Goal: Task Accomplishment & Management: Use online tool/utility

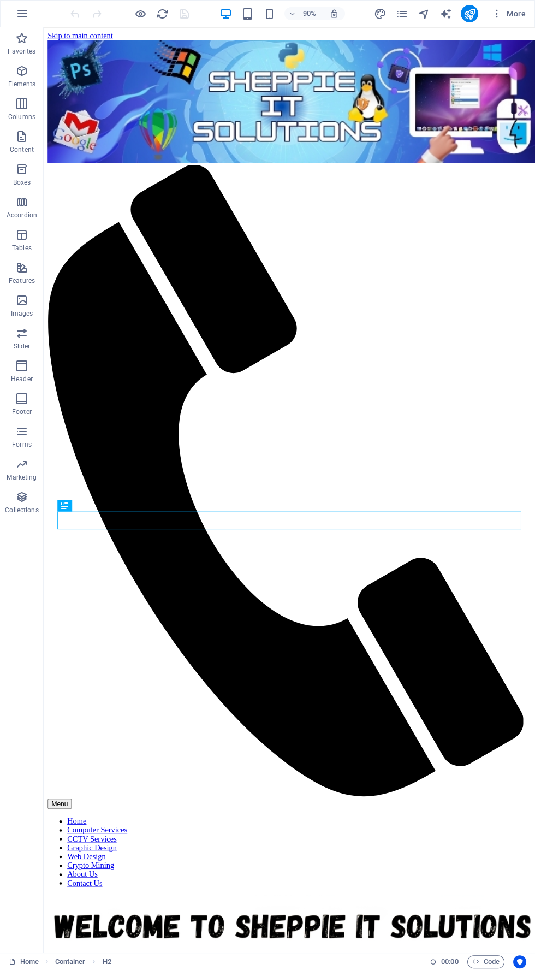
scroll to position [2420, 0]
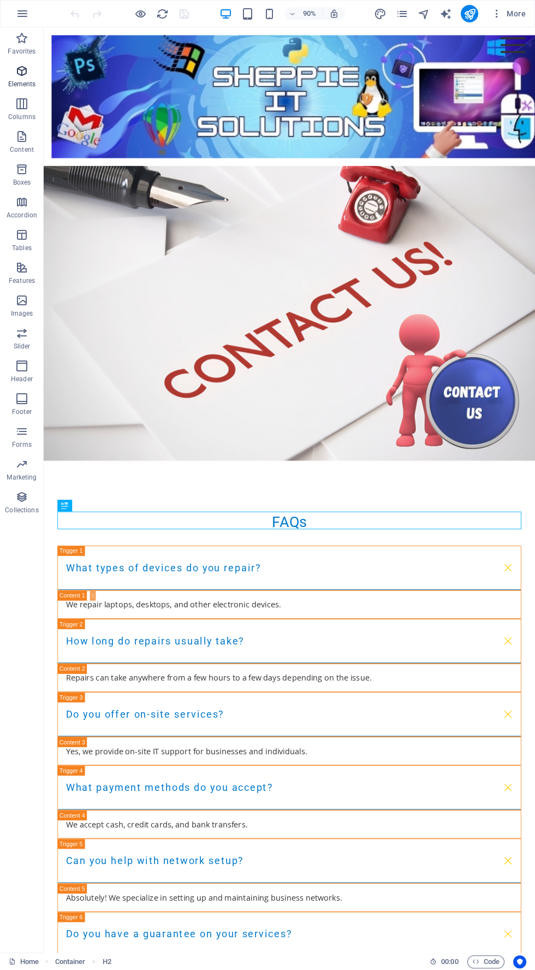
click at [37, 81] on span "Elements" at bounding box center [22, 77] width 44 height 26
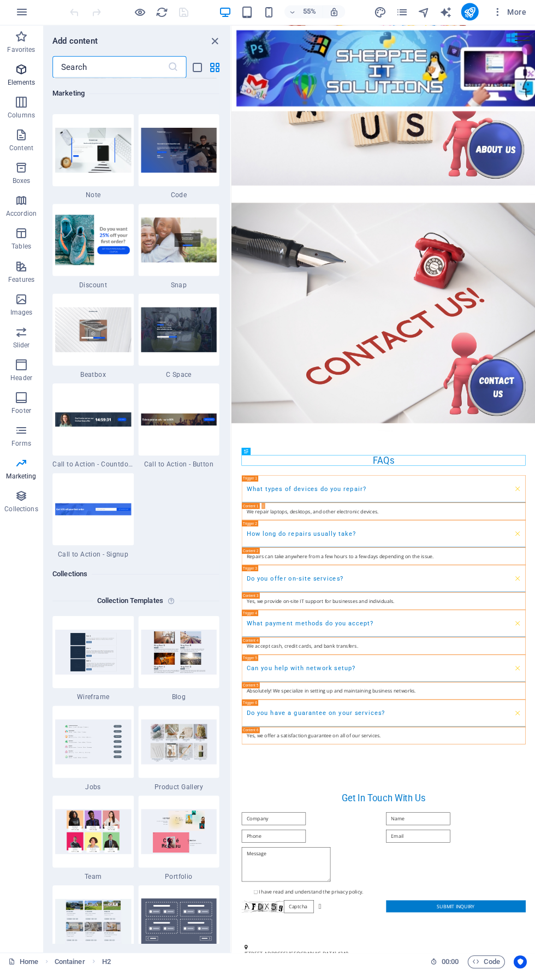
scroll to position [9509, 0]
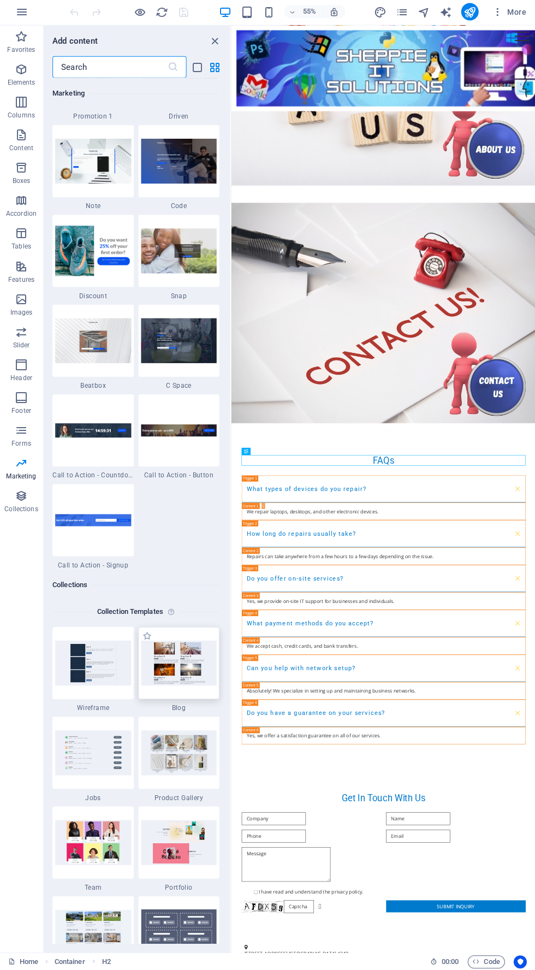
click at [196, 665] on img at bounding box center [179, 663] width 76 height 44
click at [186, 742] on img at bounding box center [179, 753] width 76 height 44
click at [196, 751] on img at bounding box center [179, 753] width 76 height 44
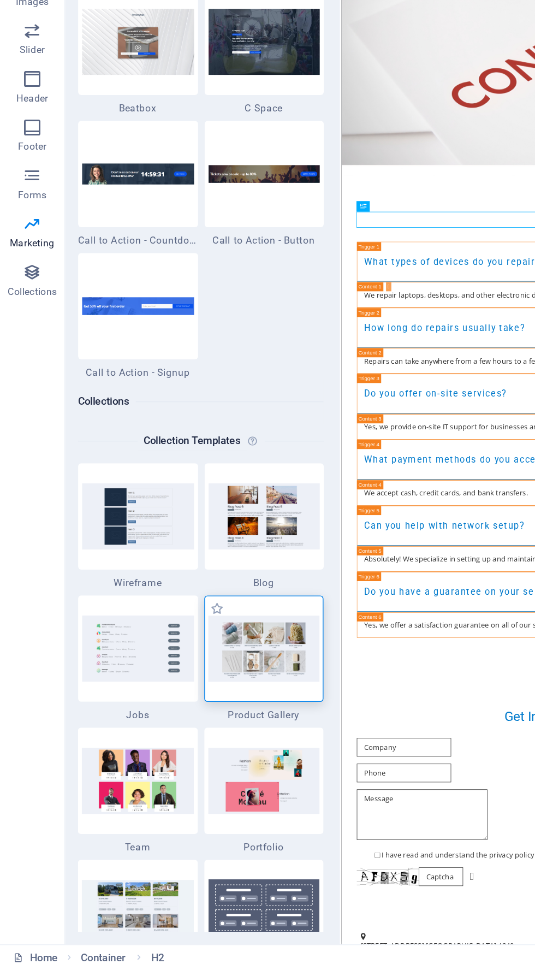
scroll to position [0, 0]
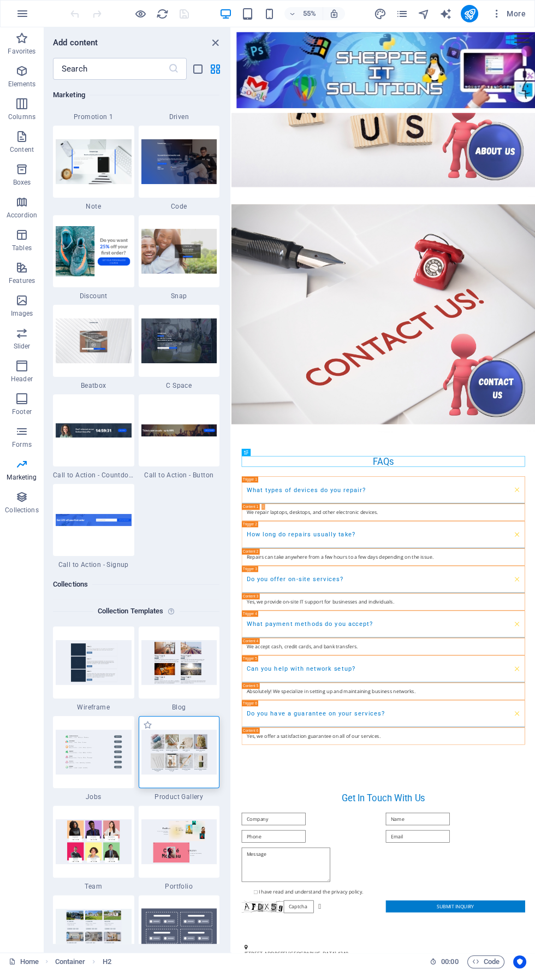
click at [193, 749] on img at bounding box center [179, 752] width 76 height 44
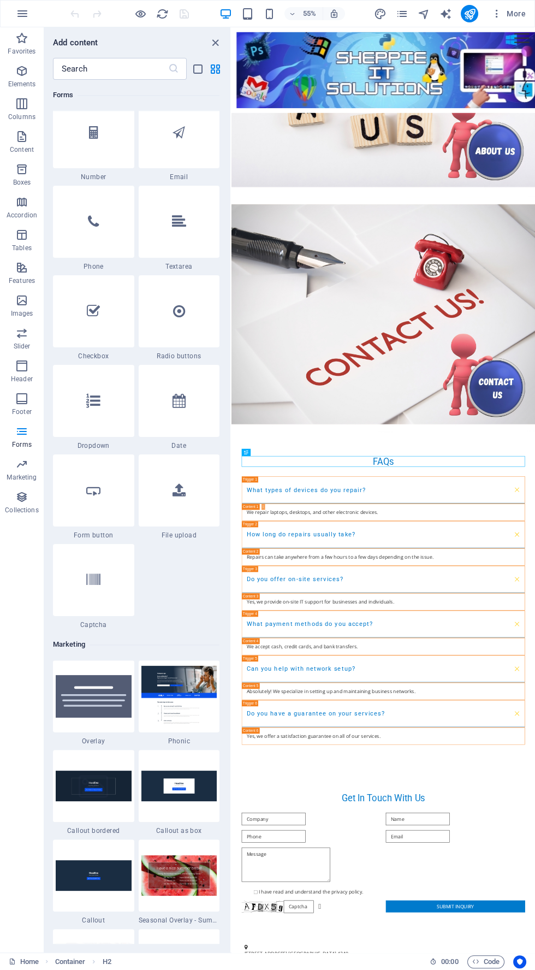
scroll to position [8348, 0]
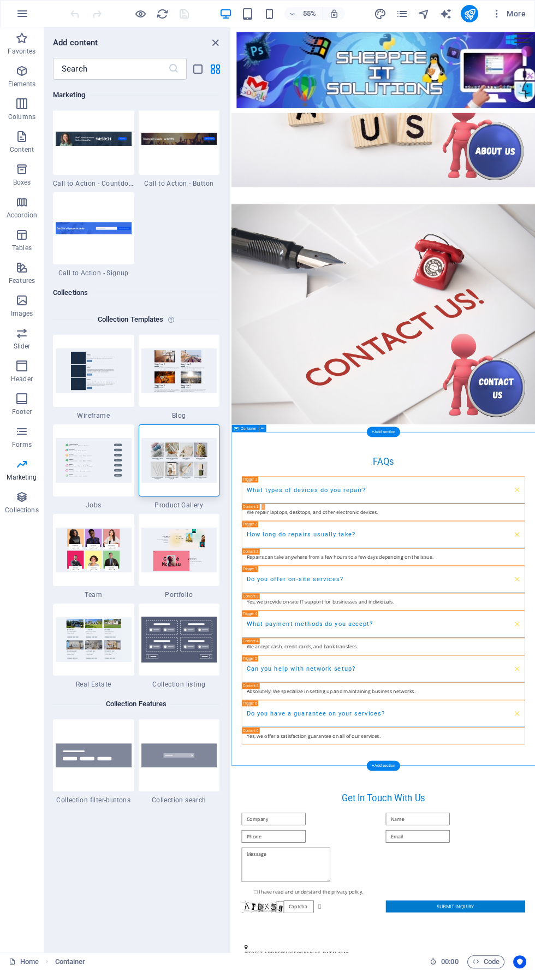
scroll to position [9805, 0]
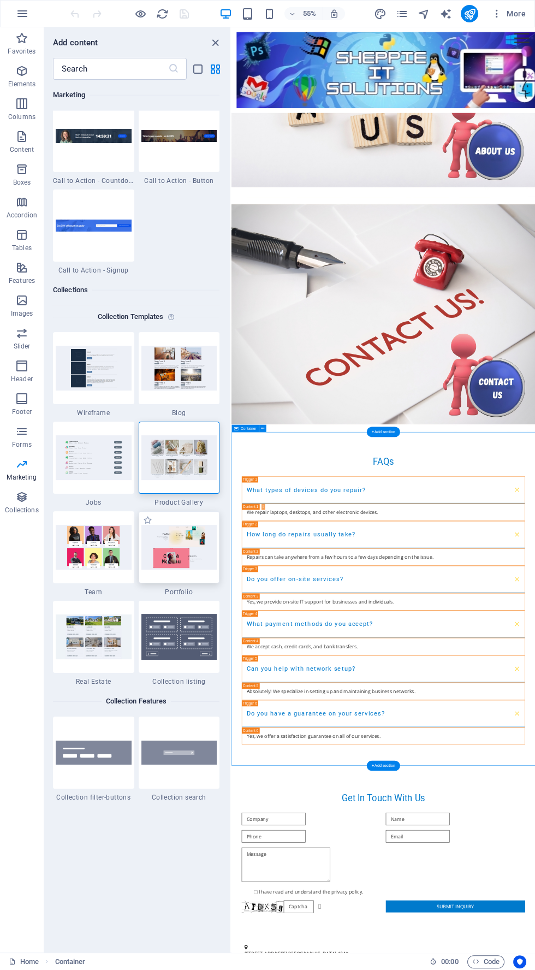
click at [193, 568] on img at bounding box center [179, 547] width 76 height 44
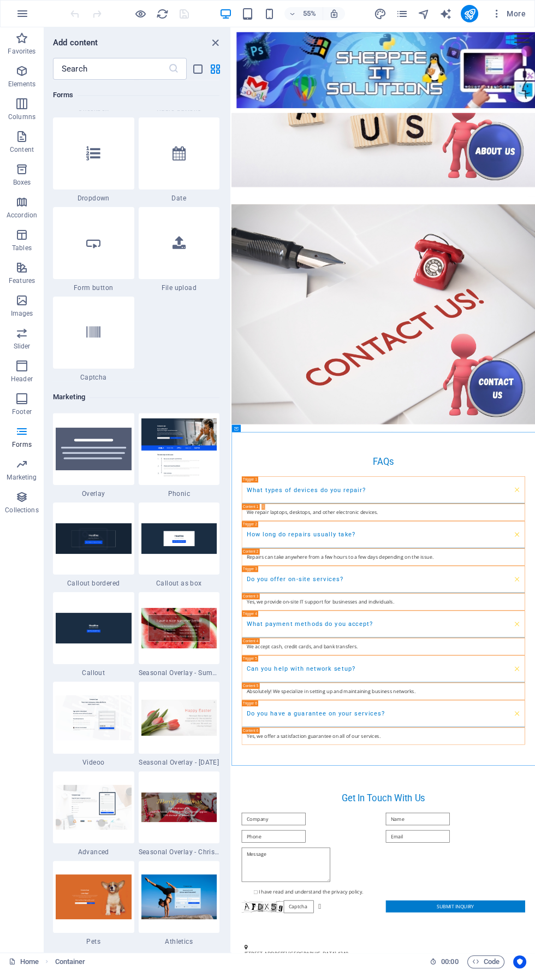
scroll to position [8593, 0]
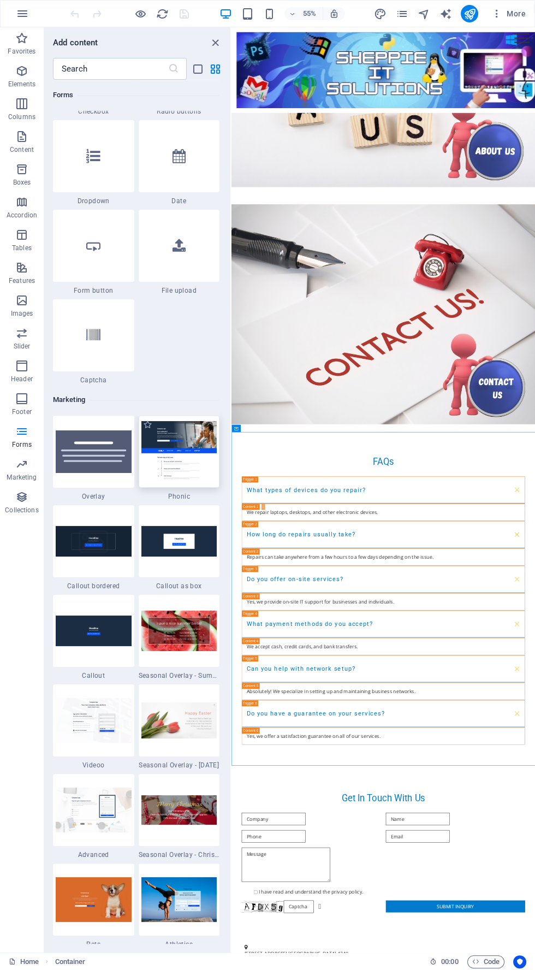
click at [203, 465] on img at bounding box center [179, 451] width 76 height 61
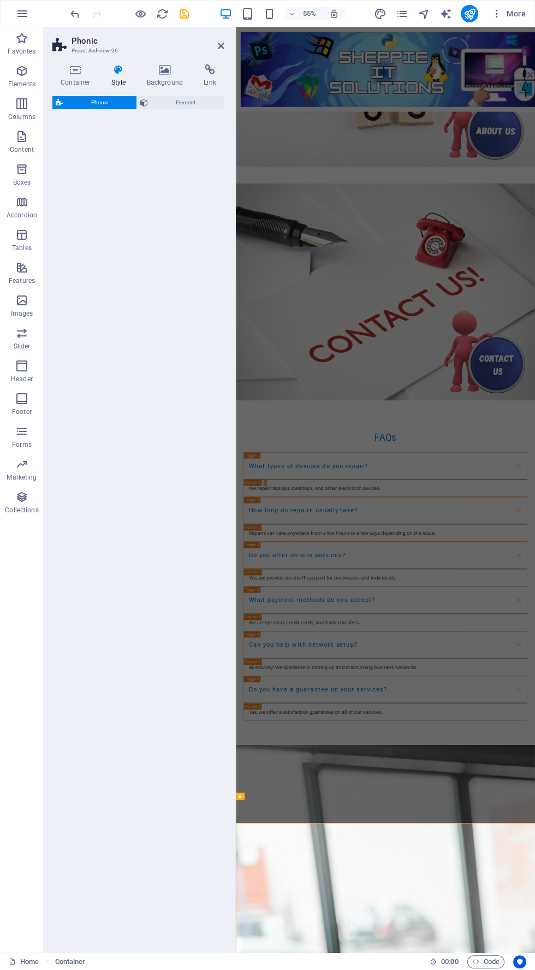
scroll to position [3453, 0]
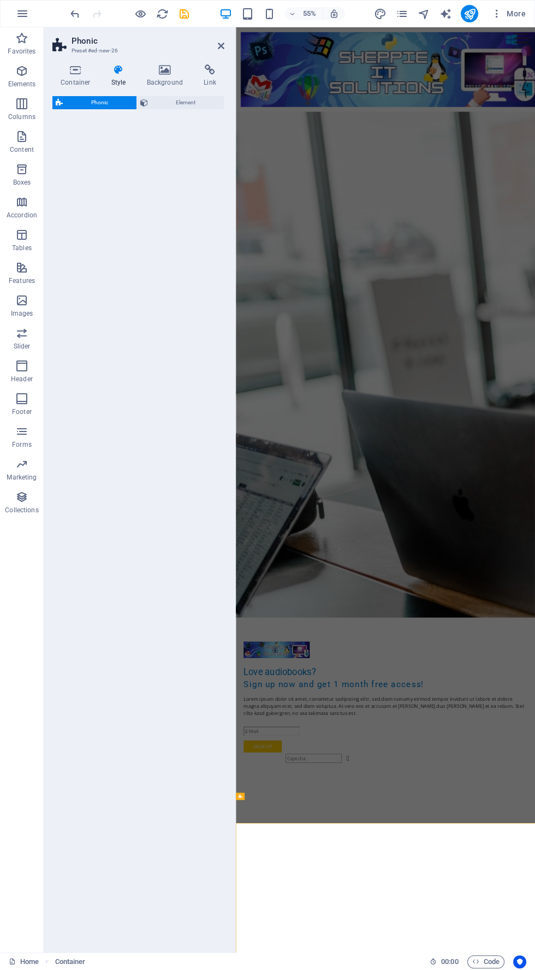
select select "%"
select select "rem"
select select "px"
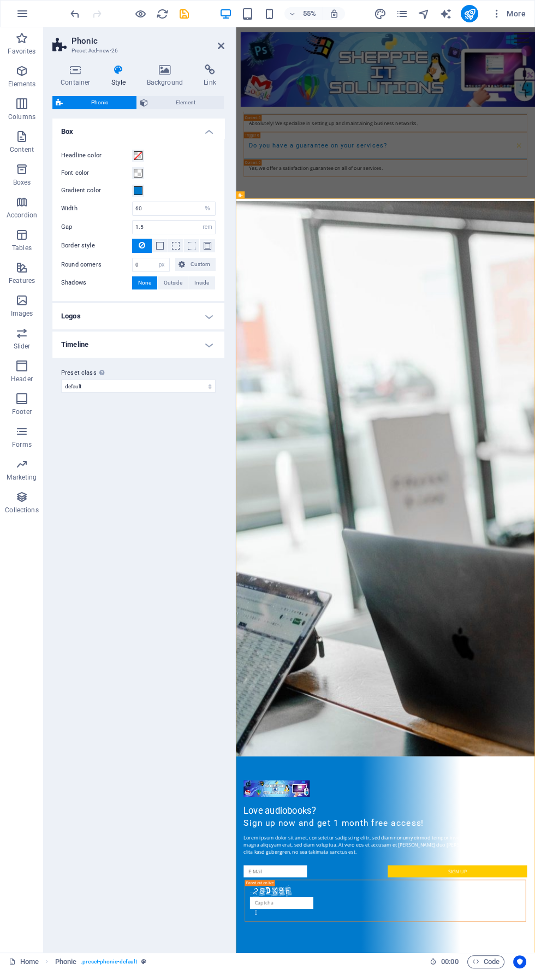
scroll to position [3197, 0]
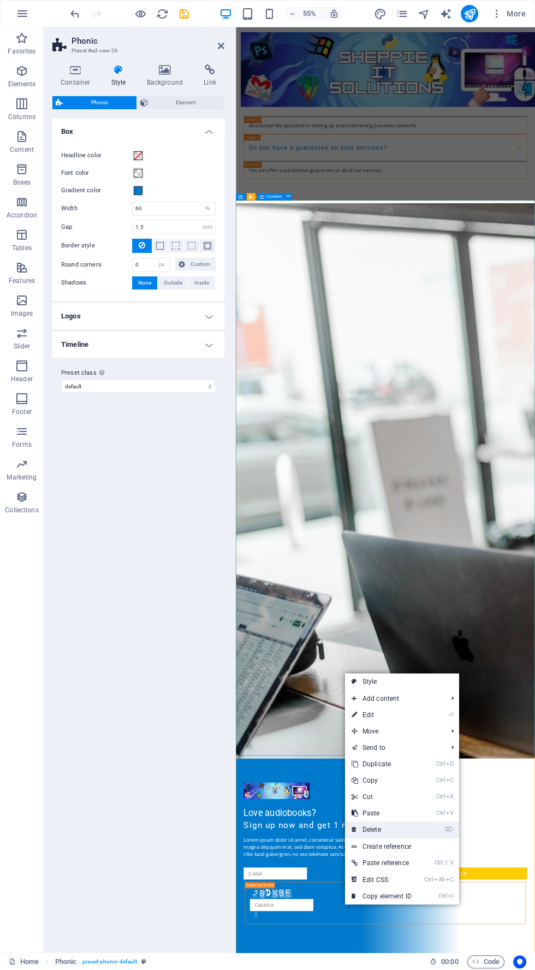
click at [414, 829] on link "⌦ Delete" at bounding box center [381, 830] width 73 height 16
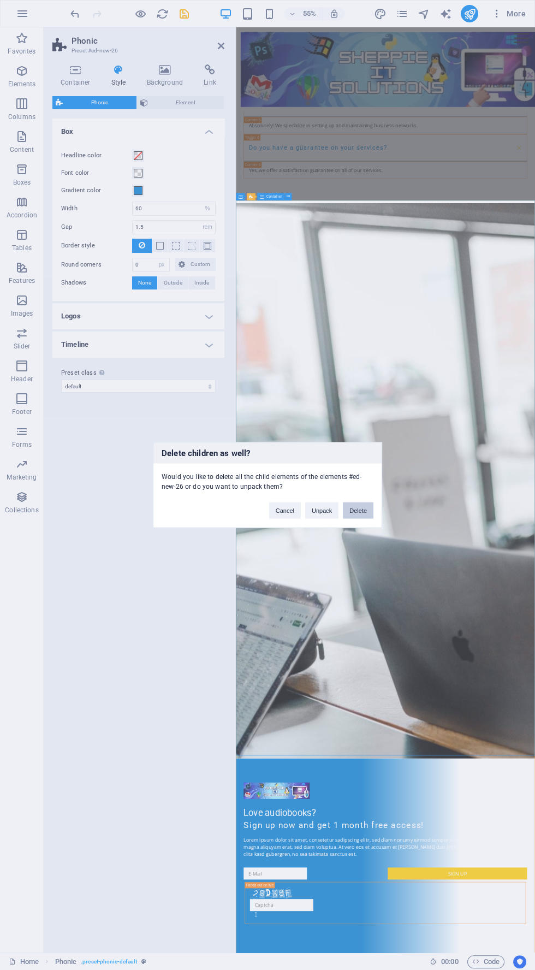
click at [360, 510] on button "Delete" at bounding box center [358, 511] width 31 height 16
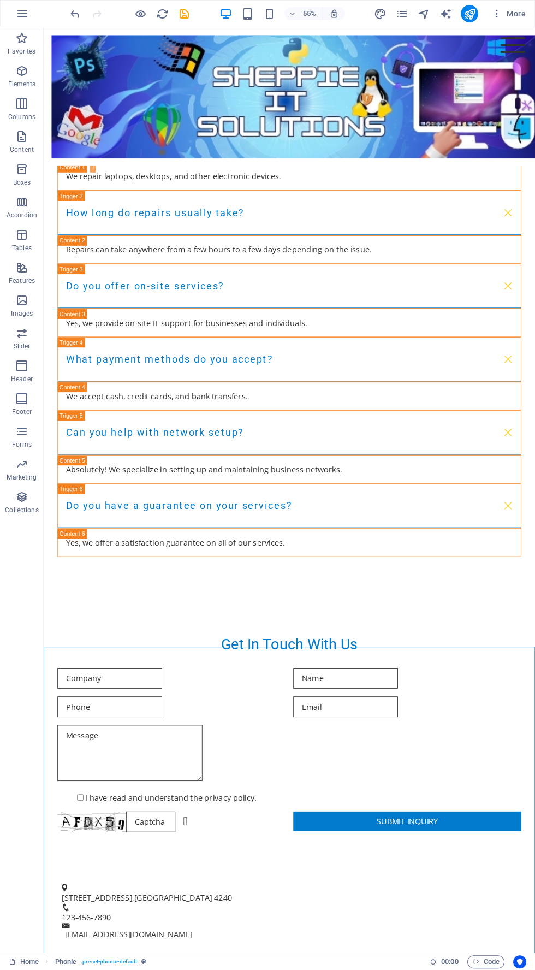
scroll to position [2834, 0]
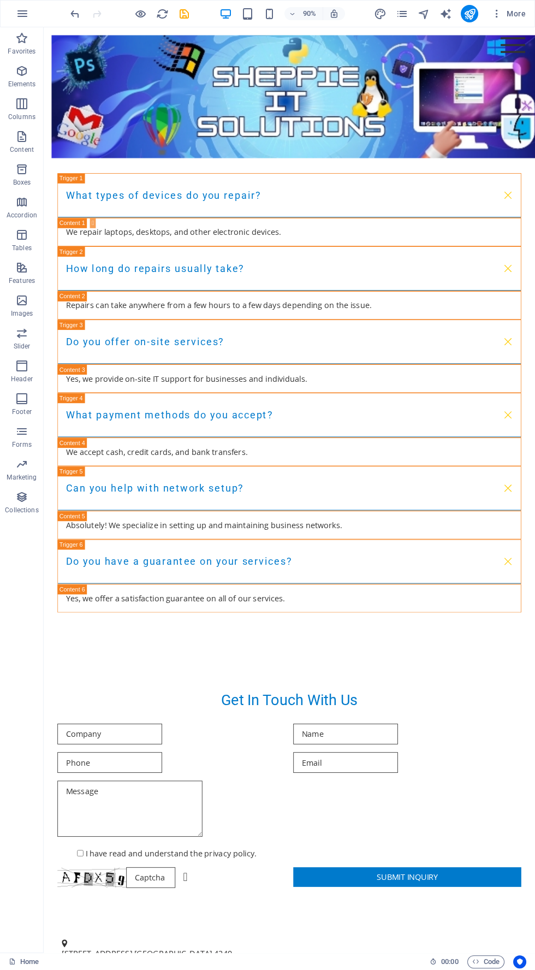
click at [472, 127] on div at bounding box center [316, 104] width 529 height 137
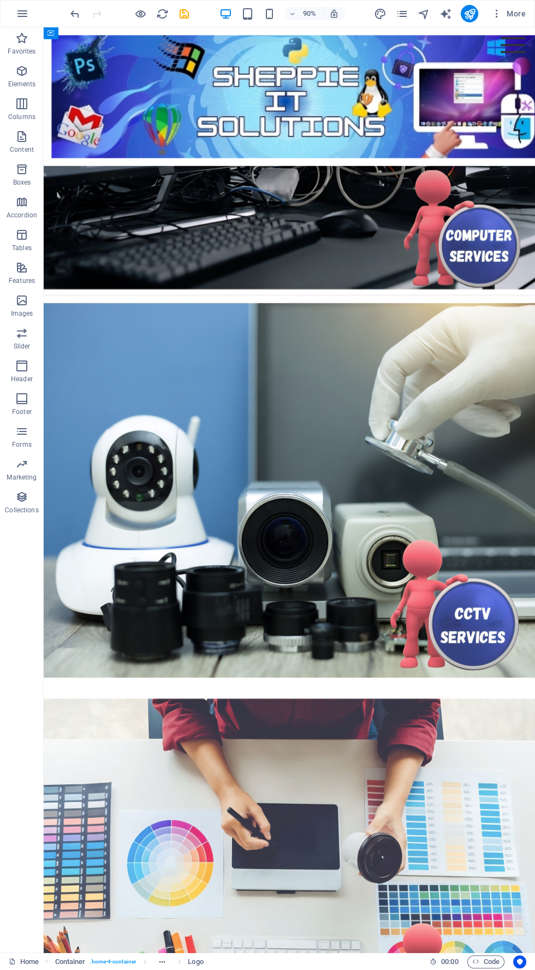
scroll to position [0, 0]
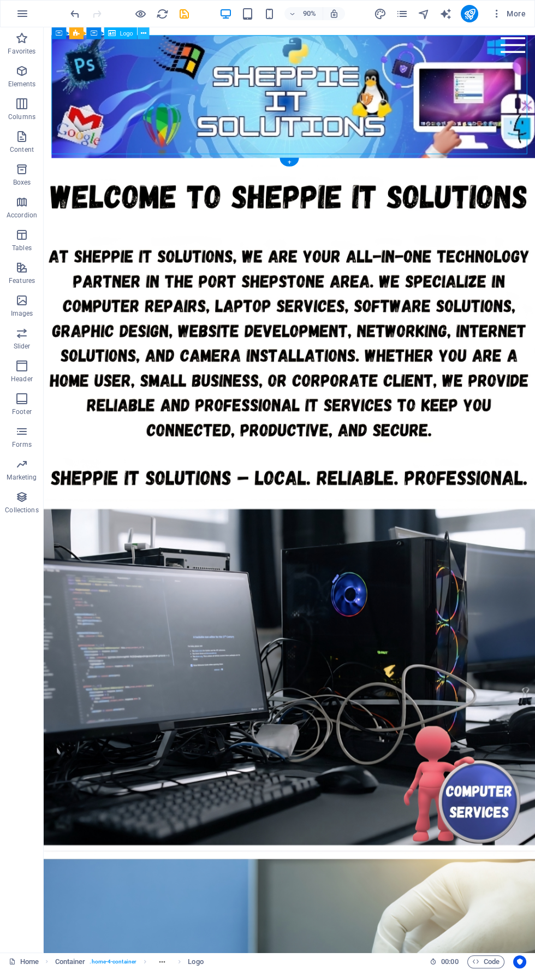
click at [143, 33] on icon at bounding box center [142, 33] width 5 height 10
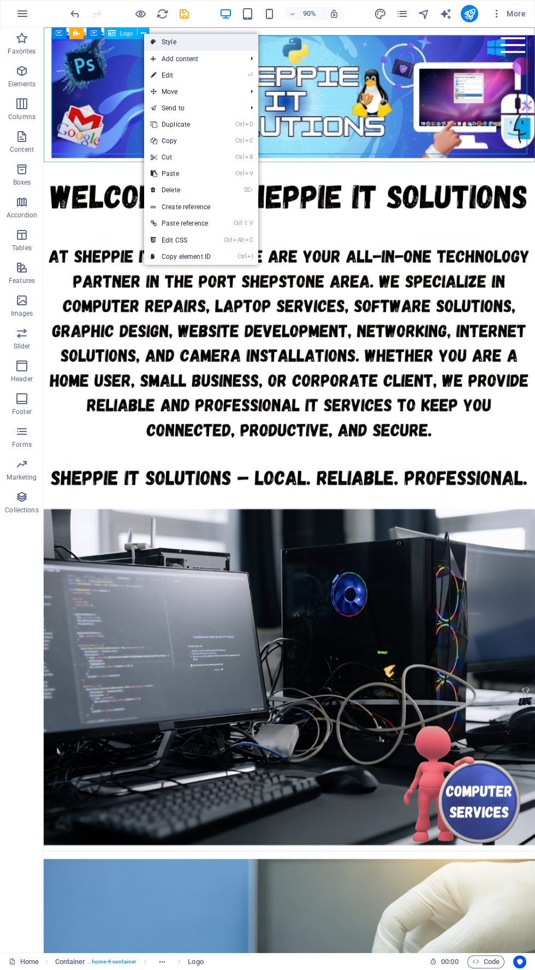
click at [207, 42] on link "Style" at bounding box center [201, 42] width 114 height 16
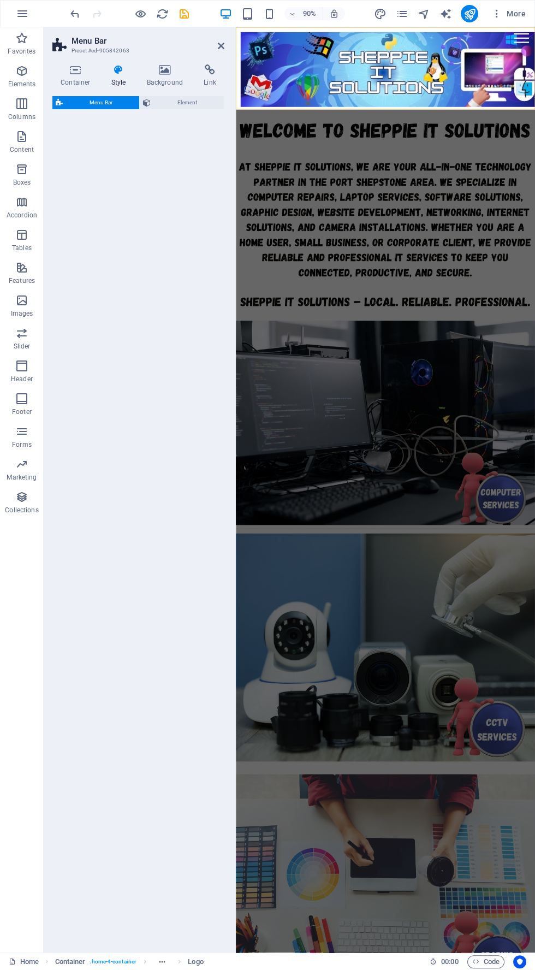
select select "rem"
select select "preset-menu-v2-home-4"
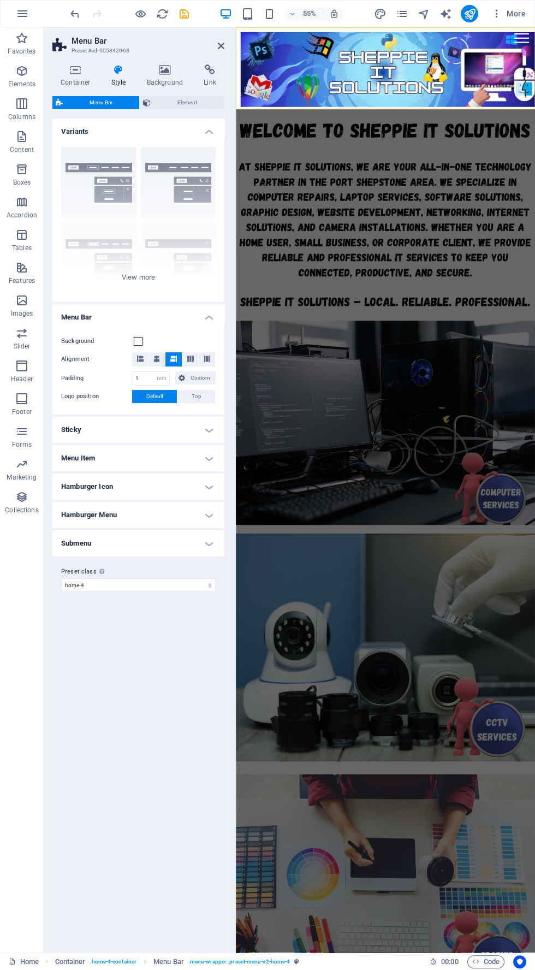
click at [234, 40] on div at bounding box center [234, 489] width 2 height 925
click at [220, 44] on icon at bounding box center [221, 46] width 7 height 9
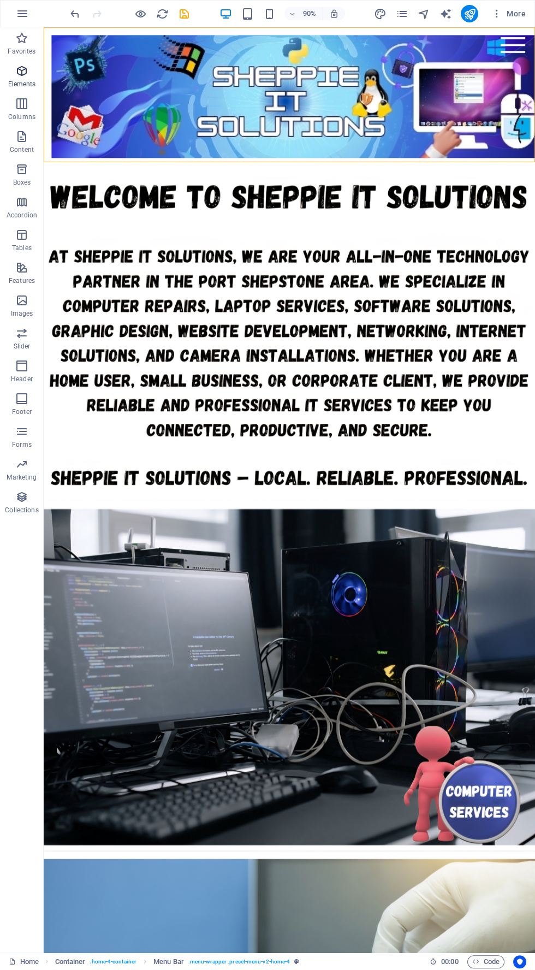
click at [41, 77] on span "Elements" at bounding box center [22, 77] width 44 height 26
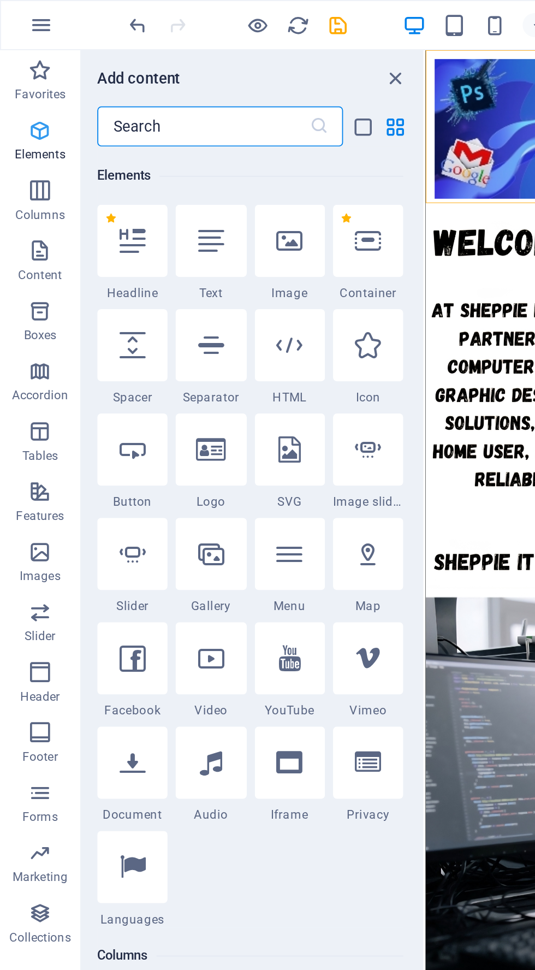
scroll to position [116, 0]
click at [119, 243] on icon at bounding box center [115, 245] width 16 height 14
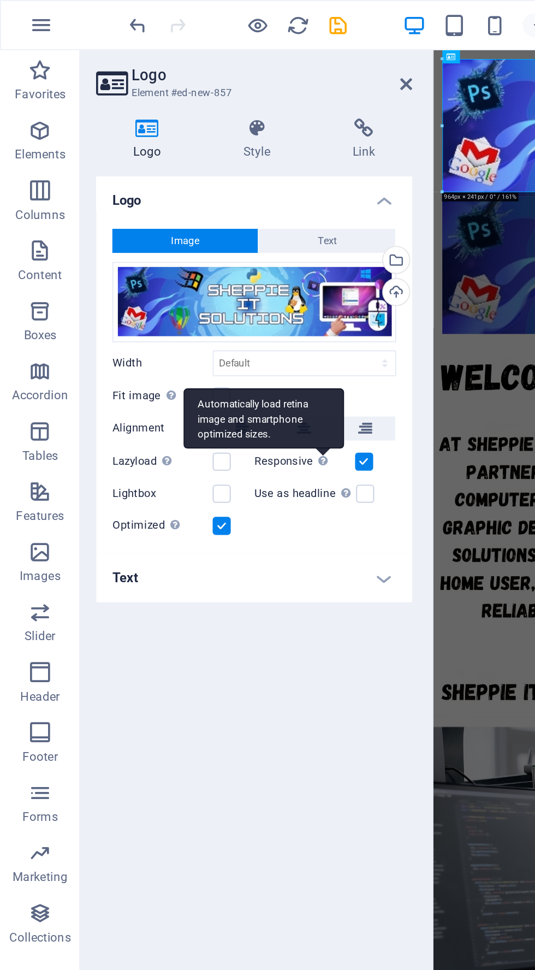
click at [178, 244] on div "Automatically load retina image and smartphone optimized sizes." at bounding box center [143, 227] width 87 height 33
click at [0, 0] on input "Responsive Automatically load retina image and smartphone optimized sizes." at bounding box center [0, 0] width 0 height 0
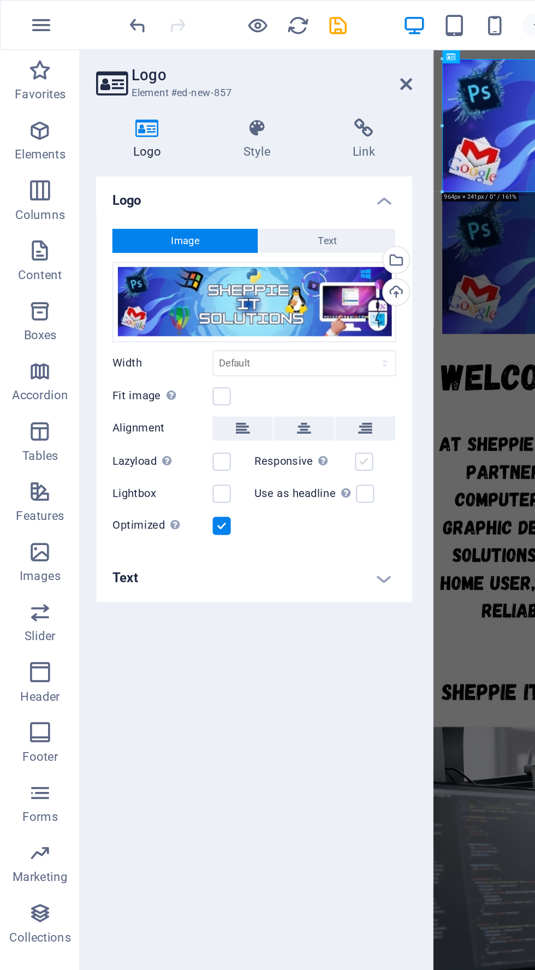
click at [200, 247] on label at bounding box center [198, 251] width 10 height 10
click at [0, 0] on input "Responsive Automatically load retina image and smartphone optimized sizes." at bounding box center [0, 0] width 0 height 0
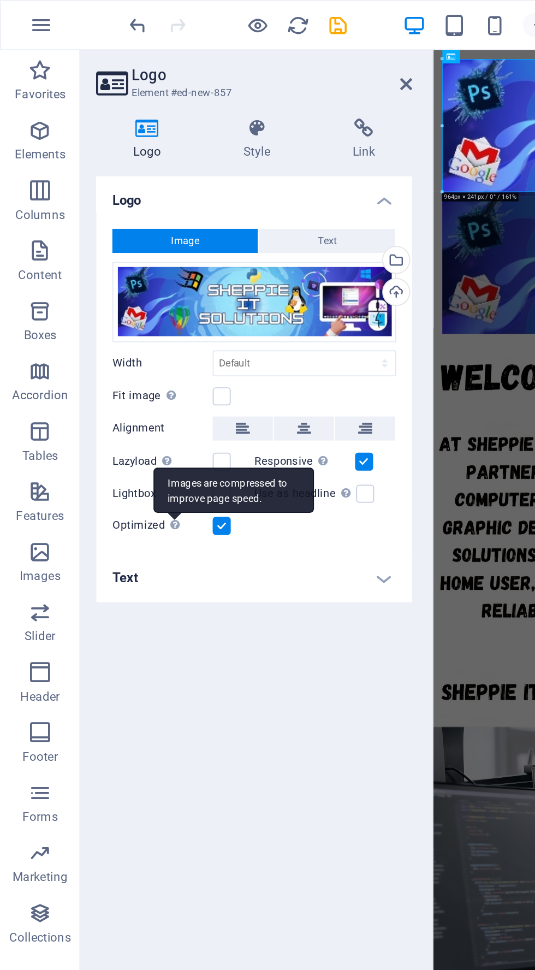
click at [95, 279] on div "Images are compressed to improve page speed." at bounding box center [127, 267] width 87 height 25
click at [0, 0] on input "Optimized Images are compressed to improve page speed." at bounding box center [0, 0] width 0 height 0
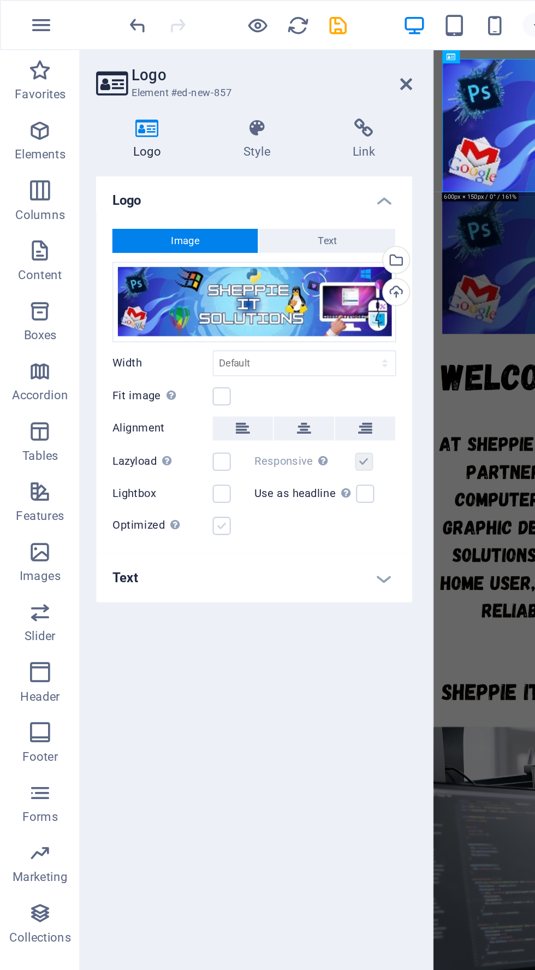
click at [120, 286] on label at bounding box center [121, 286] width 10 height 10
click at [0, 0] on input "Optimized Images are compressed to improve page speed." at bounding box center [0, 0] width 0 height 0
click at [121, 215] on label at bounding box center [121, 216] width 10 height 10
click at [0, 0] on input "Fit image Automatically fit image to a fixed width and height" at bounding box center [0, 0] width 0 height 0
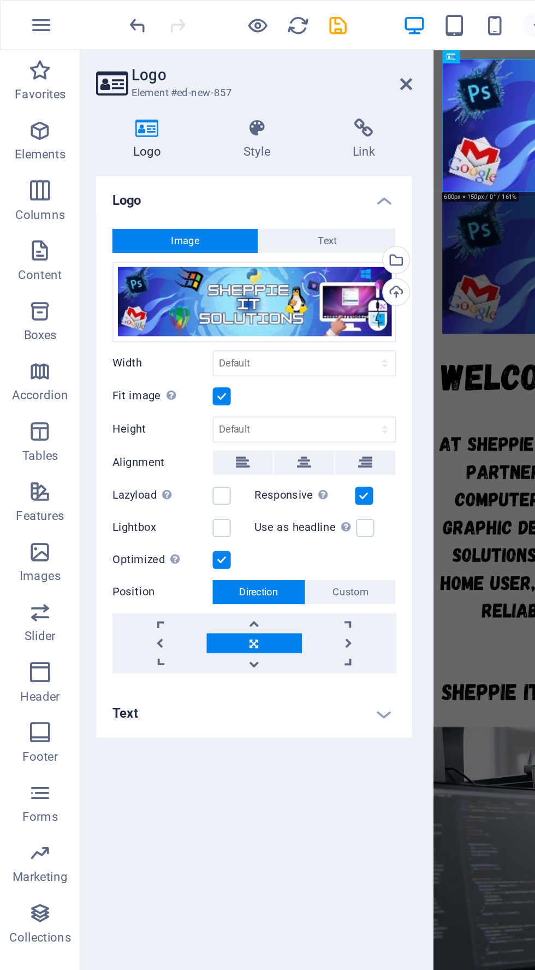
click at [215, 383] on h4 "Text" at bounding box center [138, 388] width 172 height 26
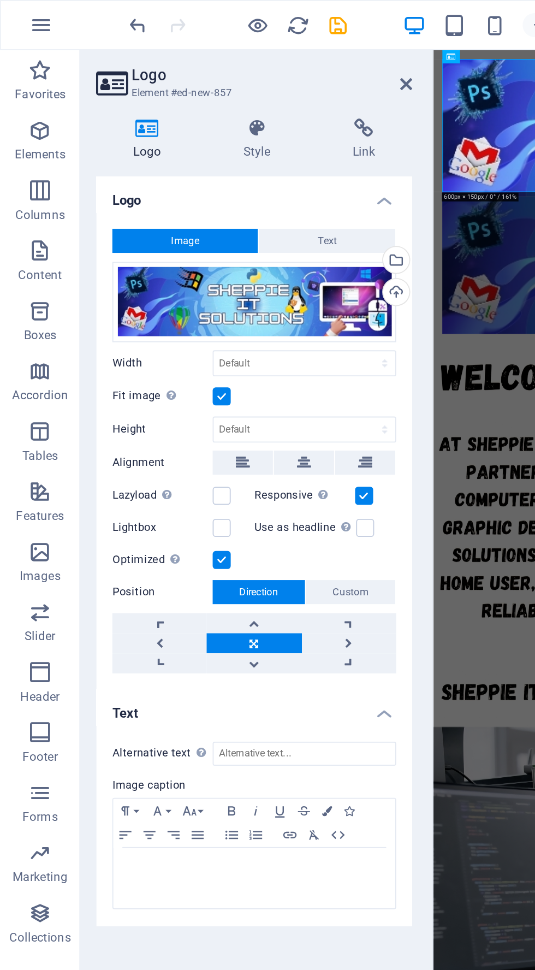
click at [216, 385] on h4 "Text" at bounding box center [138, 385] width 172 height 20
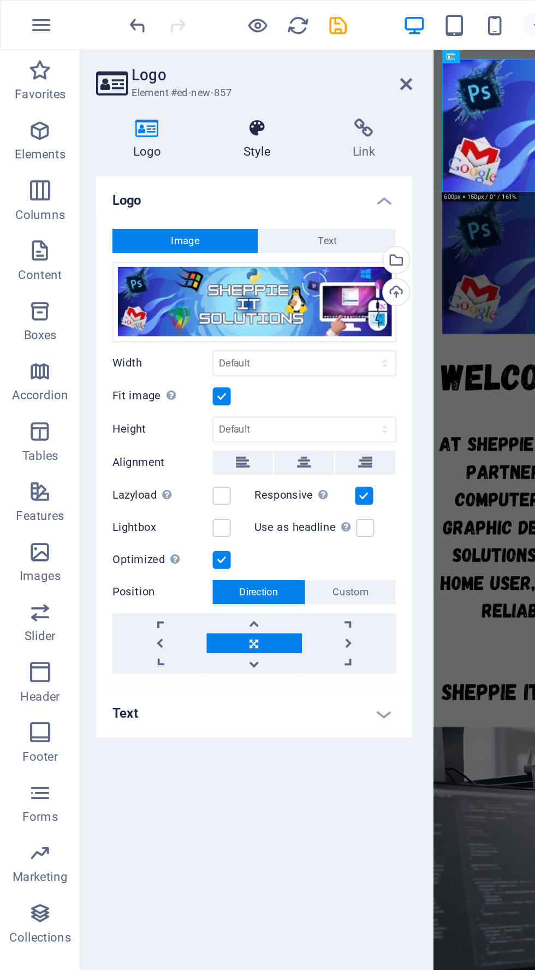
click at [156, 72] on icon at bounding box center [140, 69] width 55 height 11
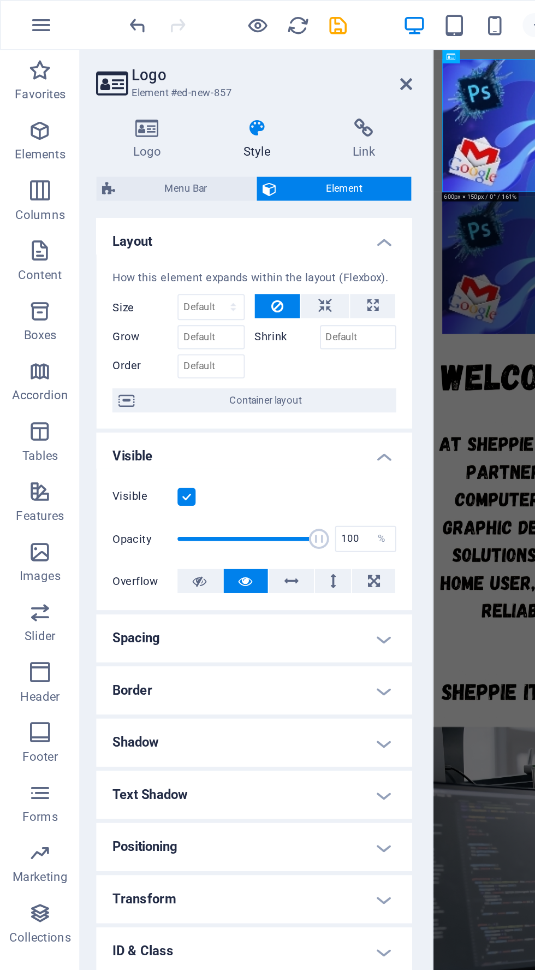
click at [153, 183] on label "Shrink" at bounding box center [157, 183] width 36 height 13
click at [174, 183] on input "Shrink" at bounding box center [195, 183] width 42 height 13
type input "50"
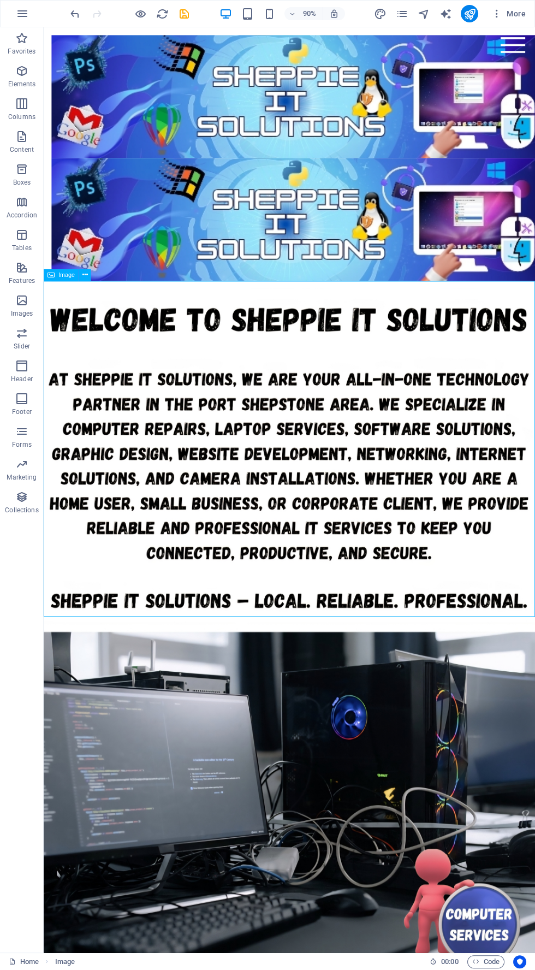
click at [515, 200] on div at bounding box center [316, 241] width 529 height 137
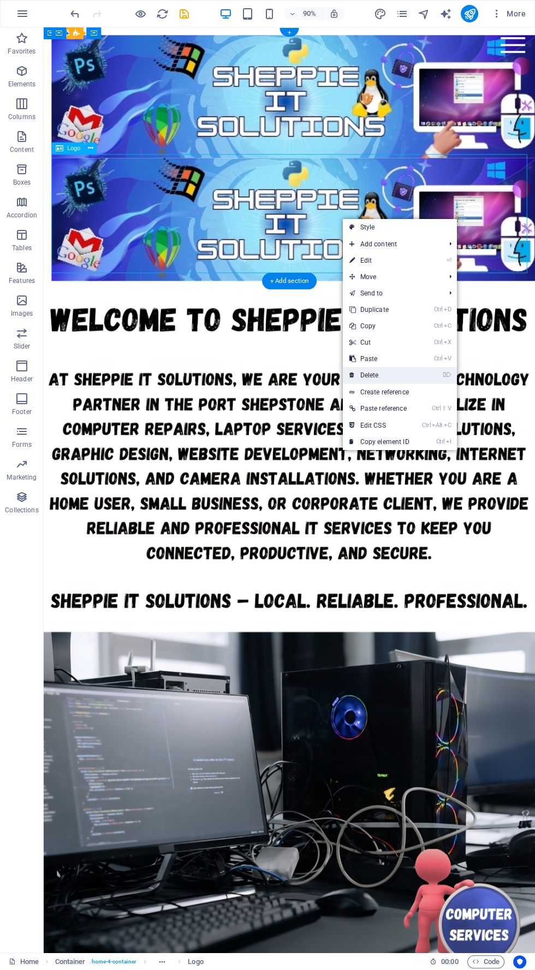
click at [411, 375] on link "⌦ Delete" at bounding box center [379, 375] width 73 height 16
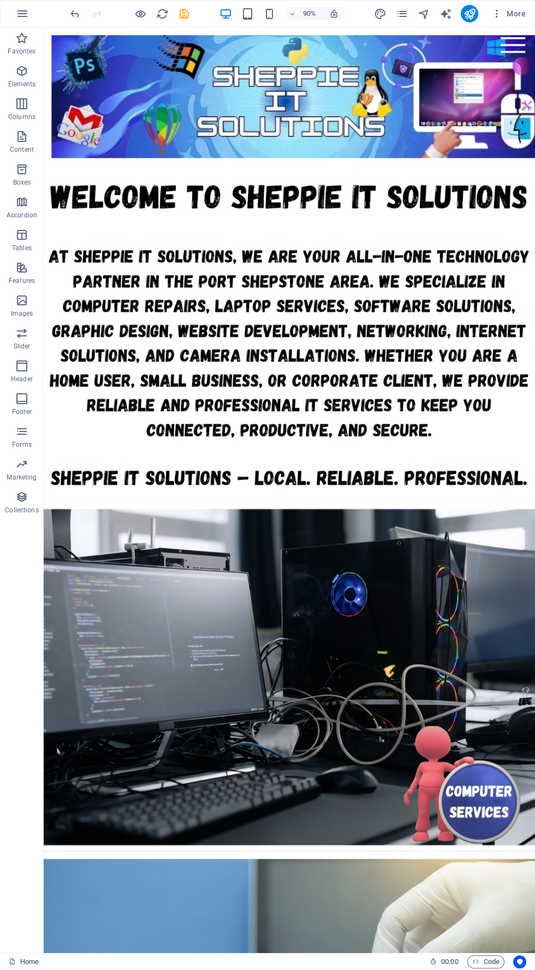
click at [226, 11] on icon "button" at bounding box center [225, 14] width 13 height 13
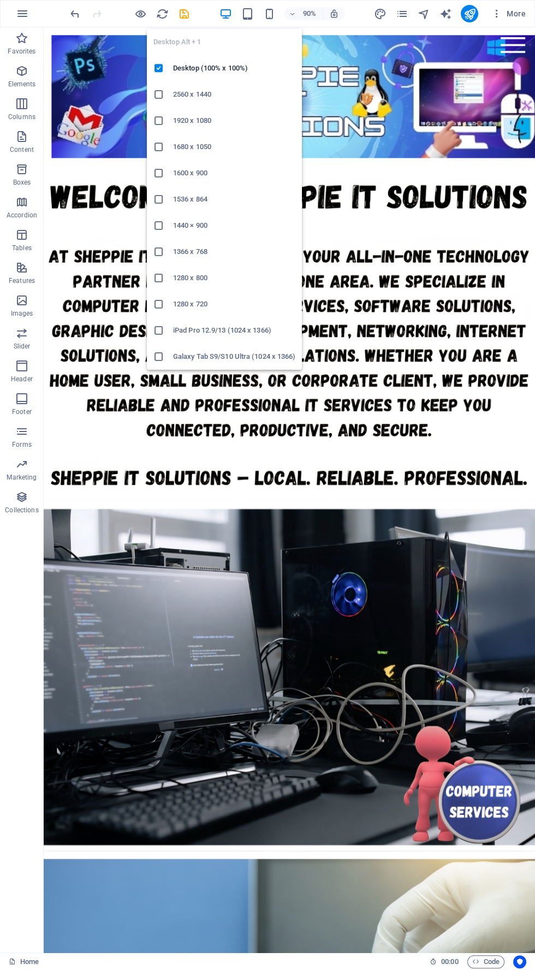
click at [238, 96] on h6 "2560 x 1440" at bounding box center [234, 94] width 122 height 13
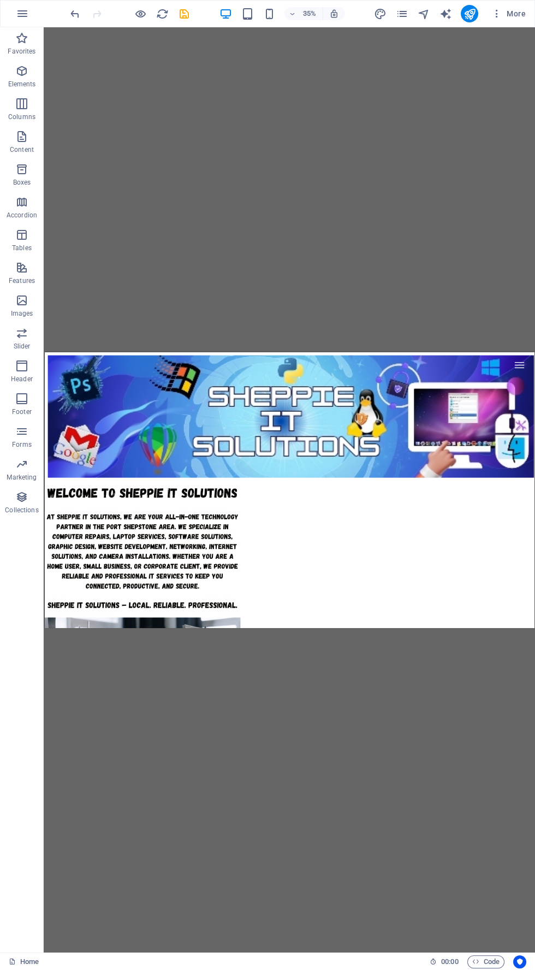
click at [219, 9] on icon "button" at bounding box center [225, 14] width 13 height 13
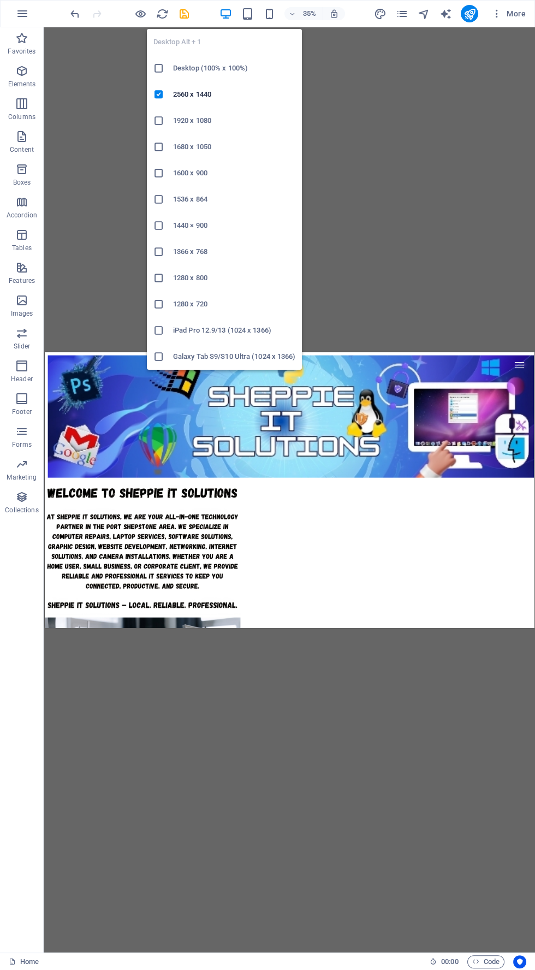
click at [219, 125] on h6 "1920 x 1080" at bounding box center [234, 120] width 122 height 13
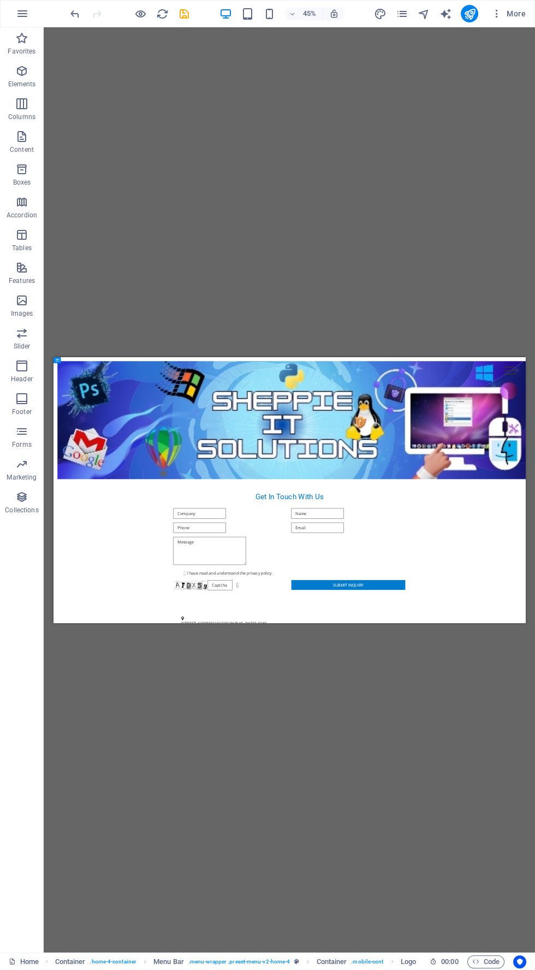
scroll to position [3342, 0]
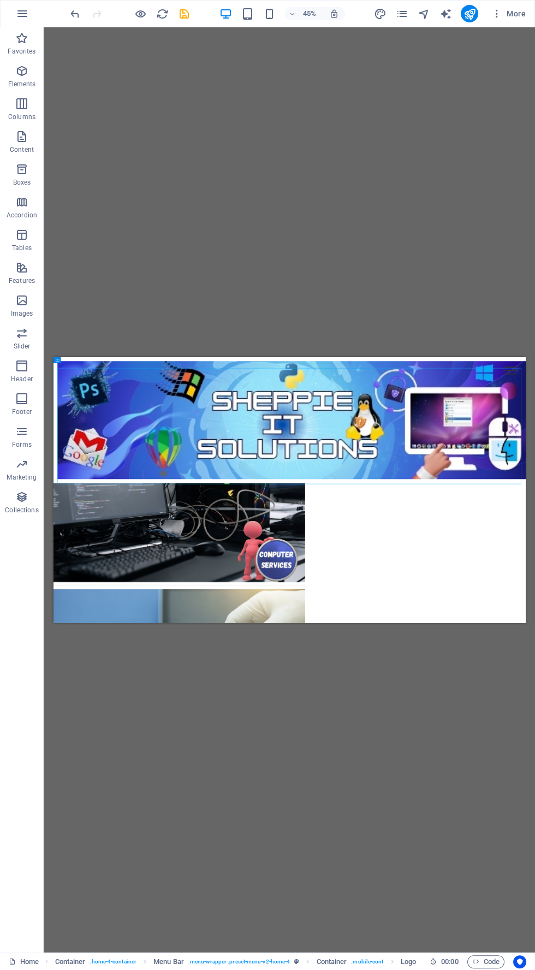
scroll to position [0, 0]
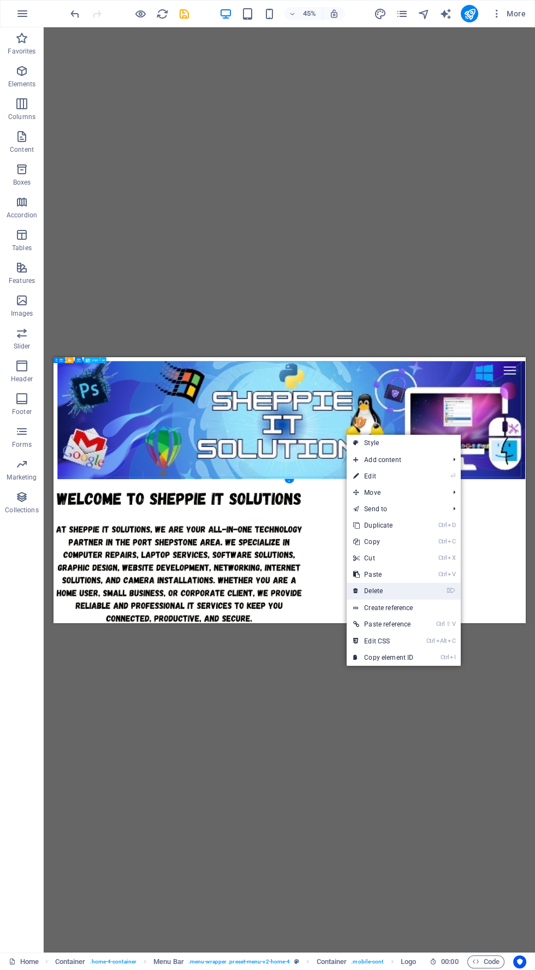
click at [415, 590] on link "⌦ Delete" at bounding box center [383, 591] width 73 height 16
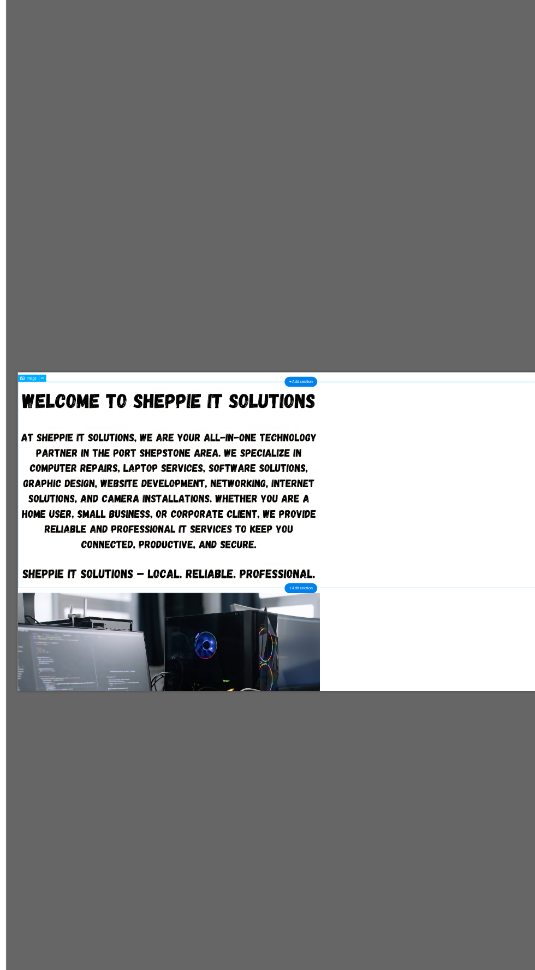
click at [432, 602] on figure at bounding box center [541, 580] width 1049 height 382
click at [473, 864] on figure at bounding box center [541, 970] width 1049 height 397
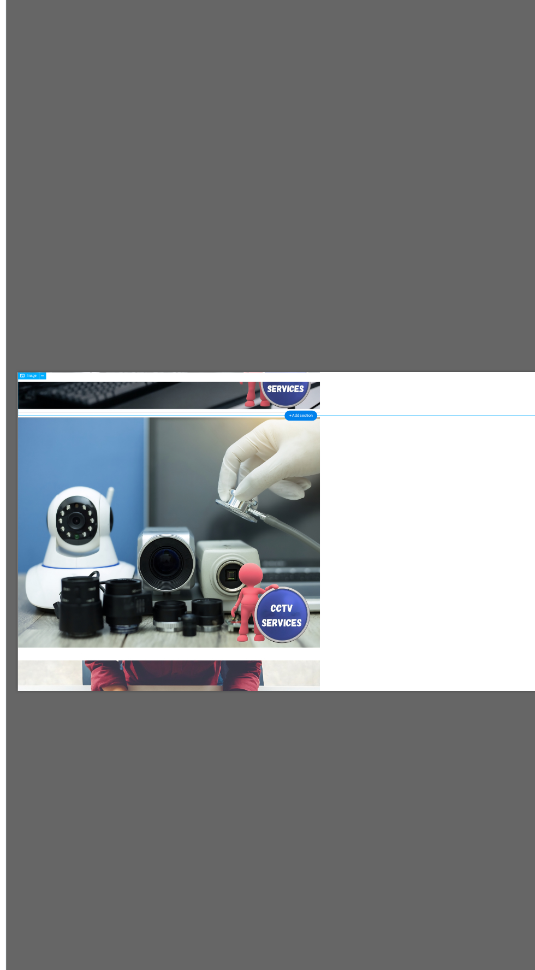
scroll to position [707, 0]
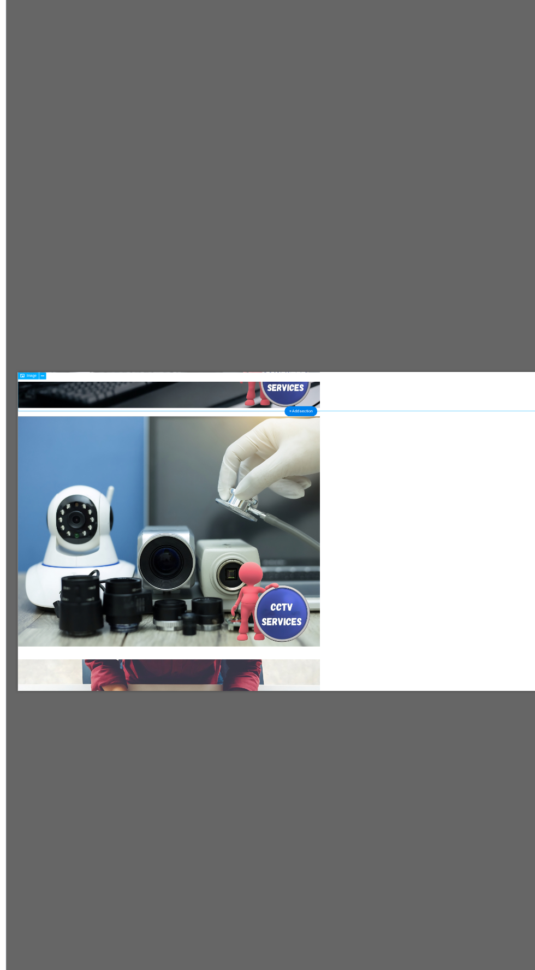
click at [405, 716] on figure at bounding box center [541, 667] width 1049 height 447
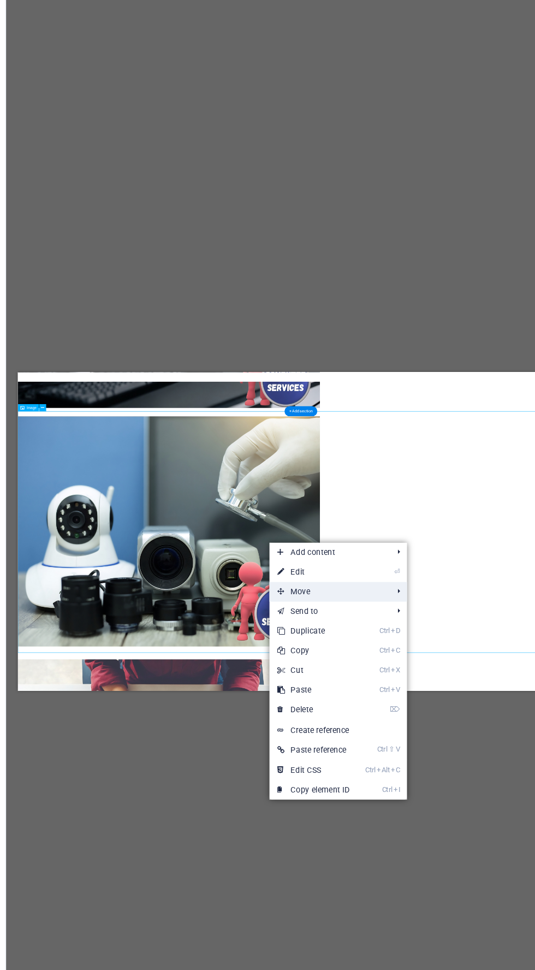
click at [328, 536] on span "Move" at bounding box center [312, 540] width 98 height 16
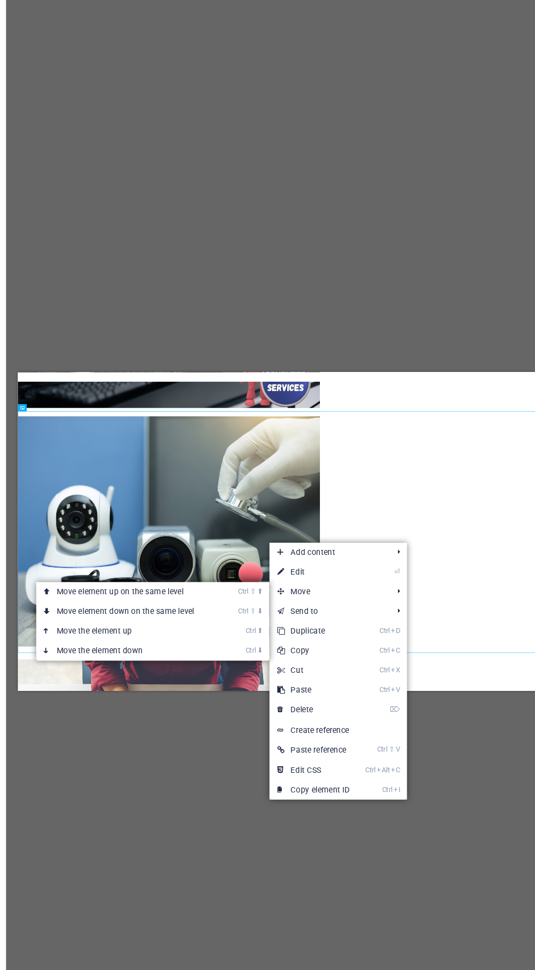
click at [460, 619] on figure at bounding box center [541, 667] width 1049 height 447
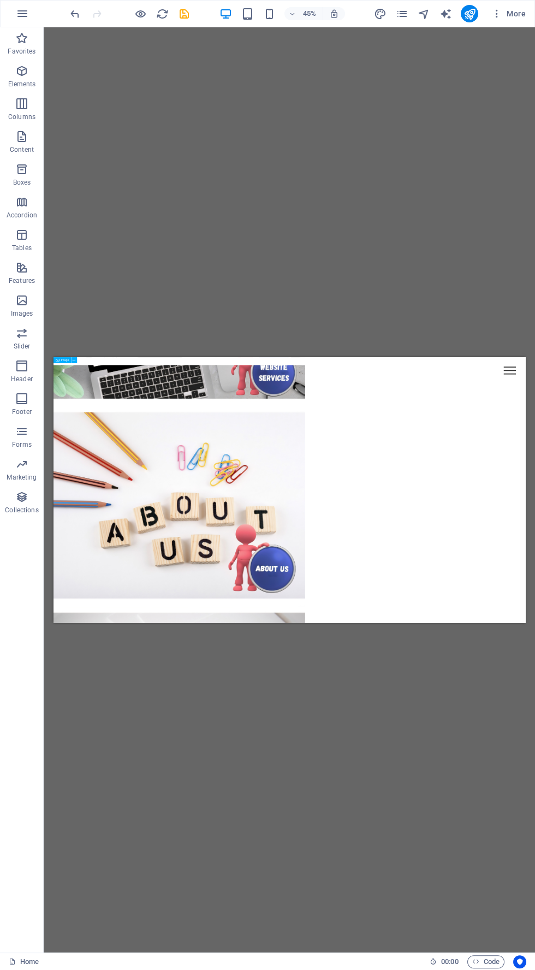
scroll to position [0, 0]
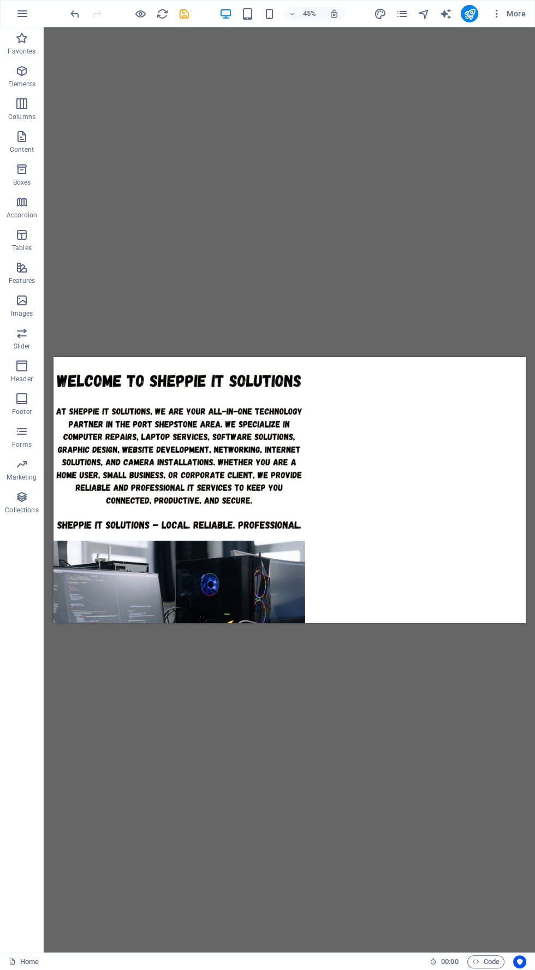
click at [231, 15] on icon "button" at bounding box center [225, 14] width 13 height 13
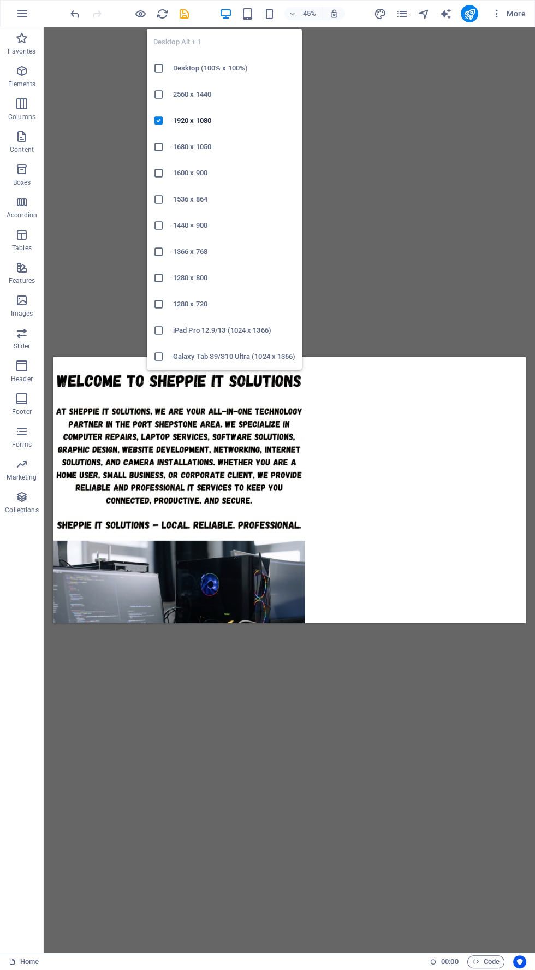
click at [246, 225] on h6 "1440 × 900" at bounding box center [234, 225] width 122 height 13
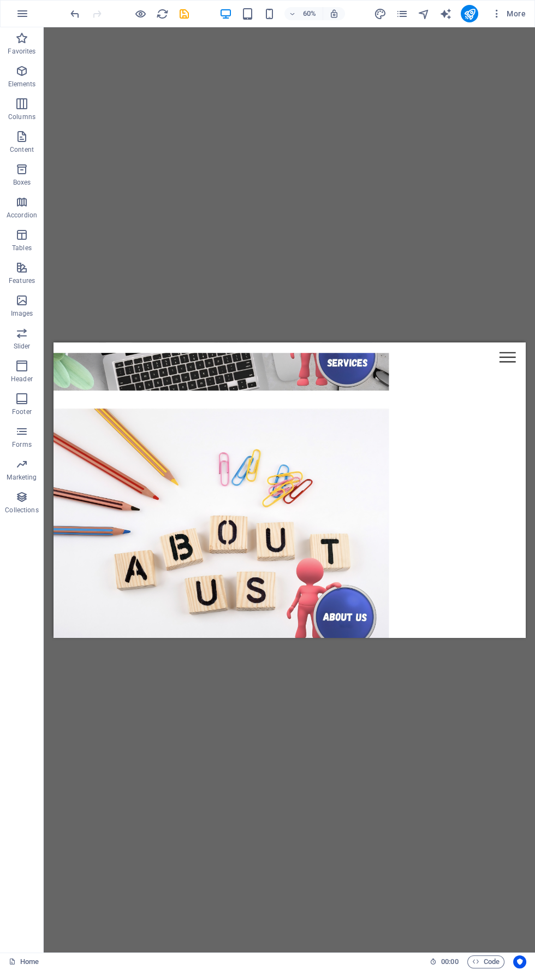
scroll to position [2035, 0]
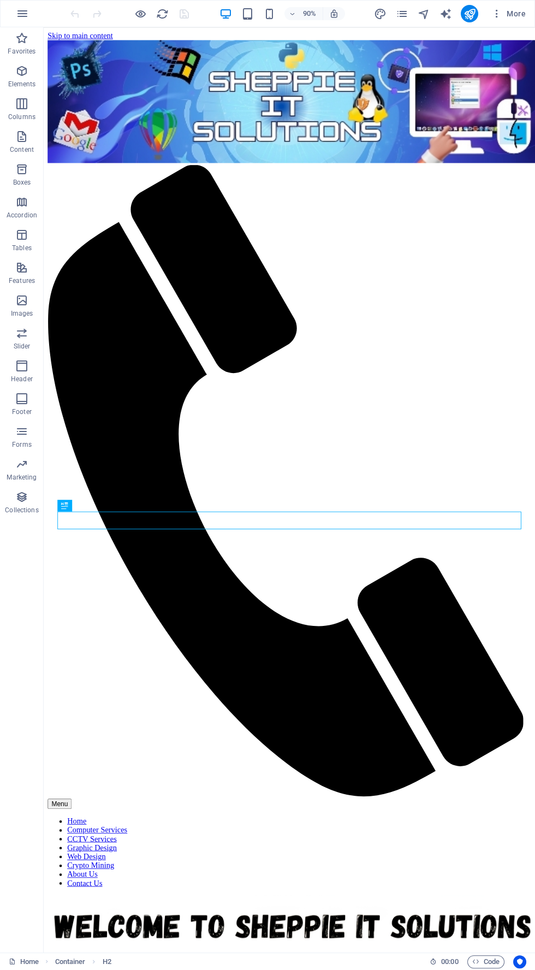
scroll to position [2420, 0]
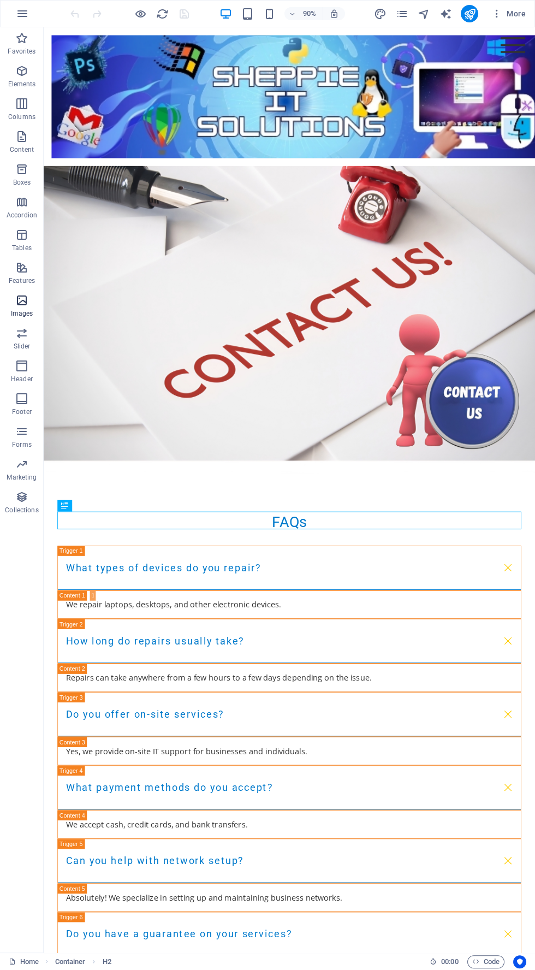
click at [30, 304] on span "Images" at bounding box center [22, 307] width 44 height 26
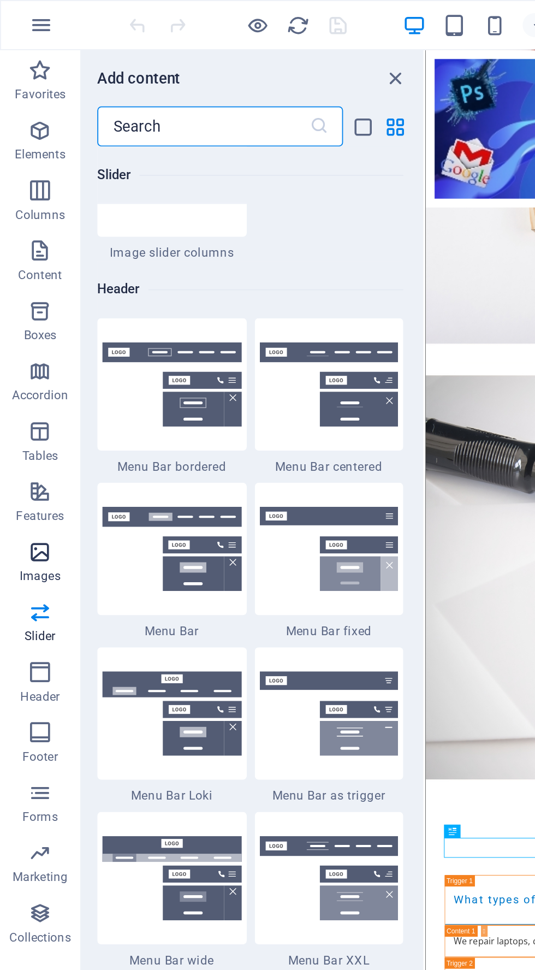
scroll to position [6524, 0]
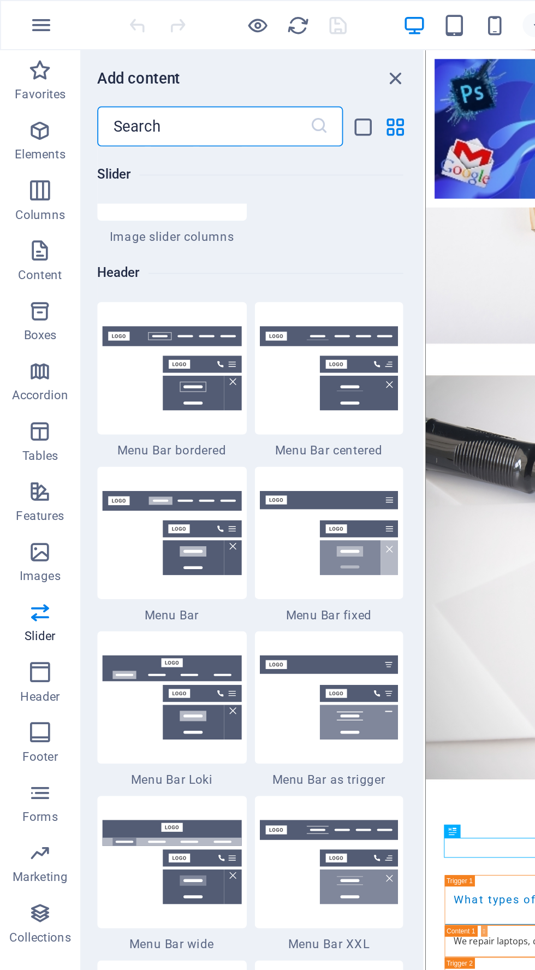
click at [197, 273] on img at bounding box center [179, 290] width 76 height 46
click at [232, 287] on div "Drag here to replace the existing content. Press “Ctrl” if you want to create a…" at bounding box center [384, 489] width 304 height 925
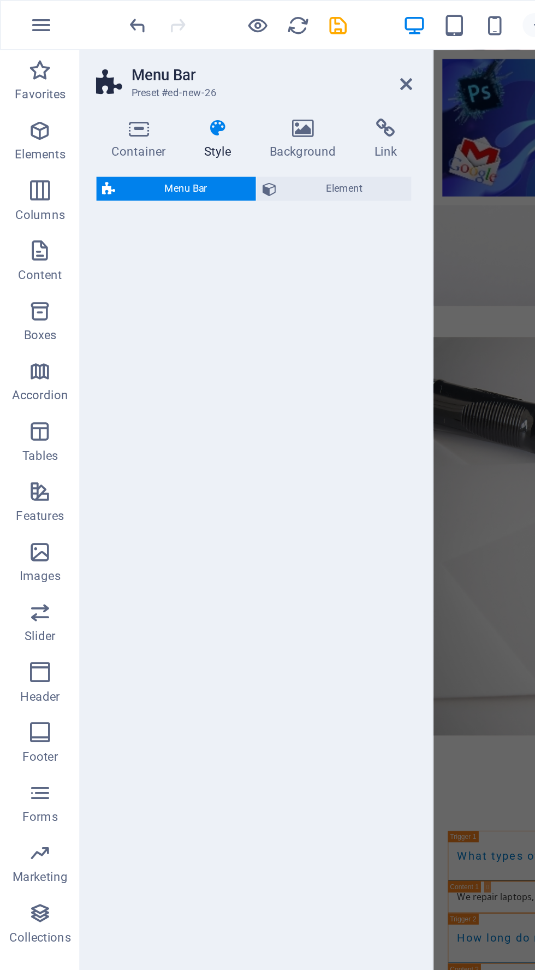
select select "rem"
select select "preset-menu-v2-fixed"
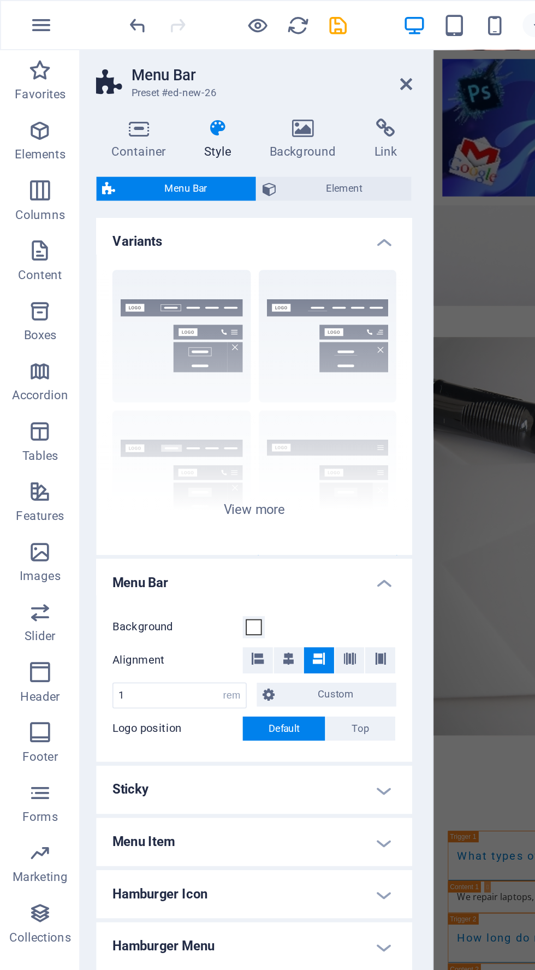
scroll to position [2117, 0]
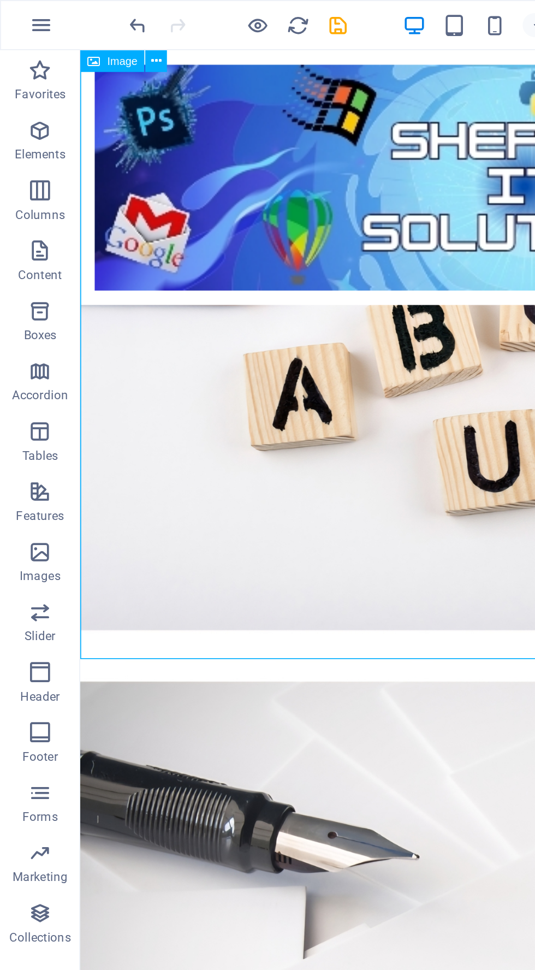
click at [297, 129] on div at bounding box center [353, 126] width 529 height 137
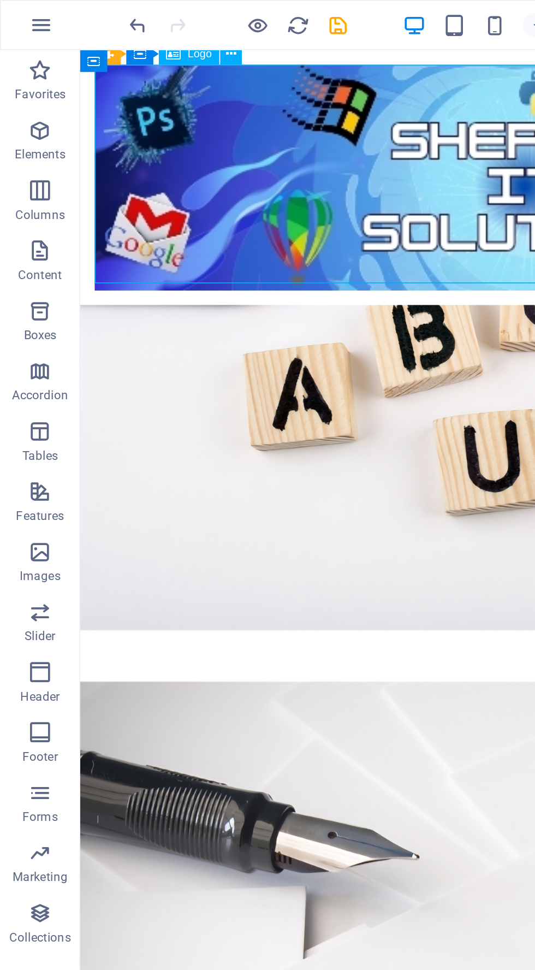
scroll to position [2123, 0]
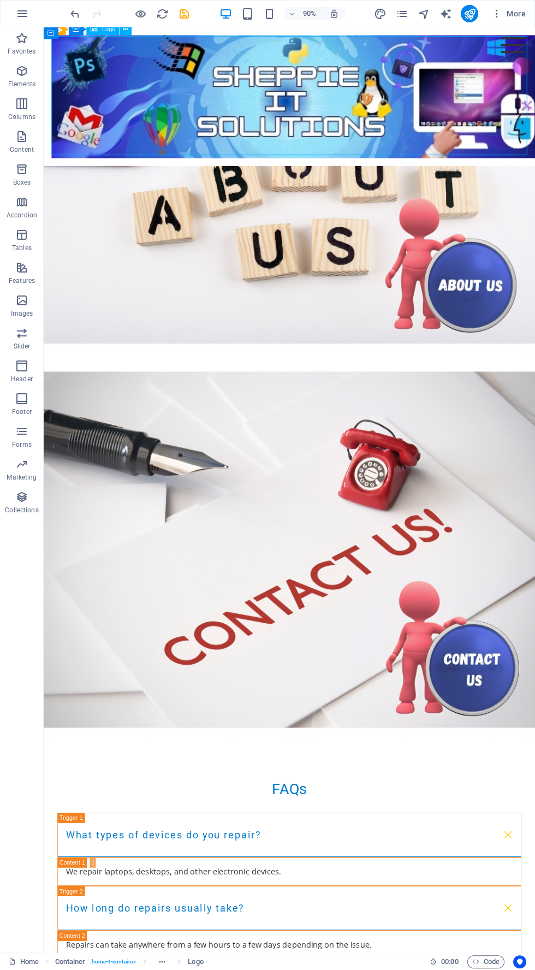
click at [420, 107] on div at bounding box center [316, 104] width 529 height 137
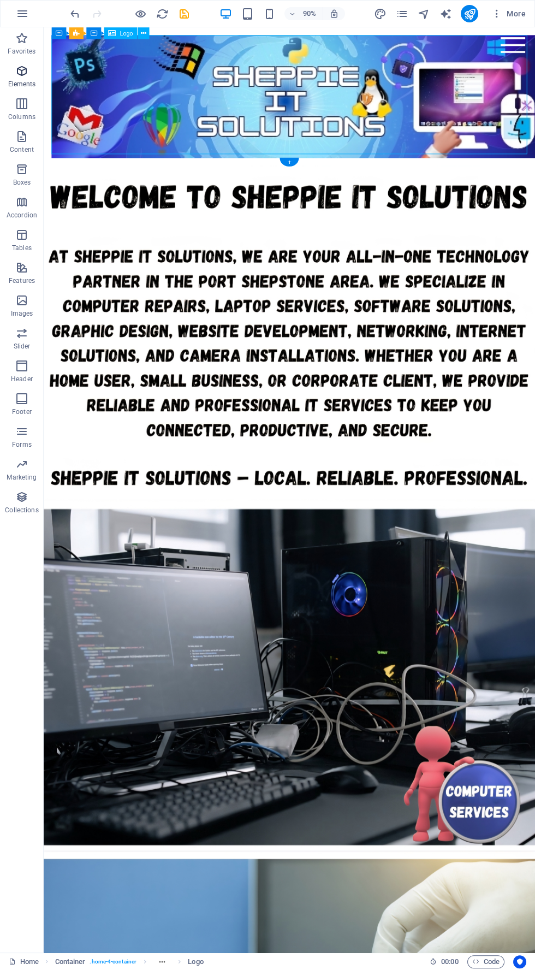
click at [38, 79] on span "Elements" at bounding box center [22, 77] width 44 height 26
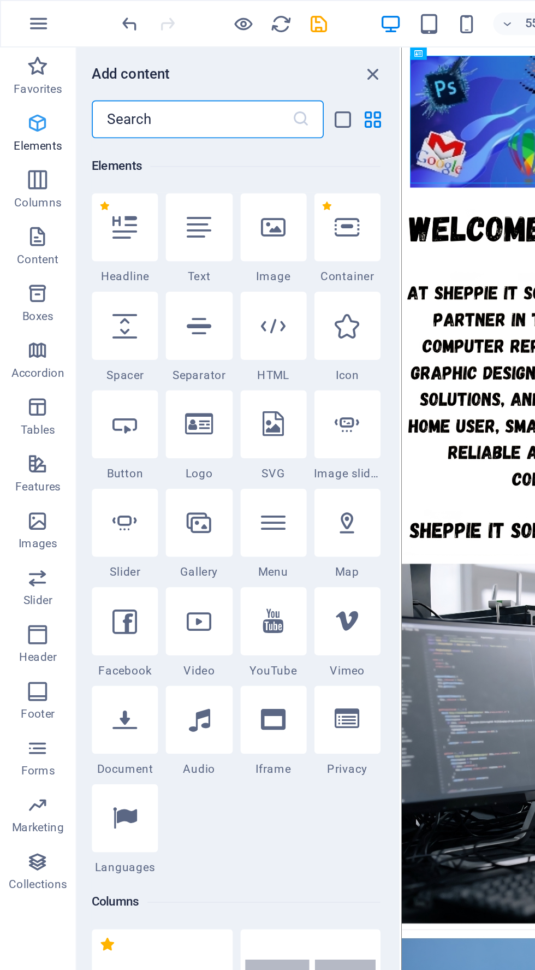
scroll to position [116, 0]
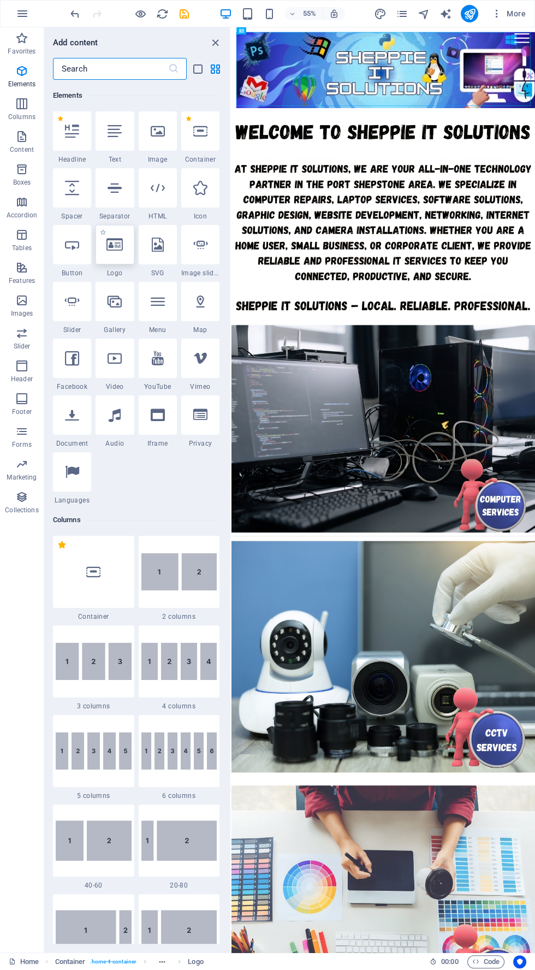
click at [128, 249] on div at bounding box center [115, 244] width 38 height 39
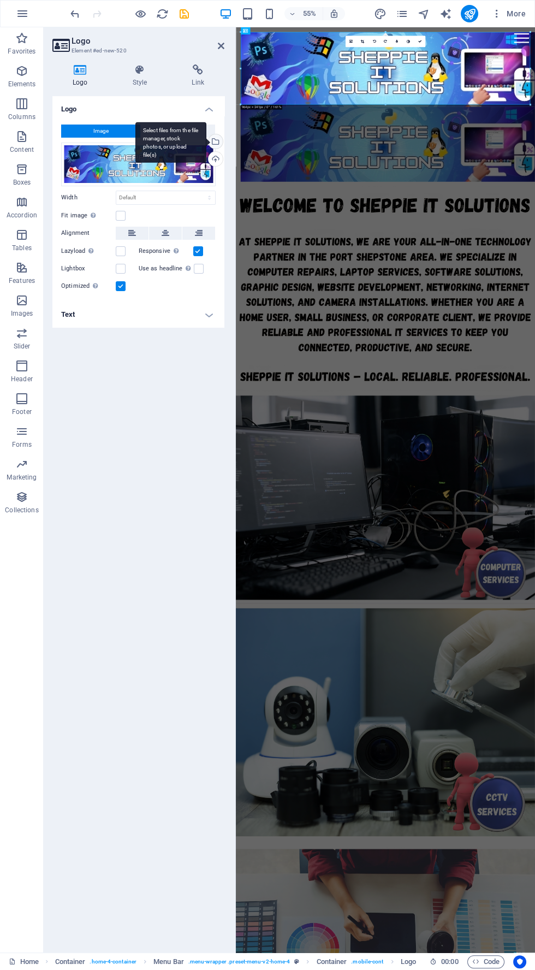
click at [219, 142] on div "Select files from the file manager, stock photos, or upload file(s)" at bounding box center [214, 142] width 16 height 16
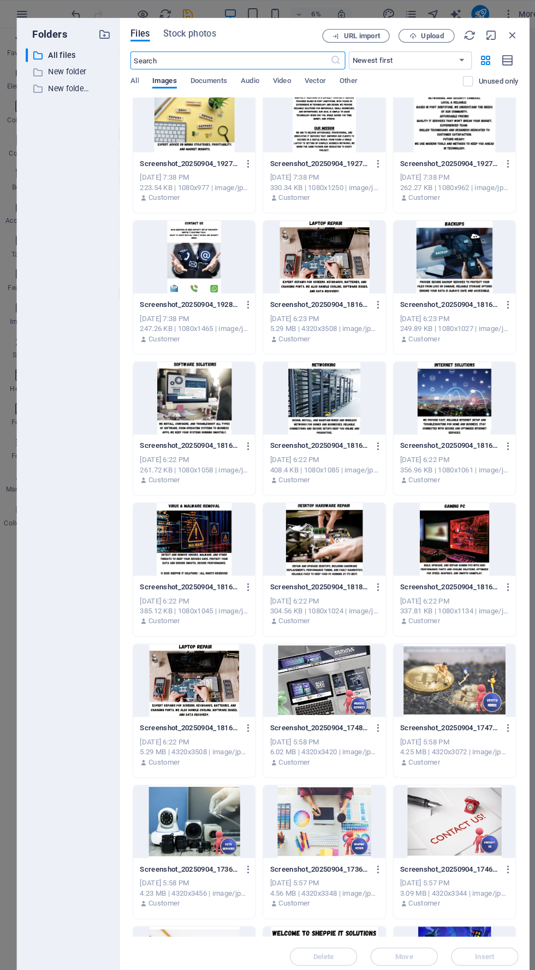
scroll to position [964, 0]
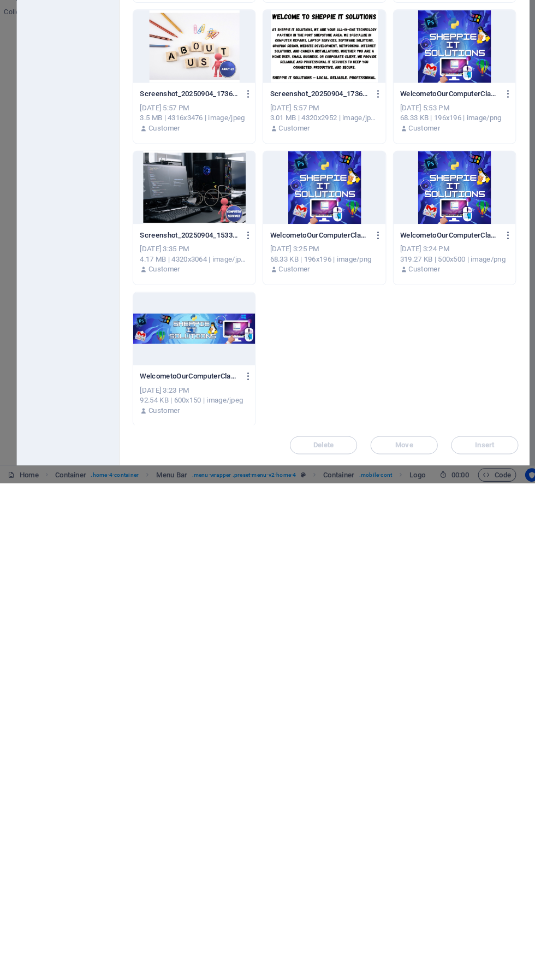
click at [320, 692] on div at bounding box center [317, 681] width 119 height 71
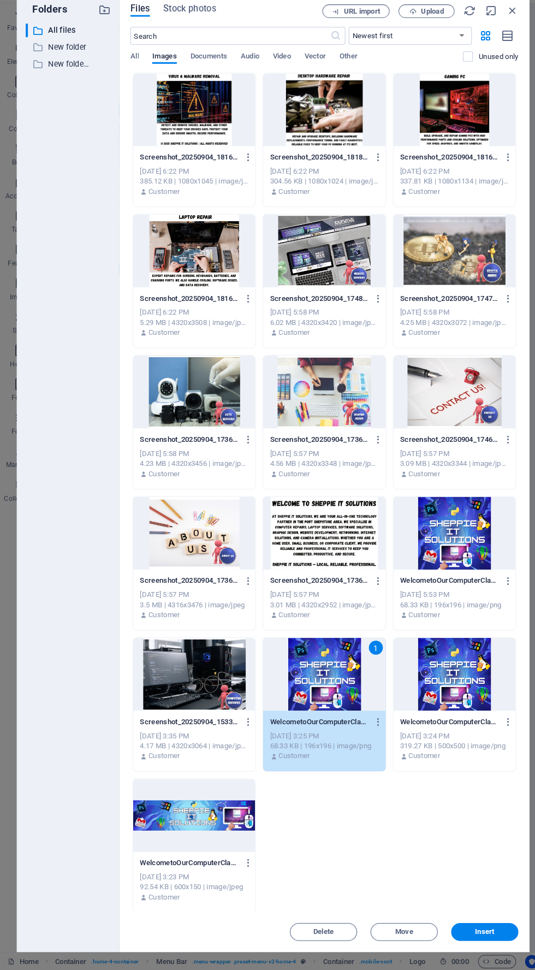
click at [488, 909] on div "Screenshot_20250904_192641_Chrome-ZASaPc3uKcyaAkP8SkK3ng.jpg Screenshot_2025090…" at bounding box center [317, 22] width 379 height 1783
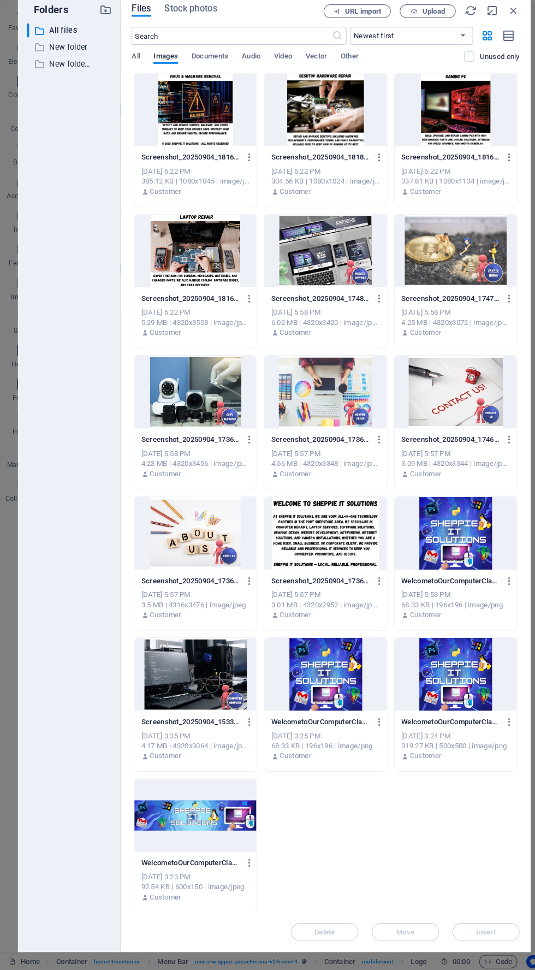
scroll to position [0, 0]
click at [332, 679] on div at bounding box center [317, 681] width 119 height 71
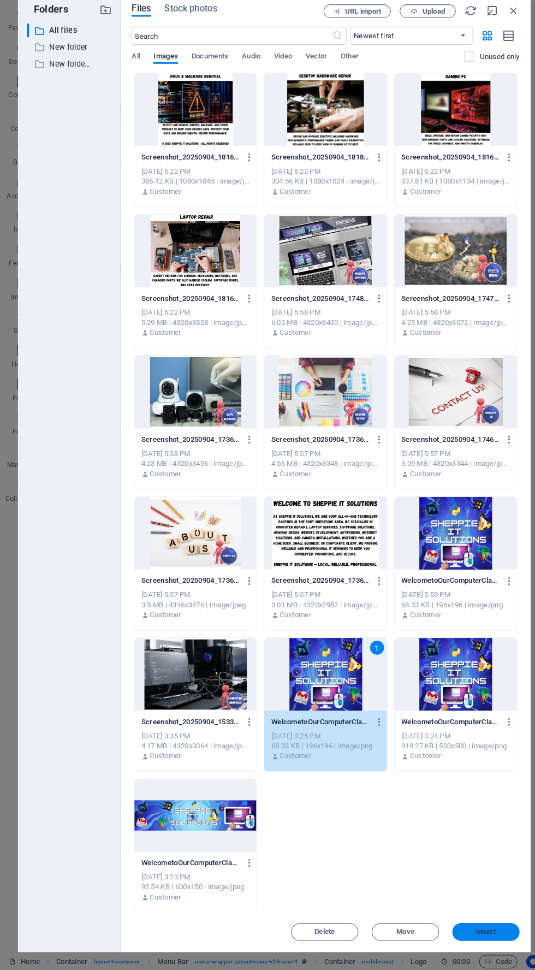
click at [483, 936] on span "Insert" at bounding box center [474, 933] width 19 height 7
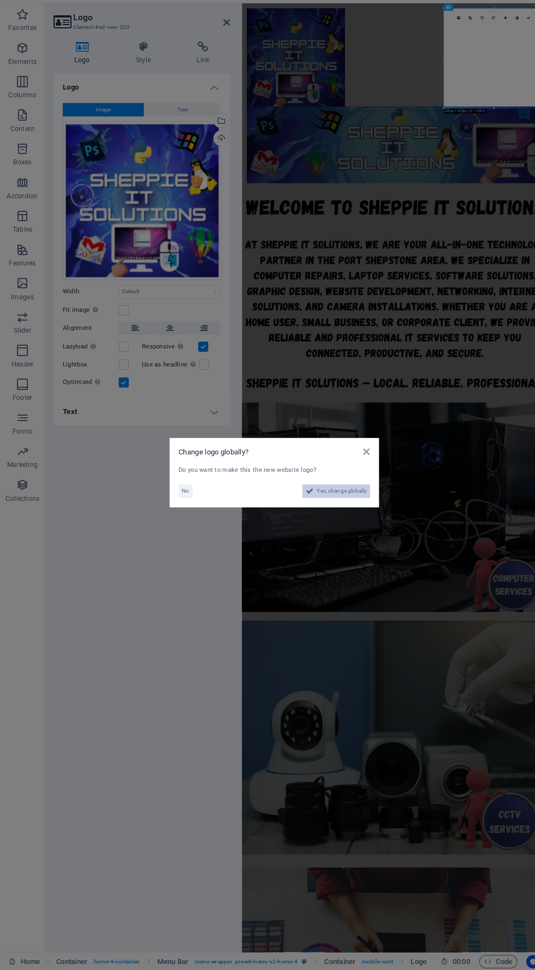
click at [345, 499] on span "Yes, change globally" at bounding box center [333, 503] width 49 height 13
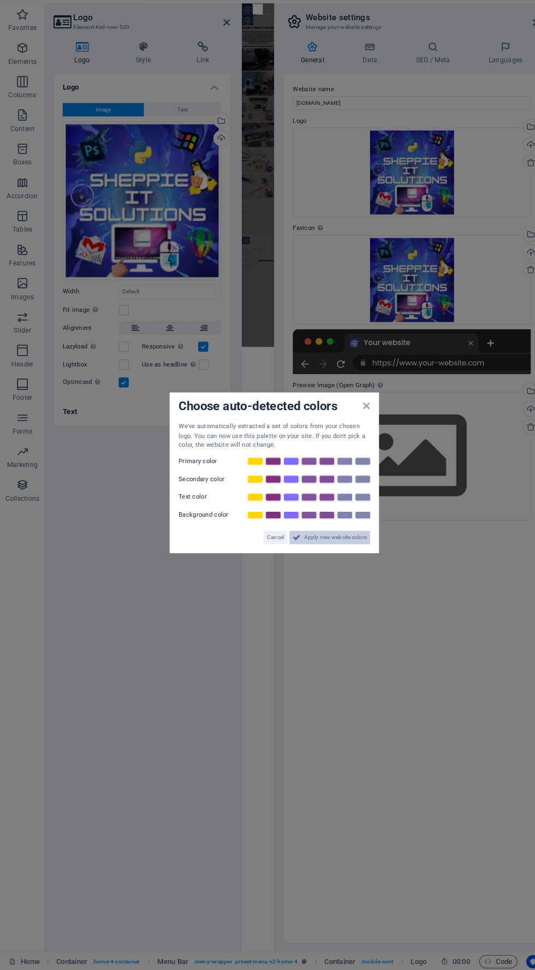
click at [347, 550] on span "Apply new website colors" at bounding box center [327, 547] width 61 height 13
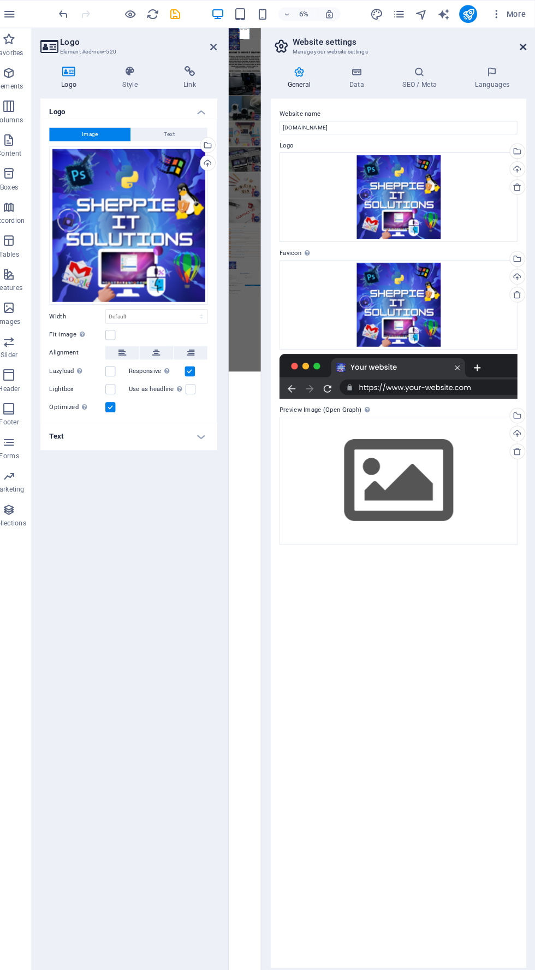
click at [520, 42] on icon at bounding box center [523, 46] width 7 height 9
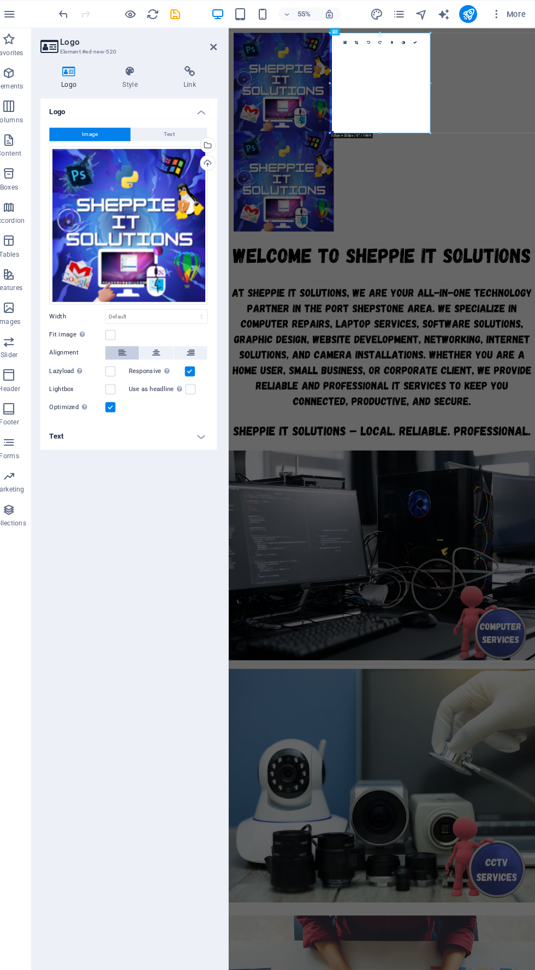
click at [132, 343] on icon at bounding box center [132, 344] width 8 height 13
click at [508, 510] on figure at bounding box center [500, 584] width 544 height 372
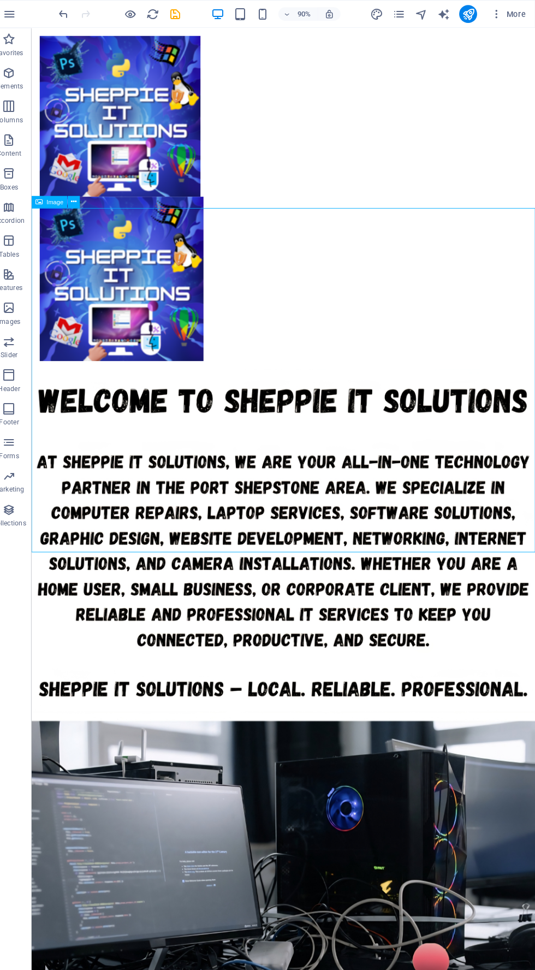
click at [495, 211] on div at bounding box center [304, 300] width 529 height 178
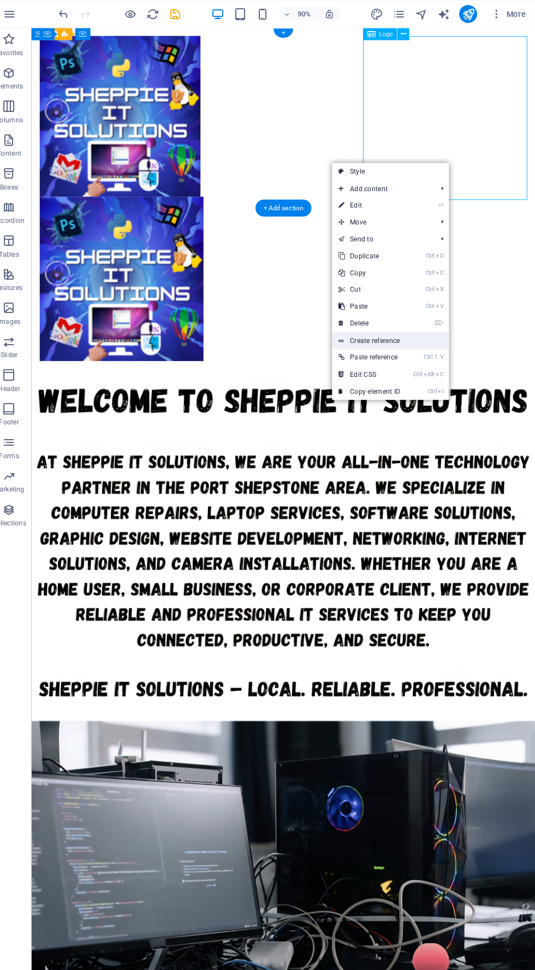
click at [411, 328] on link "Create reference" at bounding box center [394, 332] width 114 height 16
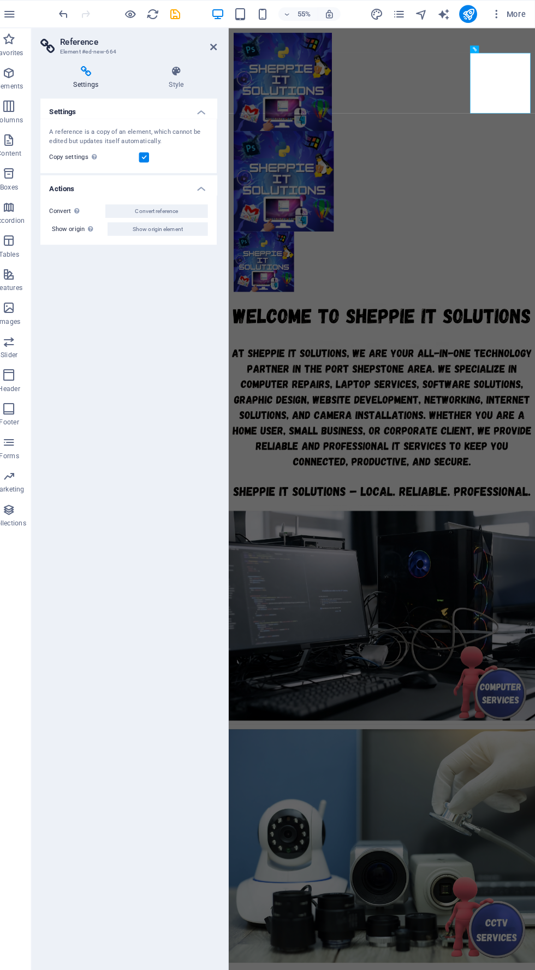
click at [234, 49] on div at bounding box center [234, 489] width 2 height 925
click at [221, 45] on icon at bounding box center [221, 46] width 7 height 9
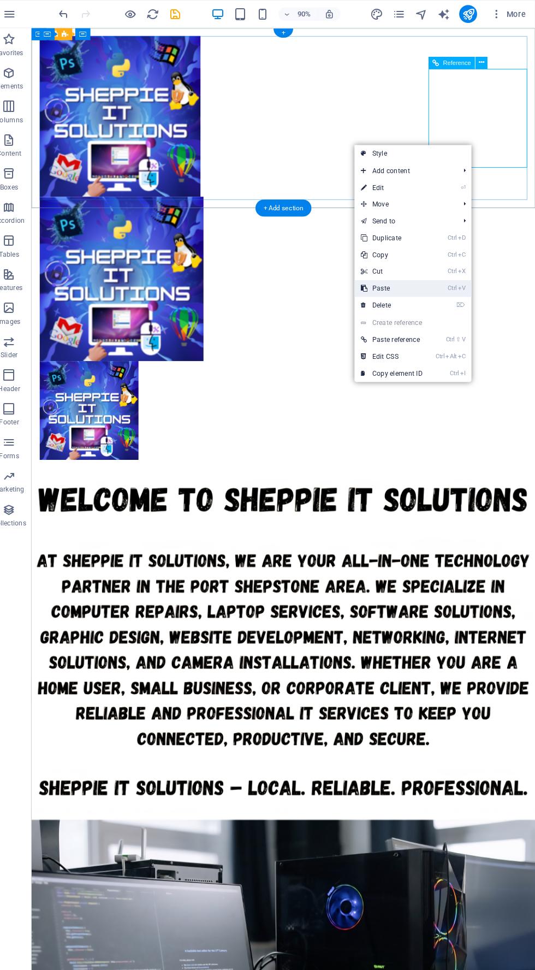
click at [453, 285] on mark "Ctrl V" at bounding box center [458, 281] width 17 height 16
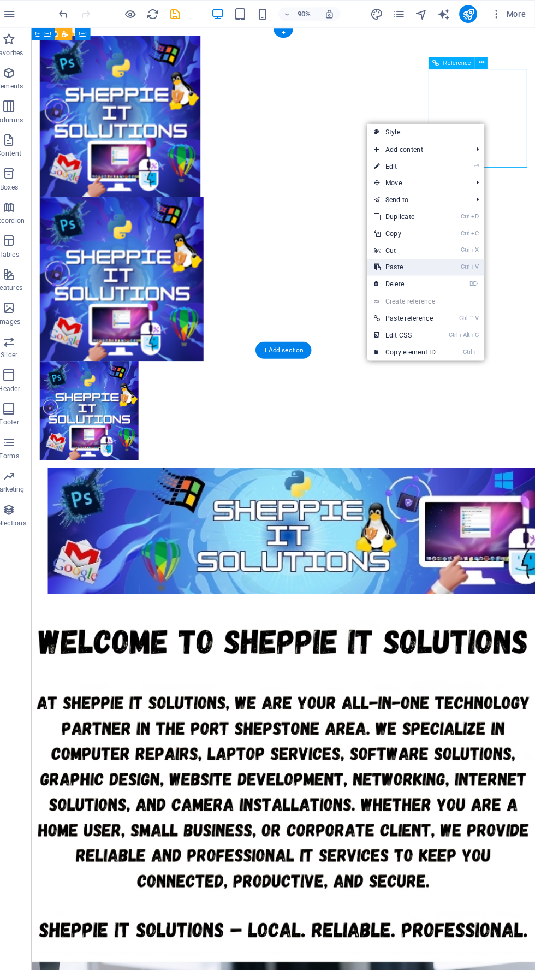
click at [465, 261] on icon "Ctrl" at bounding box center [467, 260] width 9 height 7
click at [463, 266] on icon "Ctrl" at bounding box center [464, 266] width 9 height 7
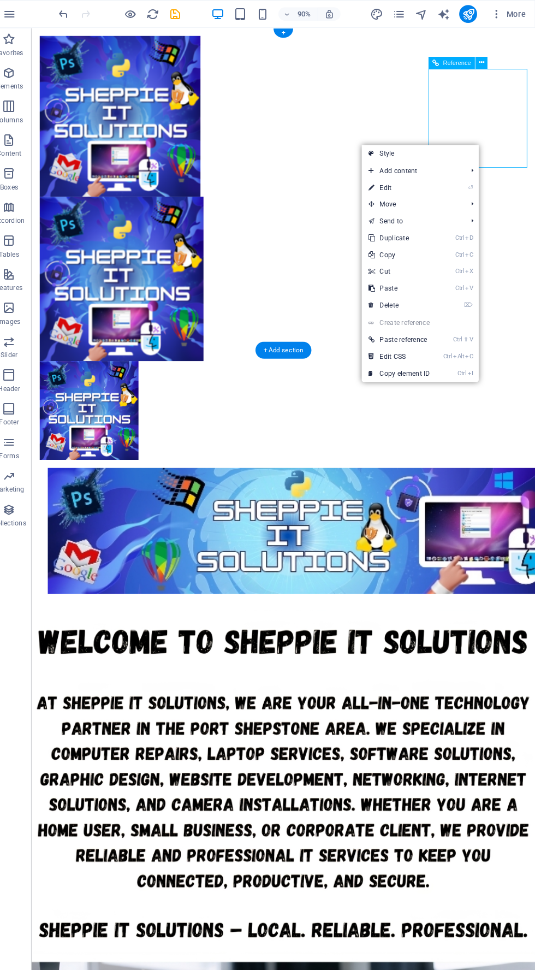
click at [450, 312] on link "Create reference" at bounding box center [423, 314] width 114 height 16
click at [403, 298] on link "⌦ Delete" at bounding box center [402, 298] width 73 height 16
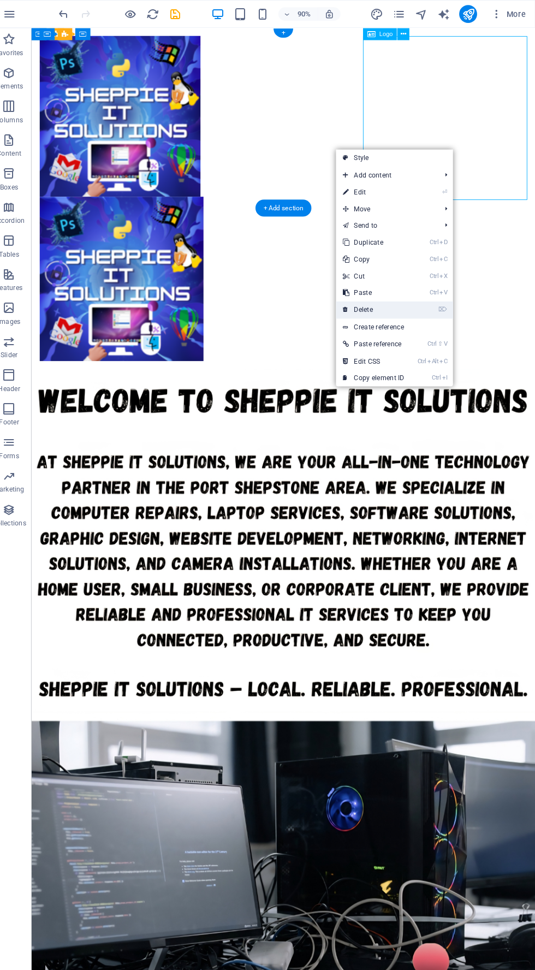
click at [401, 302] on link "⌦ Delete" at bounding box center [377, 302] width 73 height 16
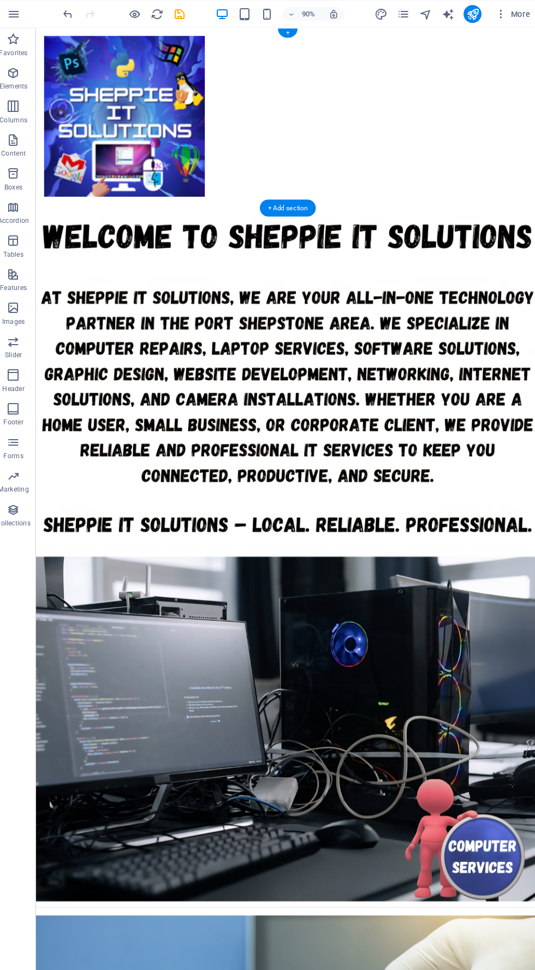
click at [485, 169] on div at bounding box center [308, 124] width 529 height 174
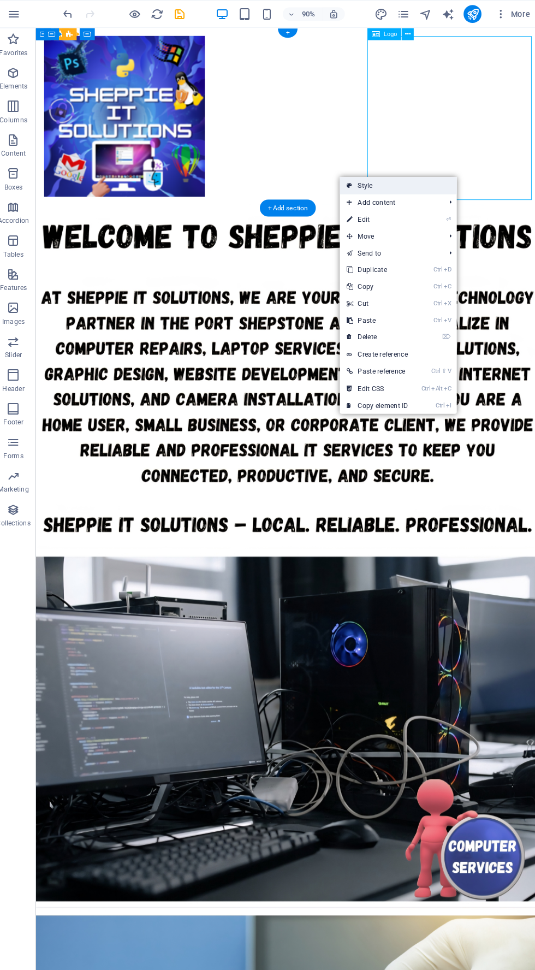
click at [424, 187] on link "Style" at bounding box center [397, 181] width 114 height 16
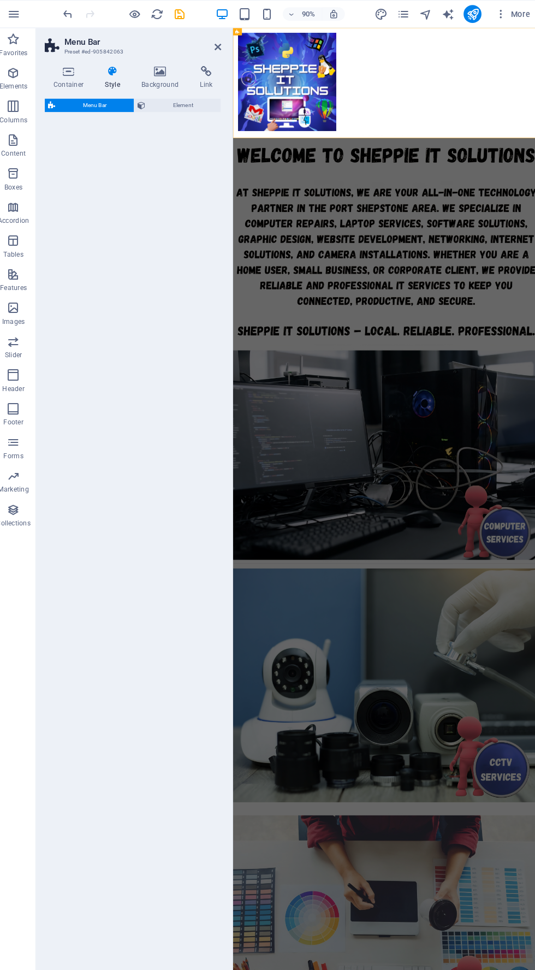
select select "rem"
select select "preset-menu-v2-home-4"
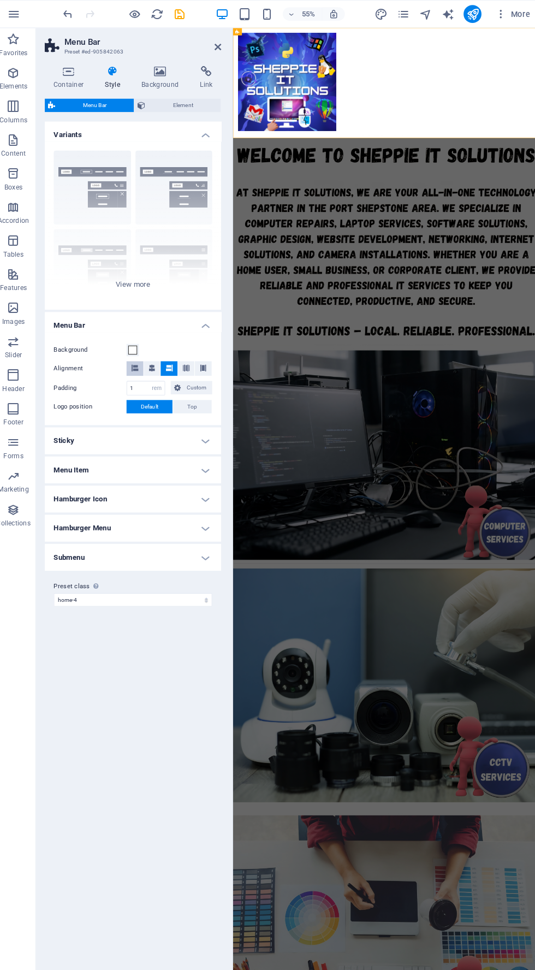
click at [136, 365] on button at bounding box center [140, 359] width 16 height 14
click at [173, 358] on icon at bounding box center [173, 359] width 7 height 7
click at [223, 44] on icon at bounding box center [221, 46] width 7 height 9
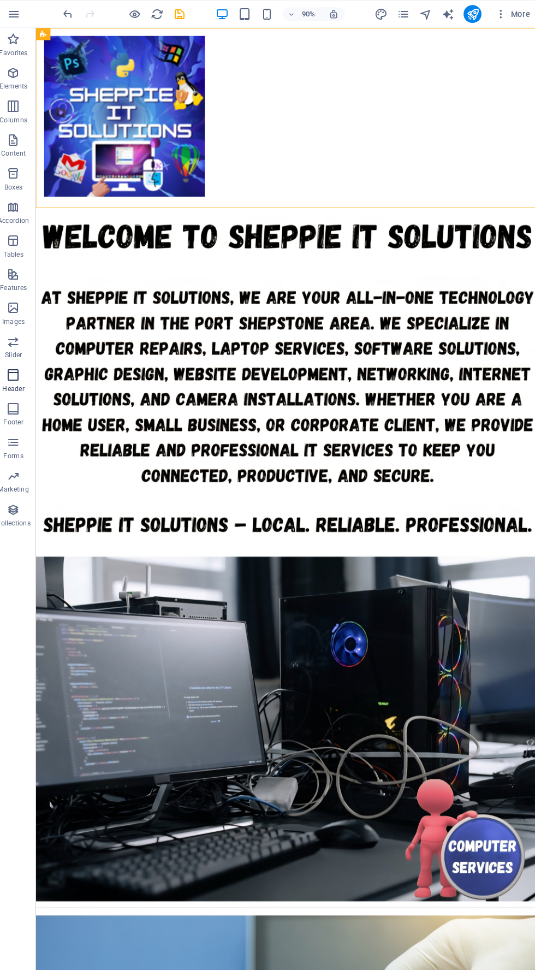
click at [33, 380] on span "Header" at bounding box center [22, 372] width 44 height 26
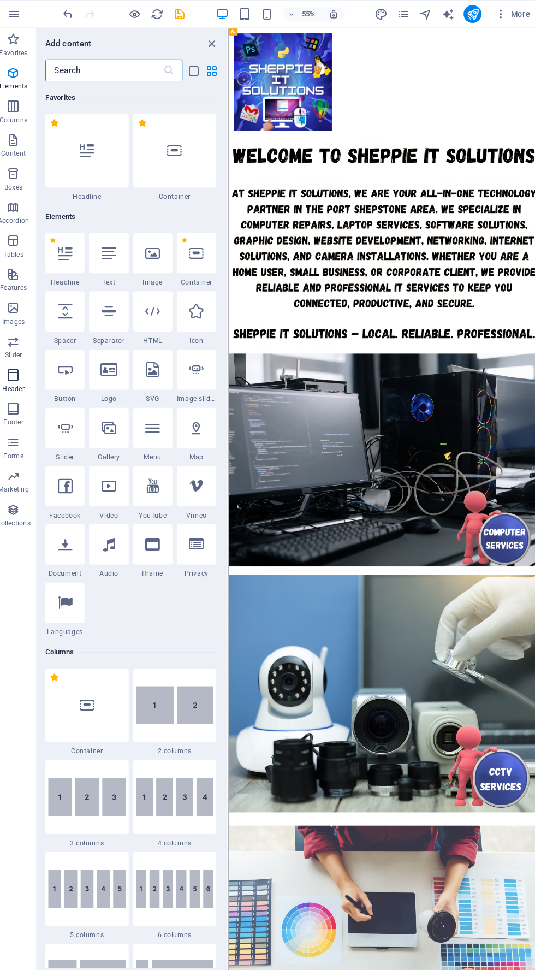
scroll to position [6577, 0]
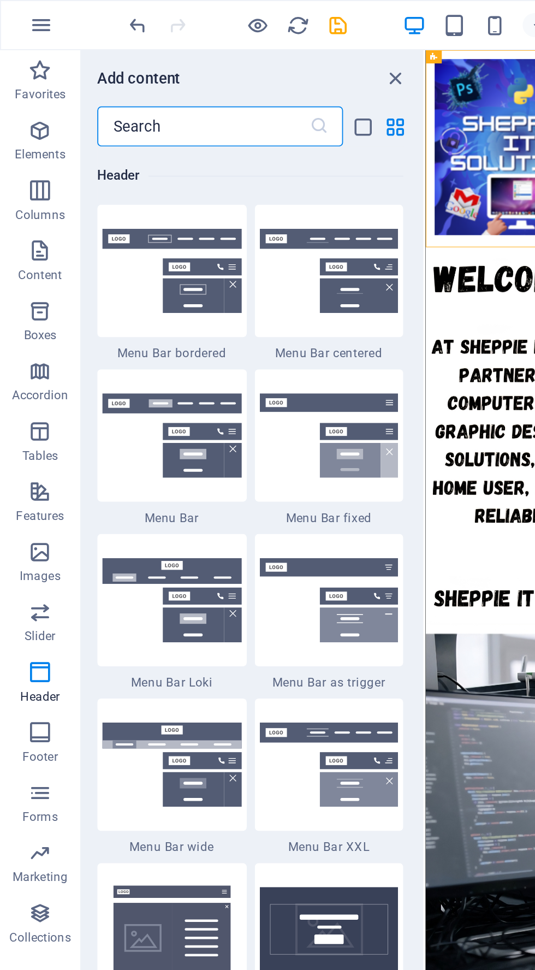
click at [84, 497] on img at bounding box center [94, 506] width 76 height 50
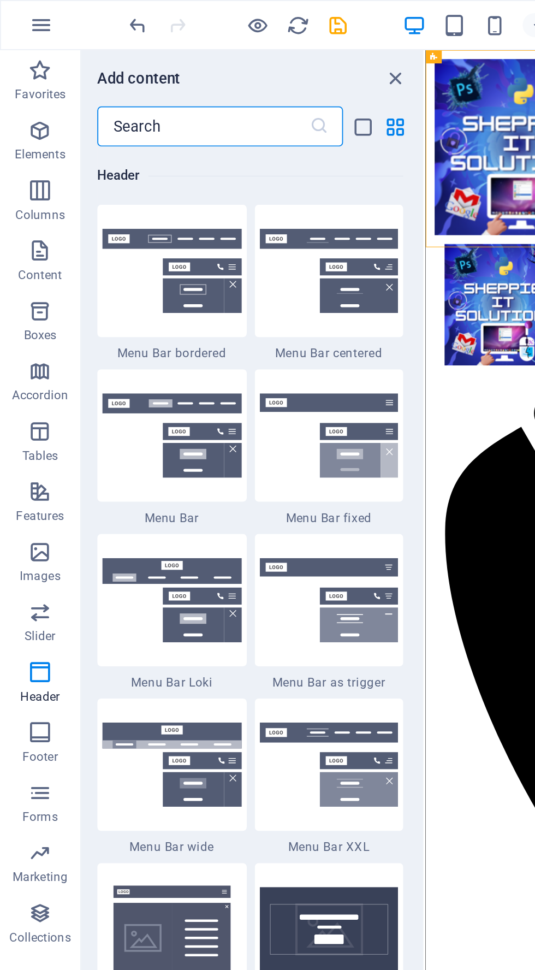
click at [232, 491] on div "Drag here to replace the existing content. Press “Ctrl” if you want to create a…" at bounding box center [384, 489] width 304 height 925
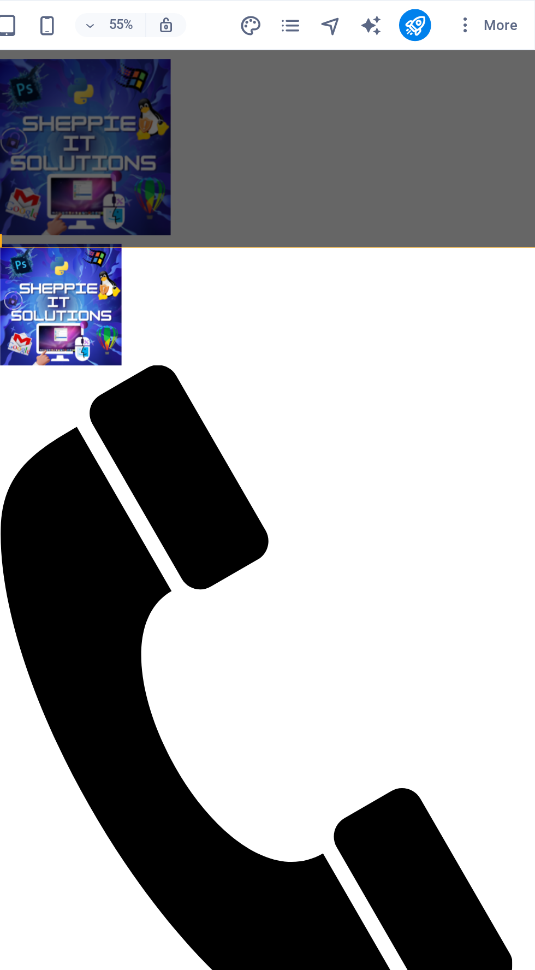
select select "rem"
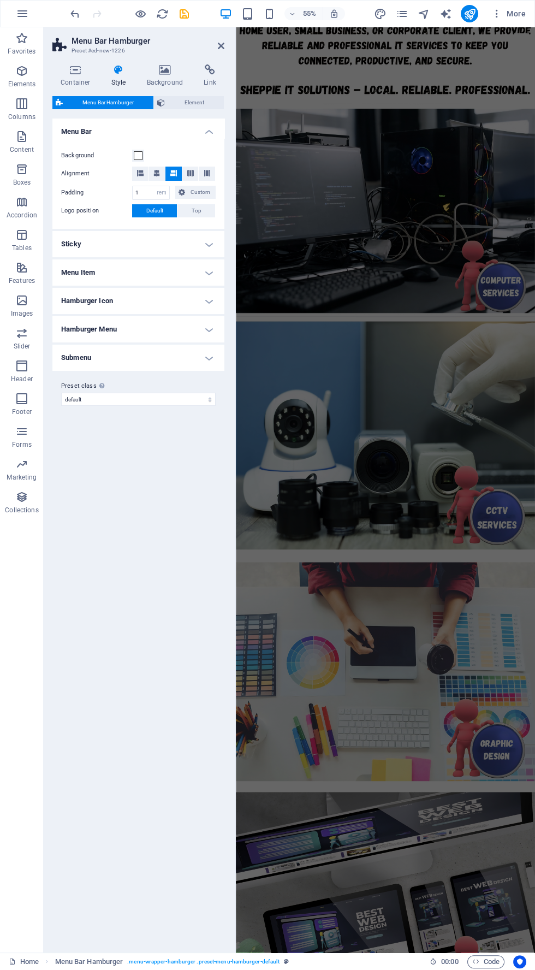
scroll to position [0, 0]
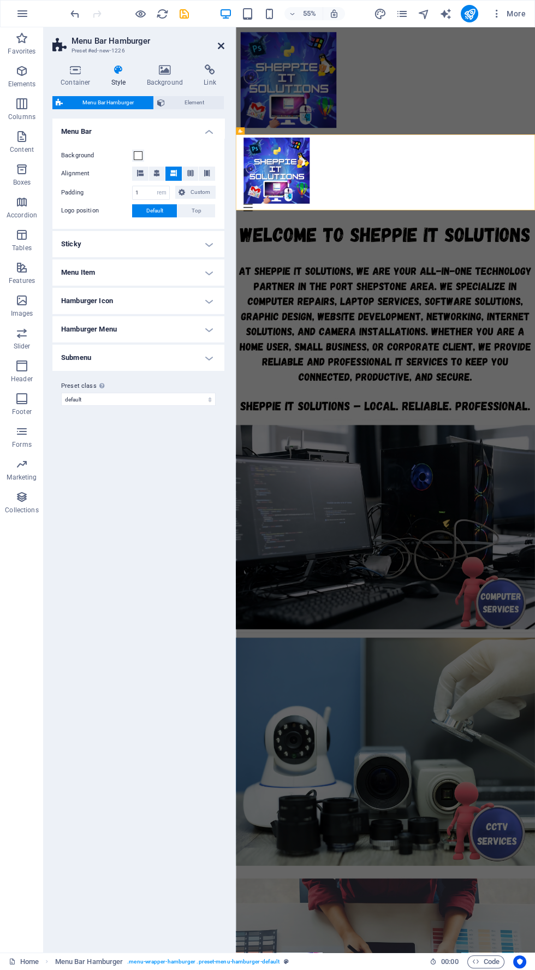
click at [221, 45] on icon at bounding box center [221, 46] width 7 height 9
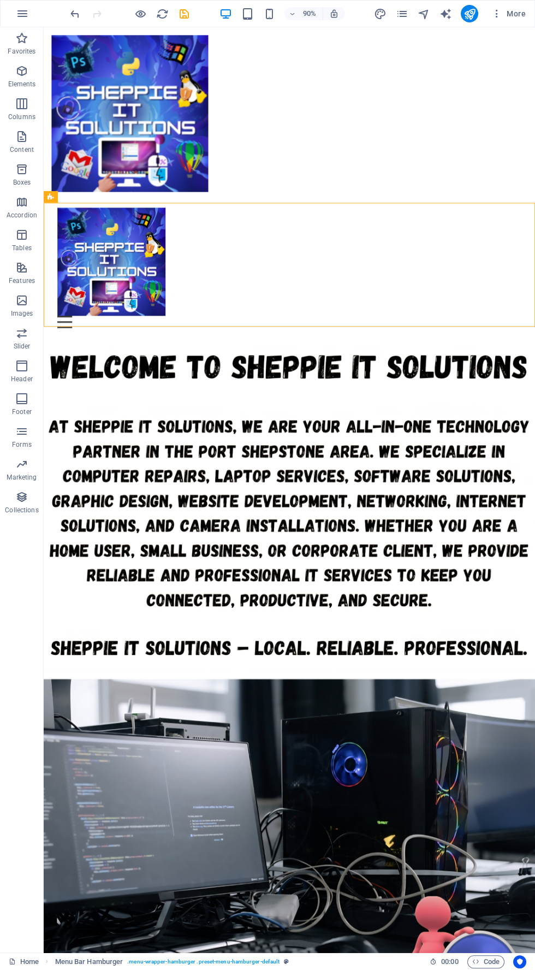
click at [488, 300] on div "Menu Drop content here or Add elements Paste clipboard 01. STARTPAGE 02. SUBPAG…" at bounding box center [317, 294] width 546 height 151
click at [535, 348] on div "Menu" at bounding box center [317, 355] width 516 height 14
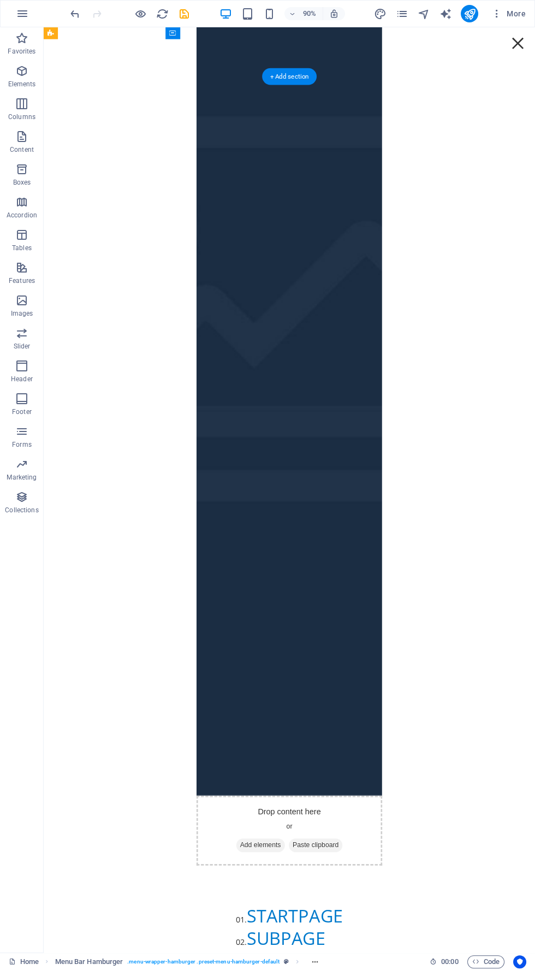
scroll to position [278, 0]
click at [214, 755] on figure at bounding box center [317, 367] width 206 height 1029
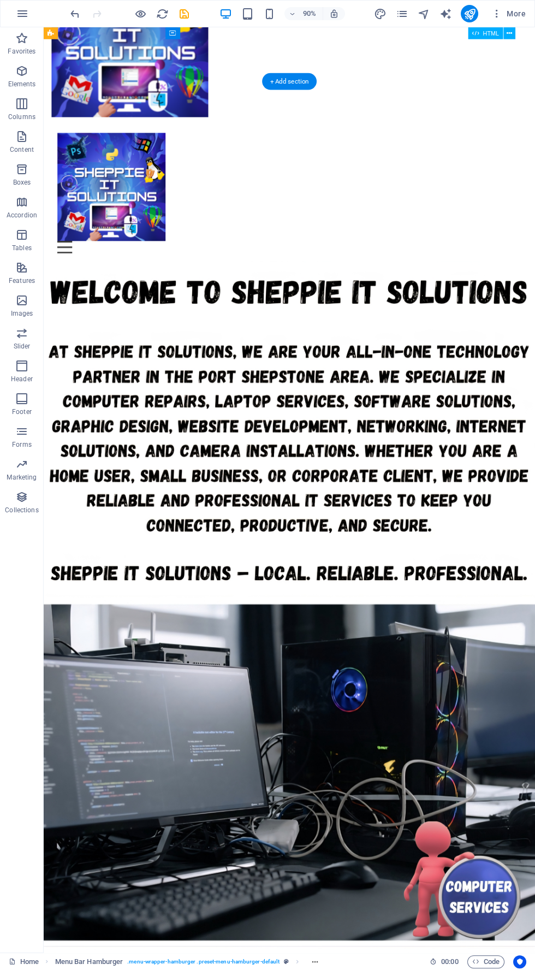
scroll to position [0, 0]
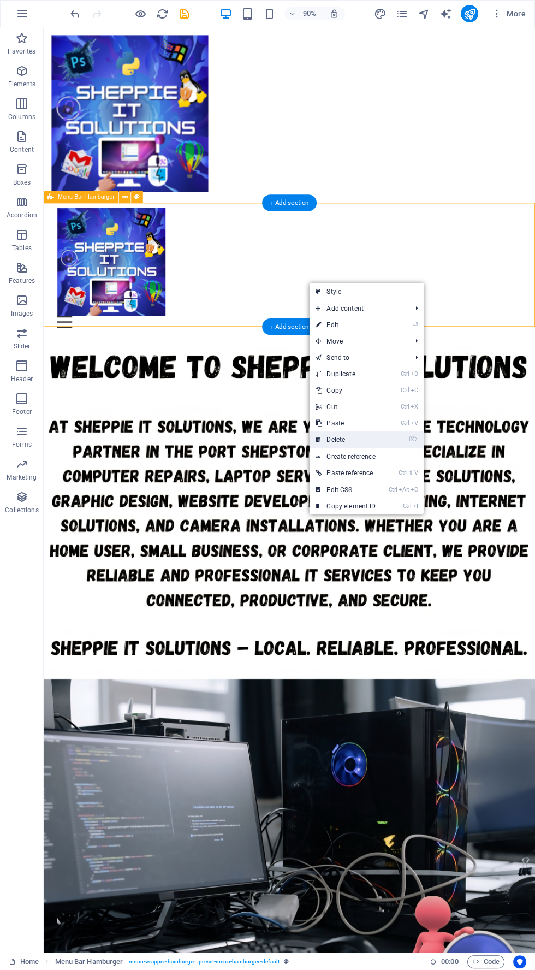
click at [362, 444] on link "⌦ Delete" at bounding box center [345, 440] width 73 height 16
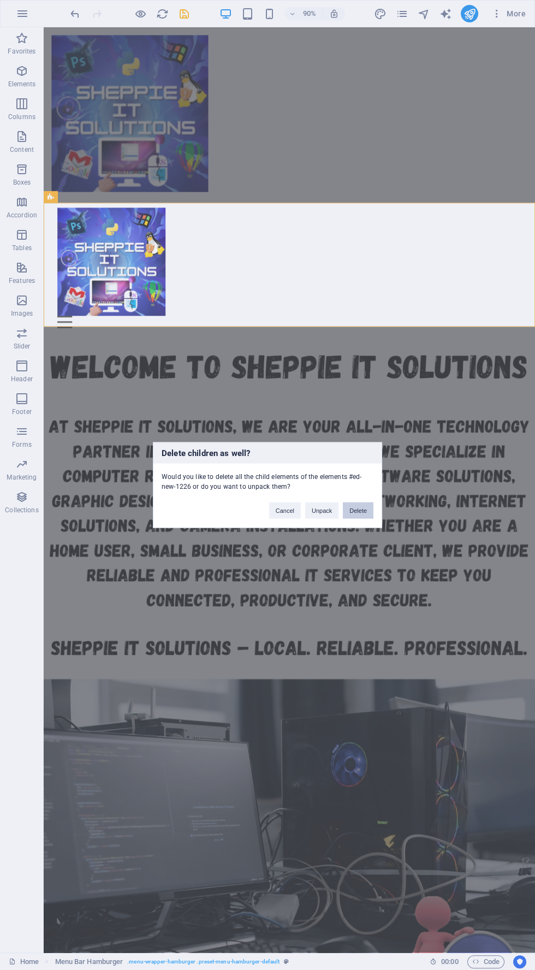
click at [367, 510] on button "Delete" at bounding box center [358, 511] width 31 height 16
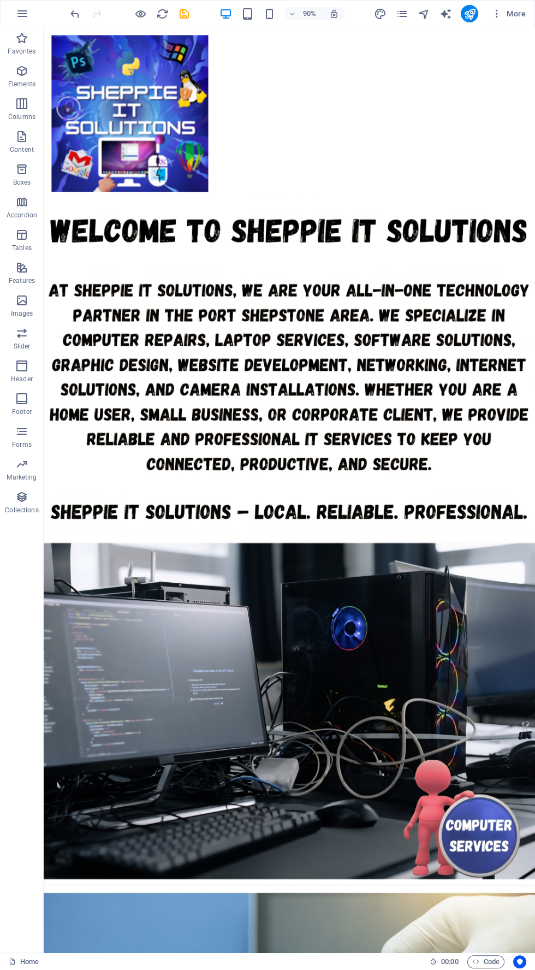
click at [465, 138] on div at bounding box center [316, 123] width 529 height 174
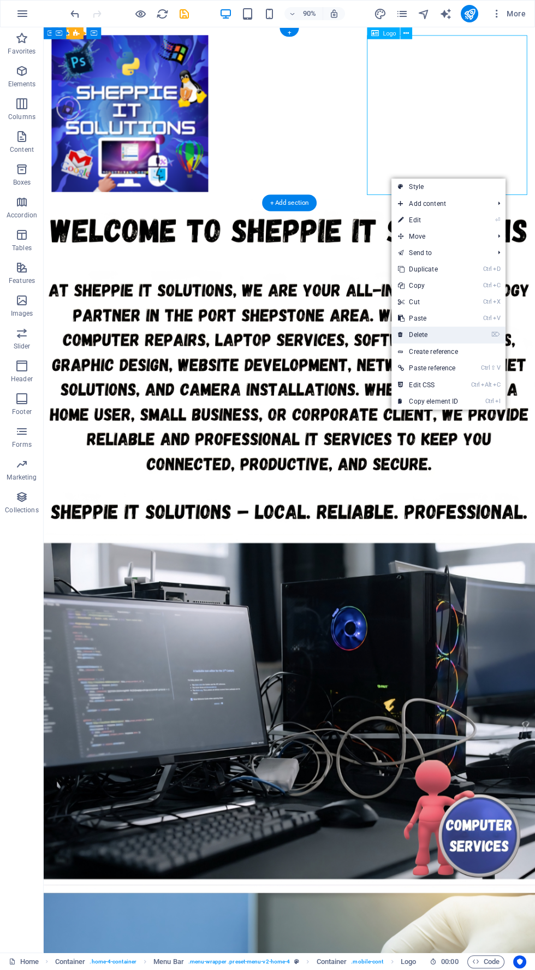
click at [459, 335] on link "⌦ Delete" at bounding box center [428, 335] width 73 height 16
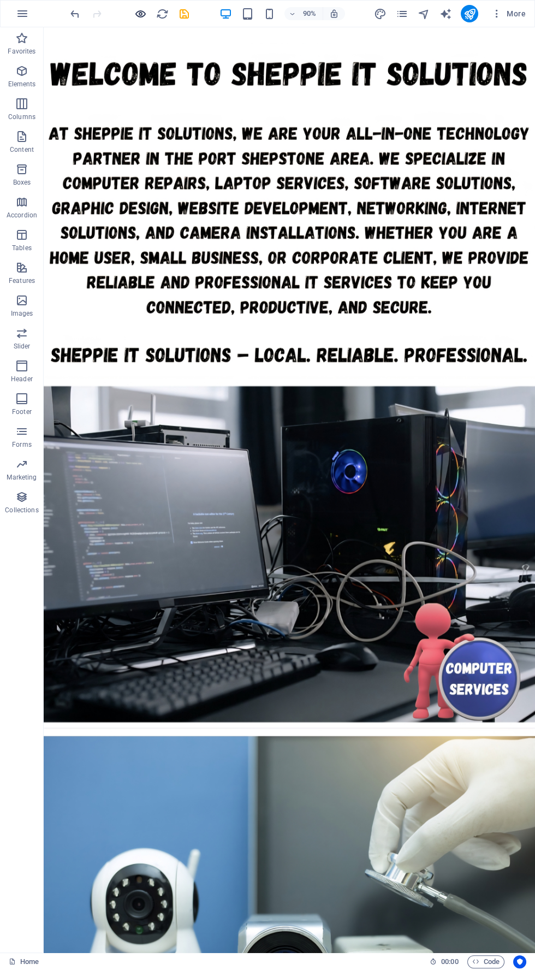
click at [142, 17] on icon "button" at bounding box center [140, 14] width 13 height 13
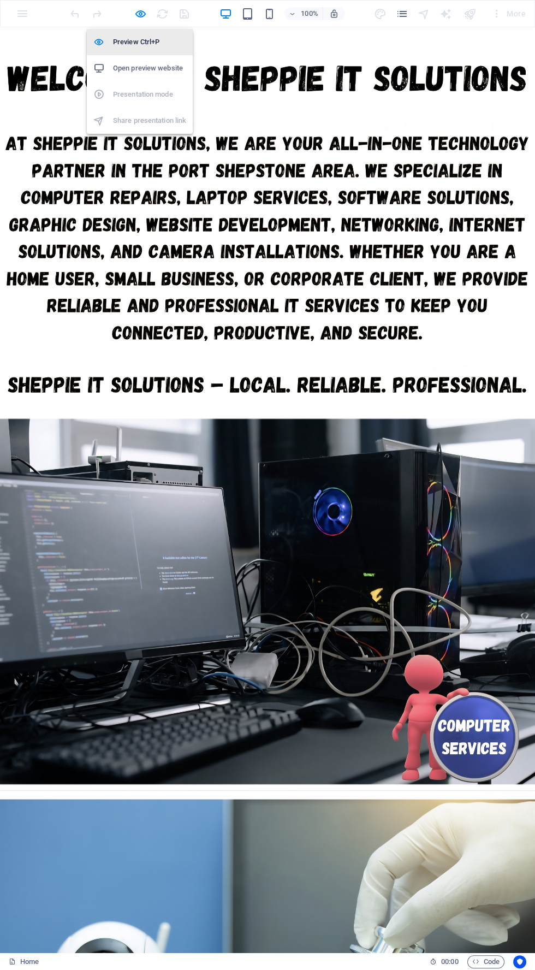
click at [151, 44] on h6 "Preview Ctrl+P" at bounding box center [149, 42] width 73 height 13
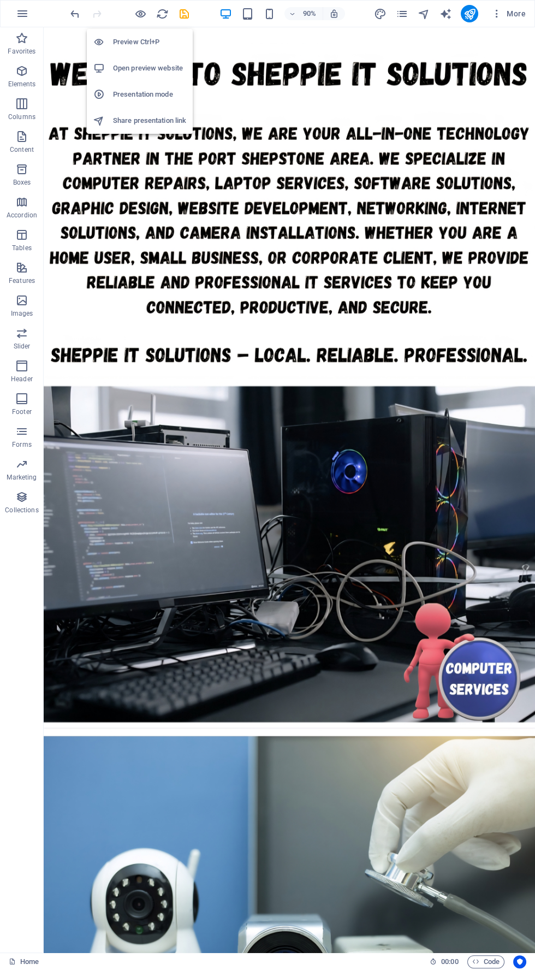
click at [485, 324] on figure at bounding box center [317, 231] width 546 height 373
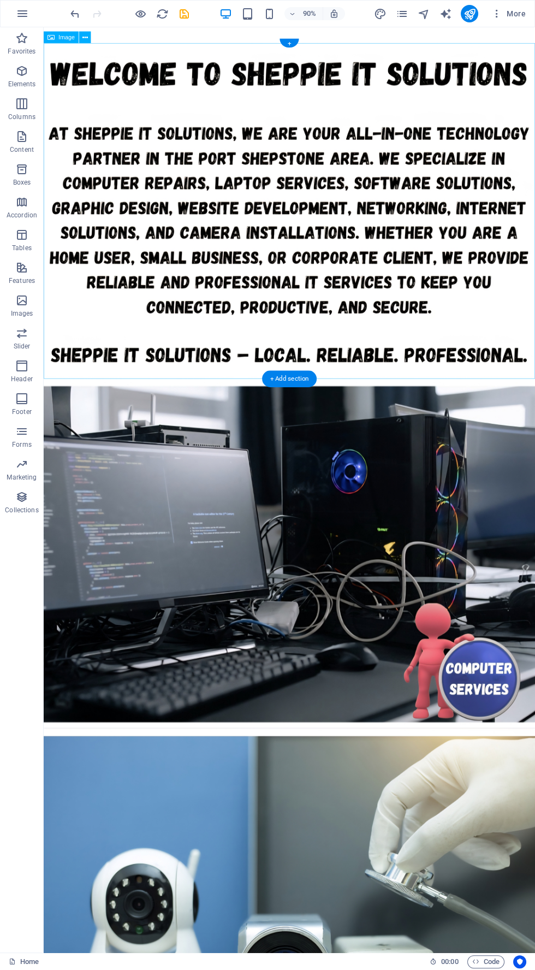
click at [445, 752] on figure at bounding box center [317, 611] width 546 height 387
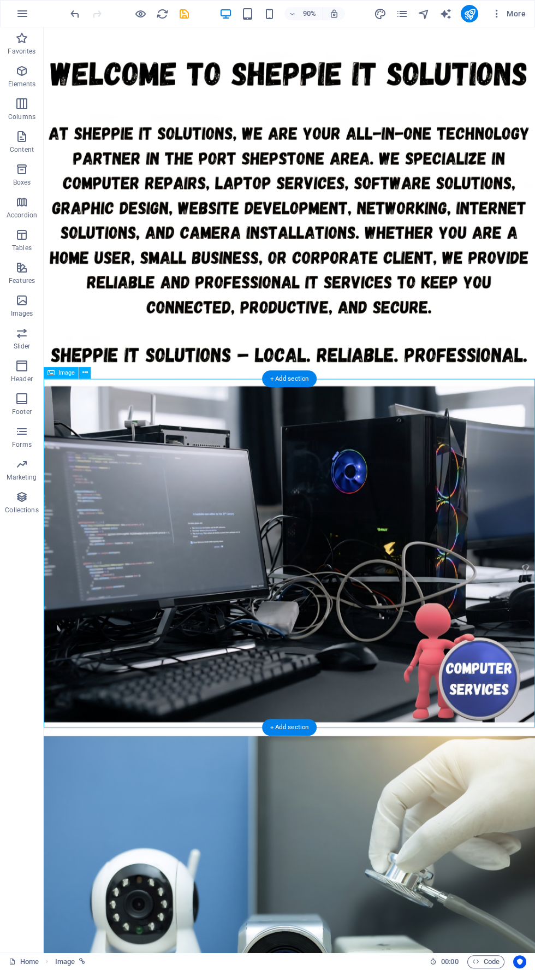
click at [277, 33] on div "Menu Home Computer Services CCTV Services Graphic Design Web Design Crypto Mini…" at bounding box center [317, 35] width 546 height 17
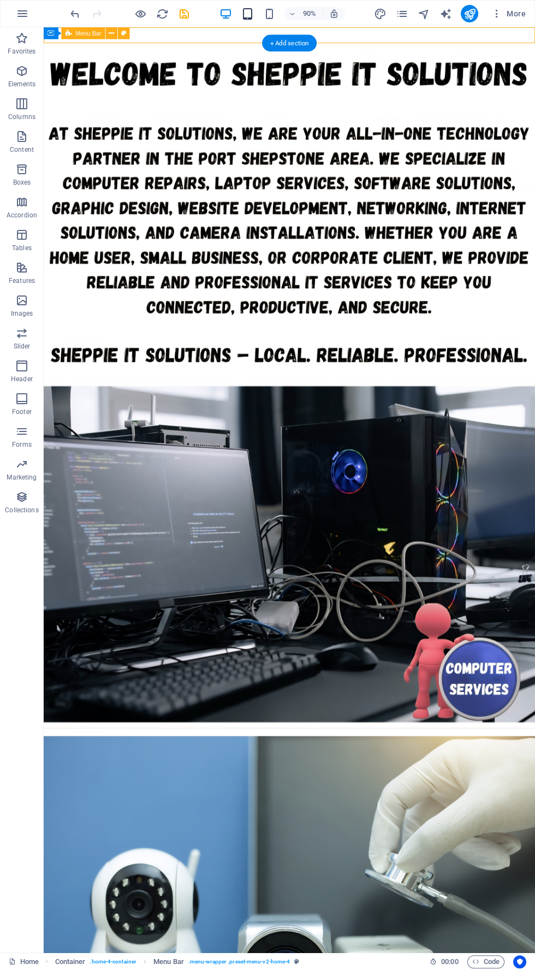
click at [251, 14] on icon "button" at bounding box center [247, 14] width 13 height 13
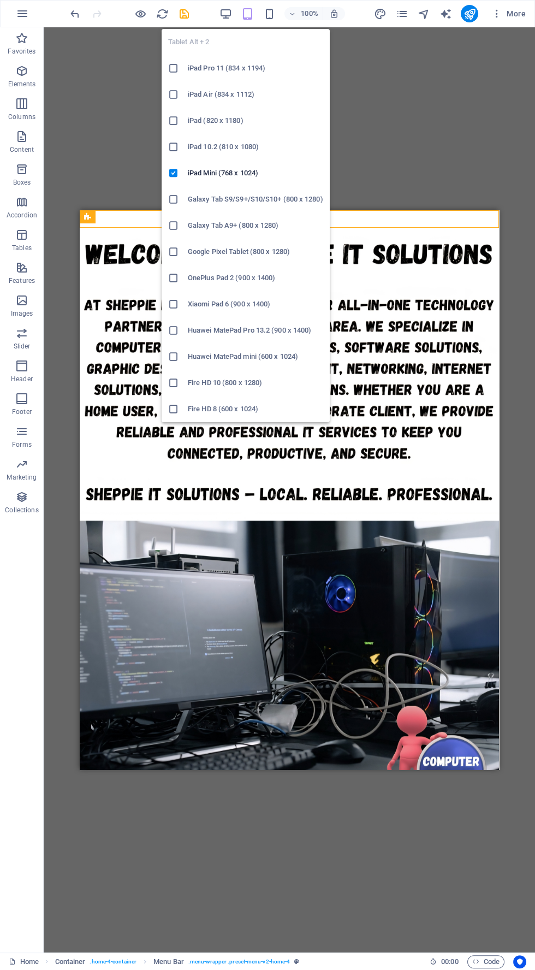
click at [305, 226] on h6 "Galaxy Tab A9+ (800 x 1280)" at bounding box center [255, 225] width 135 height 13
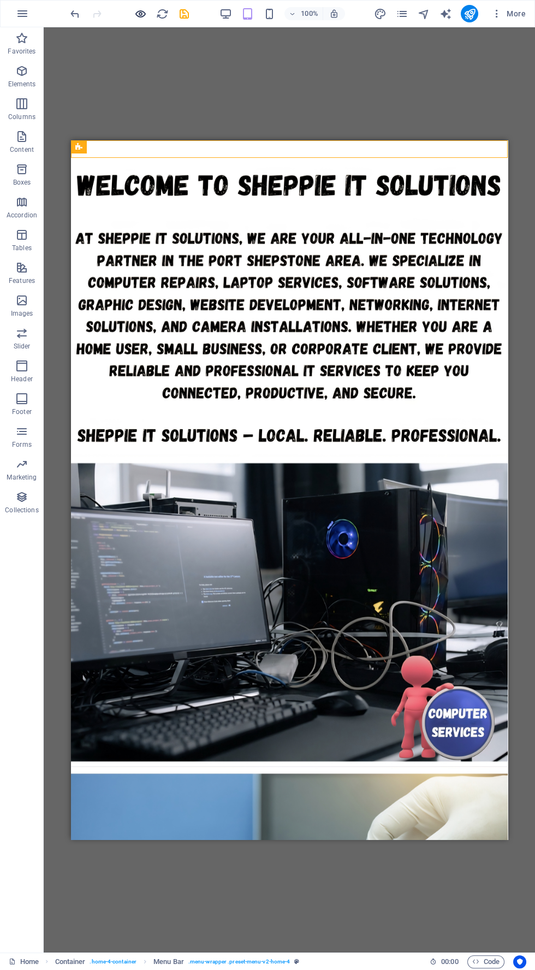
click at [143, 16] on icon "button" at bounding box center [140, 14] width 13 height 13
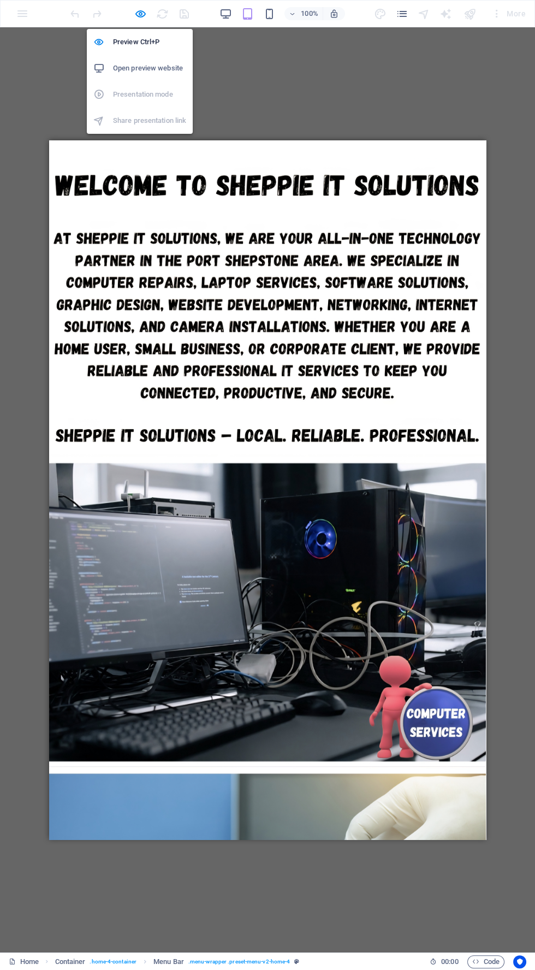
click at [175, 72] on h6 "Open preview website" at bounding box center [149, 68] width 73 height 13
click at [151, 38] on h6 "Preview Ctrl+P" at bounding box center [149, 42] width 73 height 13
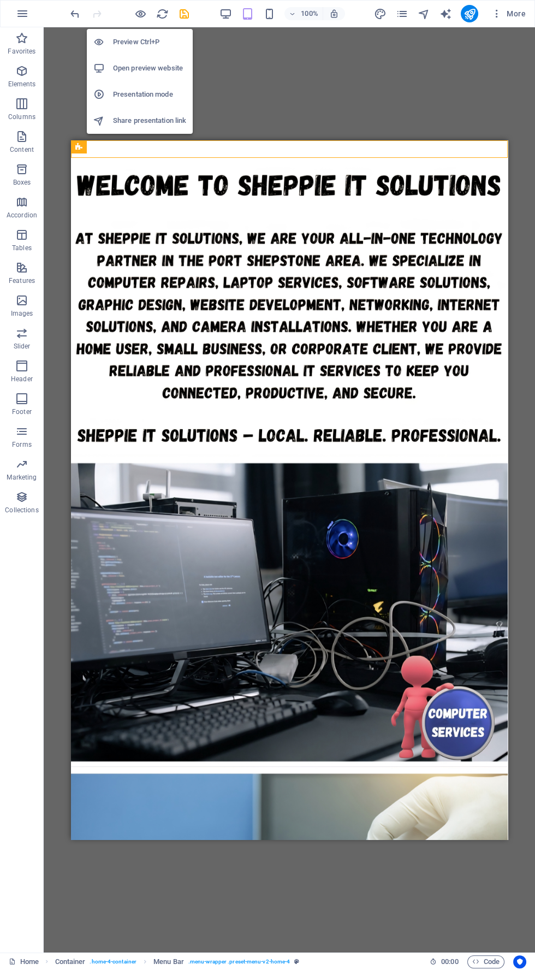
click at [278, 13] on div "100%" at bounding box center [282, 13] width 126 height 17
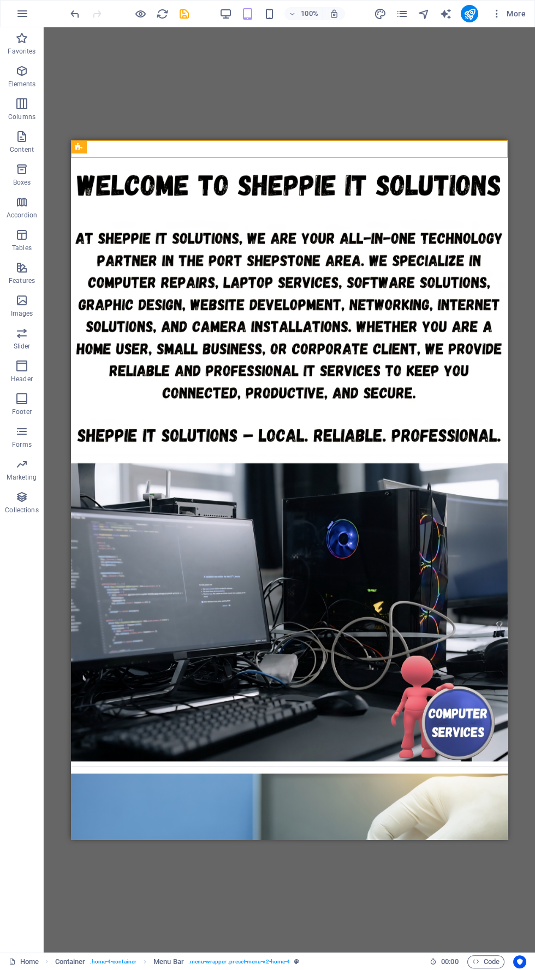
click at [282, 5] on div "100%" at bounding box center [282, 13] width 126 height 17
click at [231, 9] on icon "button" at bounding box center [225, 14] width 13 height 13
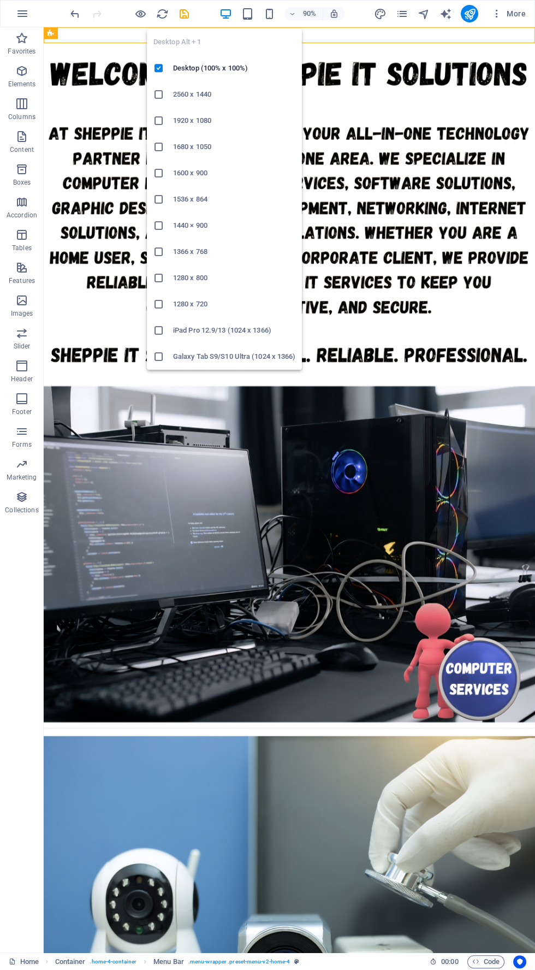
click at [229, 228] on h6 "1440 × 900" at bounding box center [234, 225] width 122 height 13
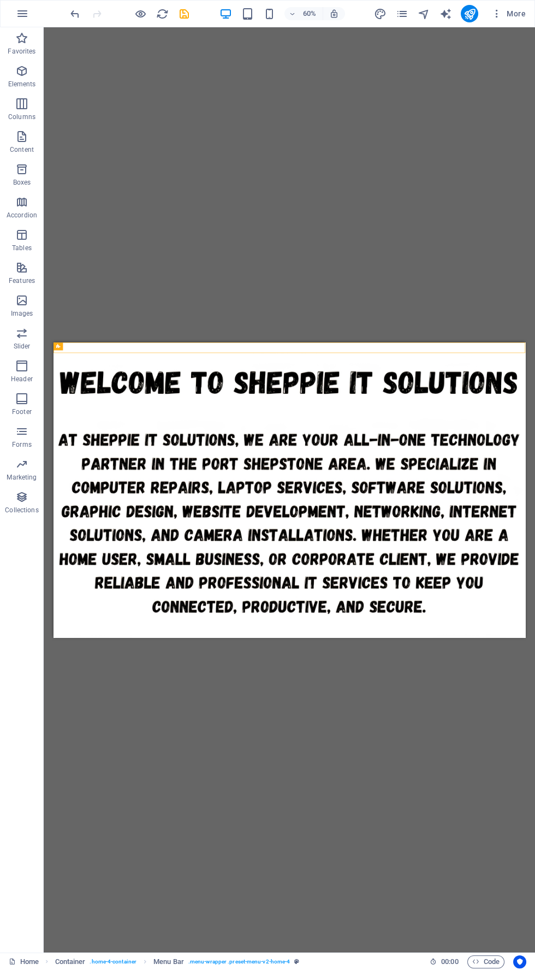
click at [226, 13] on icon "button" at bounding box center [225, 14] width 13 height 13
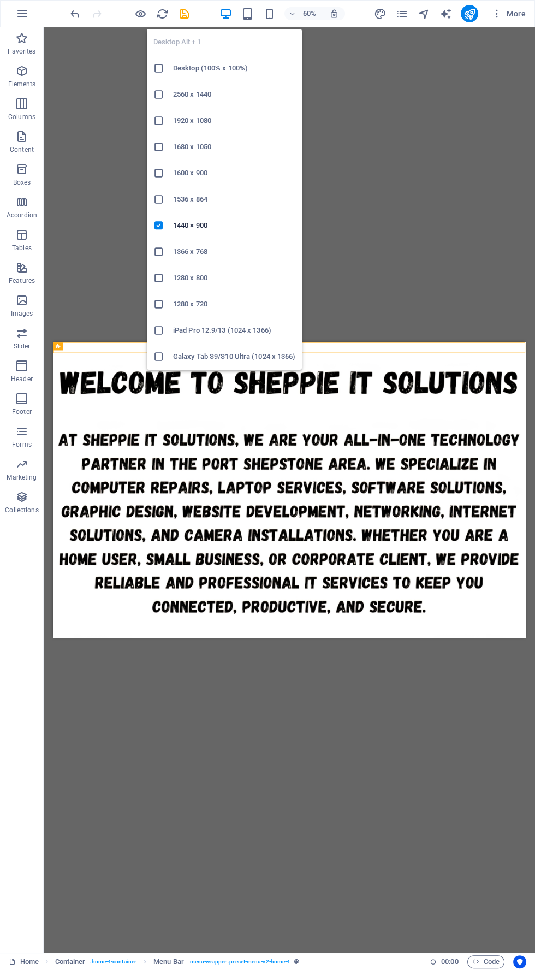
click at [226, 121] on h6 "1920 x 1080" at bounding box center [234, 120] width 122 height 13
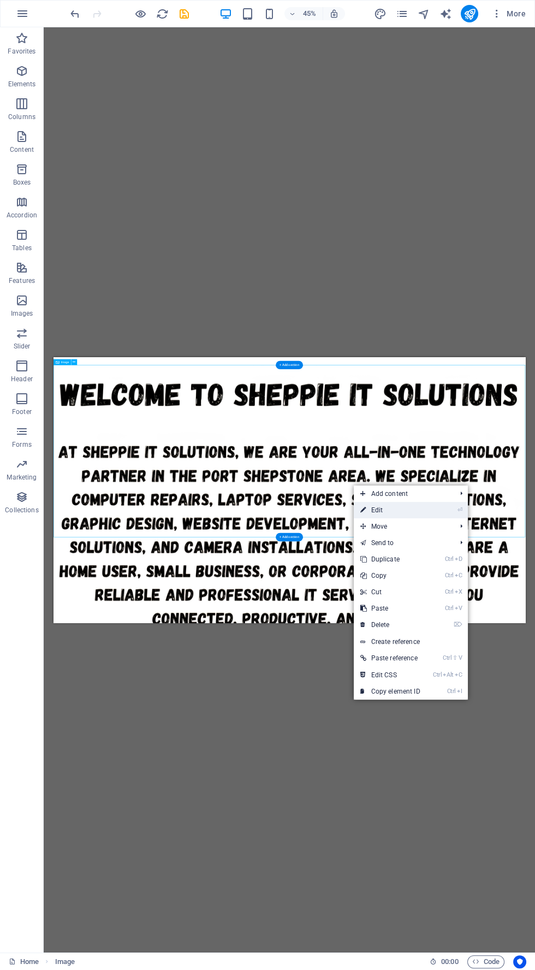
click at [423, 510] on link "⏎ Edit" at bounding box center [390, 510] width 73 height 16
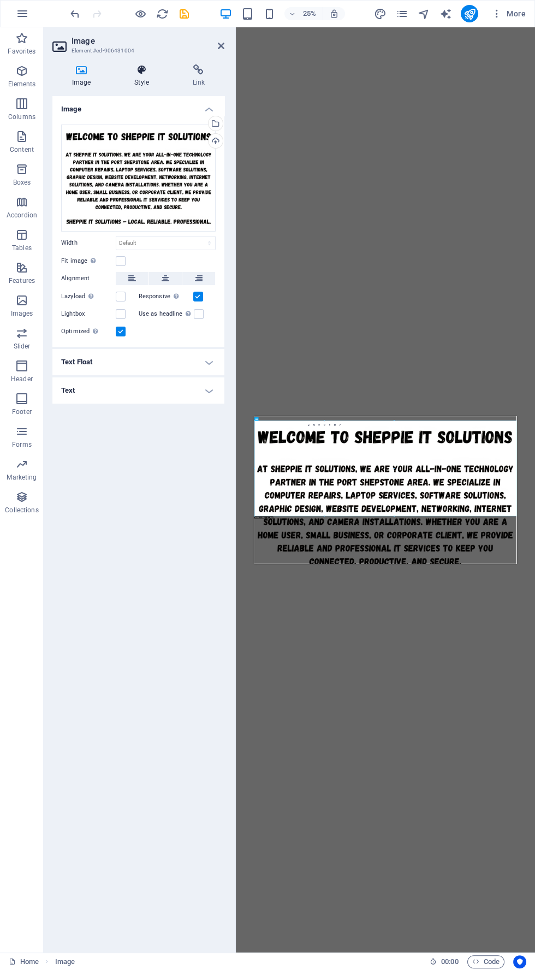
click at [160, 70] on icon at bounding box center [142, 69] width 54 height 11
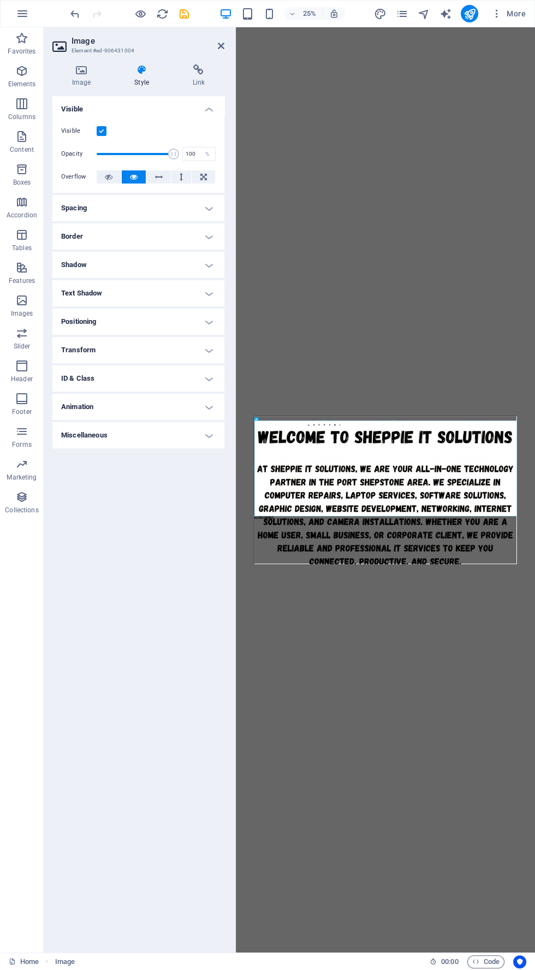
click at [208, 209] on h4 "Spacing" at bounding box center [138, 208] width 172 height 26
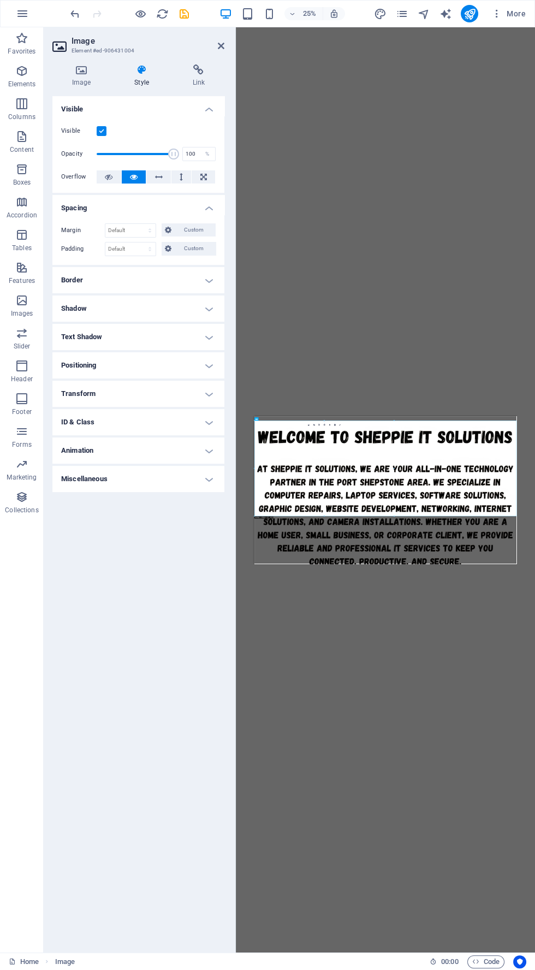
click at [197, 282] on h4 "Border" at bounding box center [138, 280] width 172 height 26
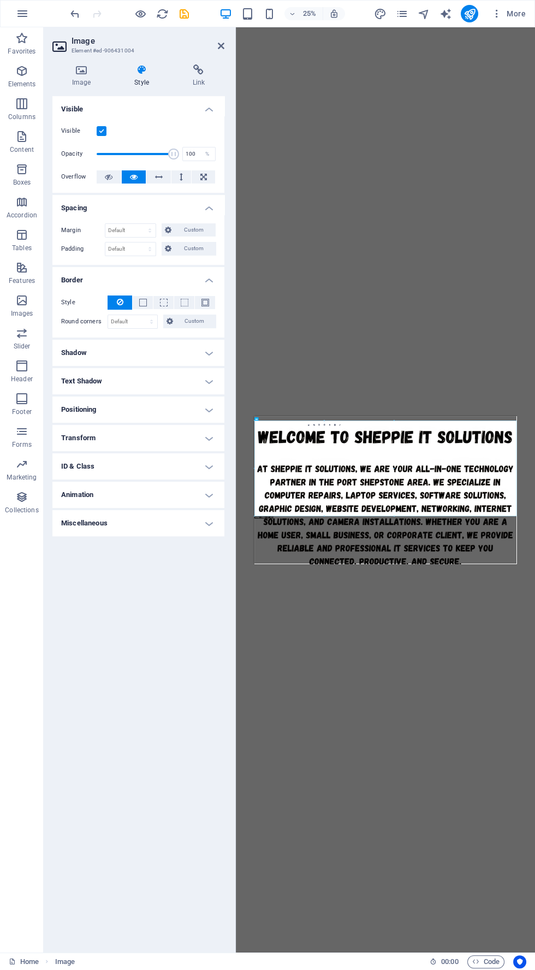
click at [187, 358] on h4 "Shadow" at bounding box center [138, 353] width 172 height 26
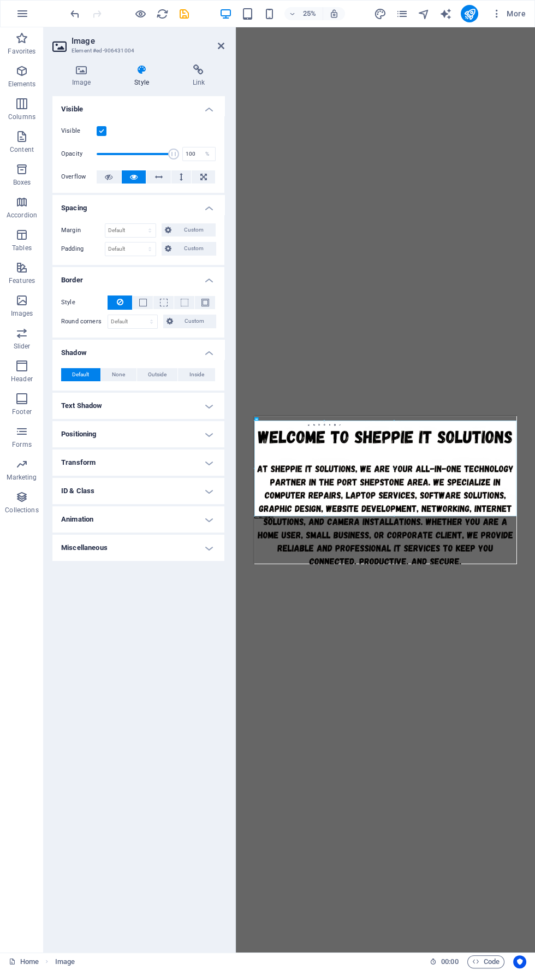
click at [197, 450] on h4 "Transform" at bounding box center [138, 463] width 172 height 26
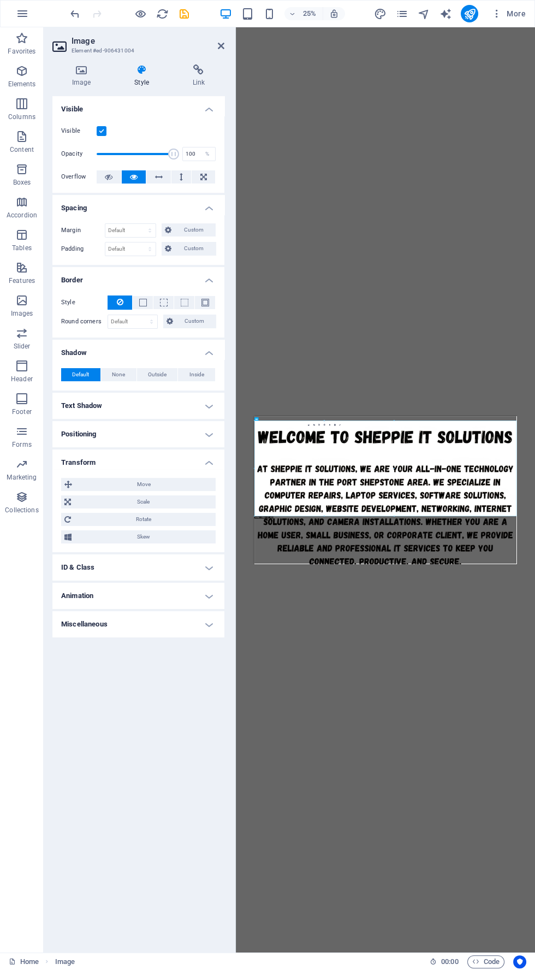
click at [209, 433] on h4 "Positioning" at bounding box center [138, 434] width 172 height 26
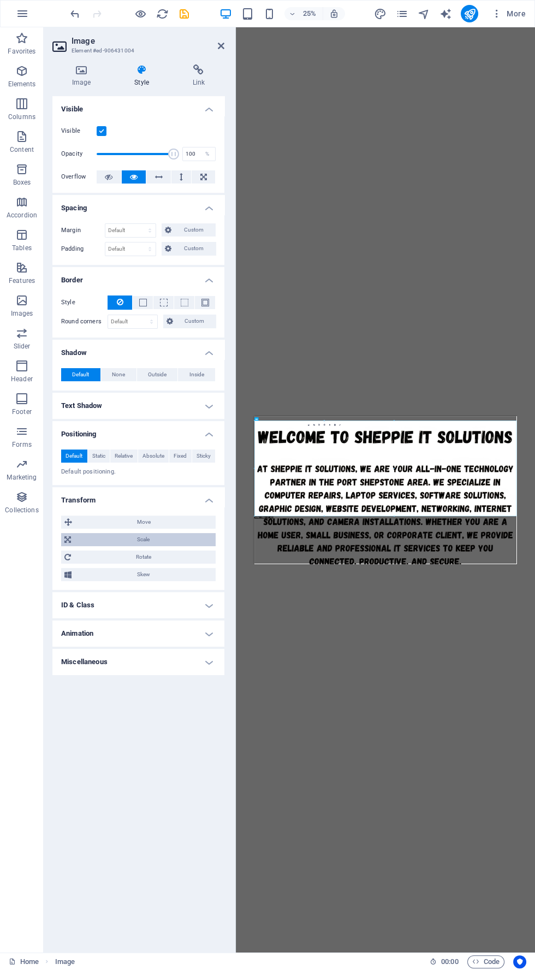
click at [194, 544] on span "Scale" at bounding box center [143, 539] width 138 height 13
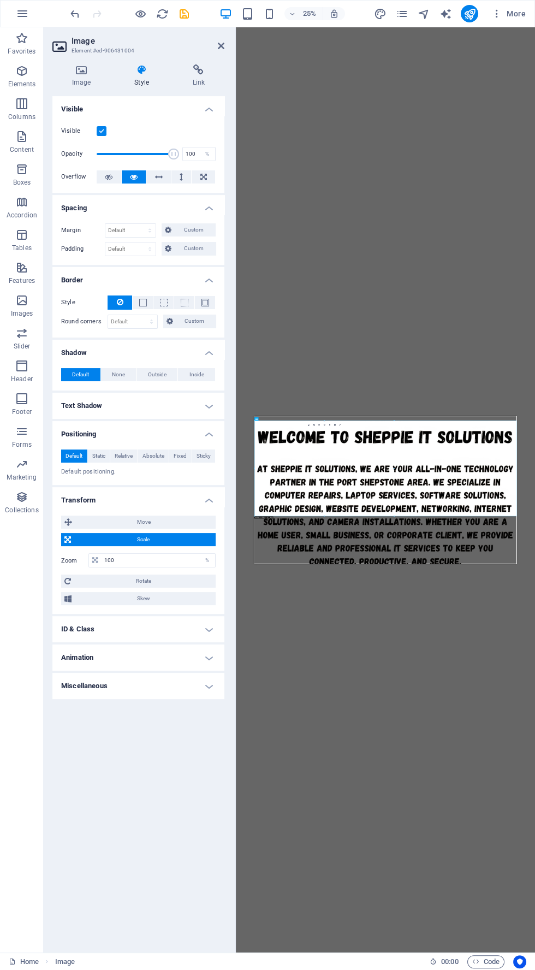
click at [194, 540] on span "Scale" at bounding box center [143, 539] width 138 height 13
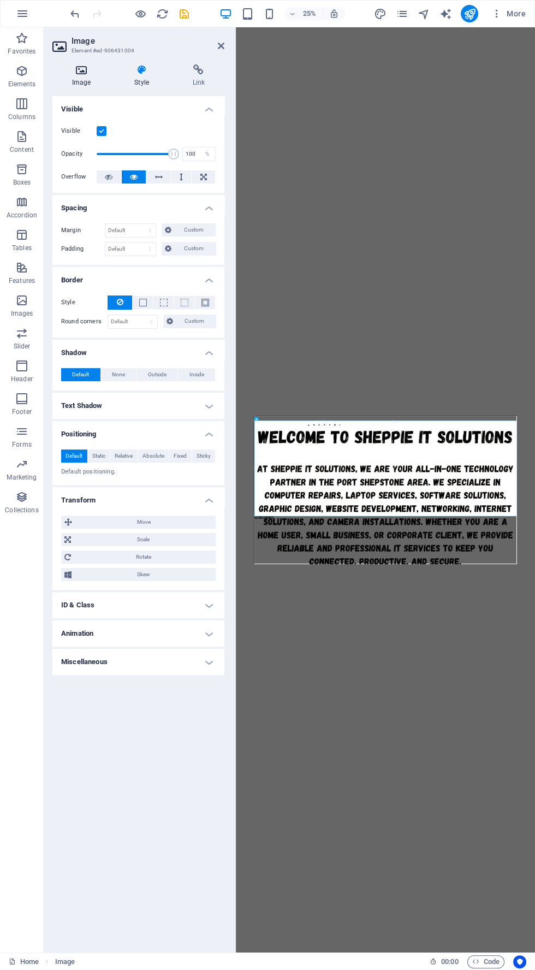
click at [96, 74] on icon at bounding box center [81, 69] width 58 height 11
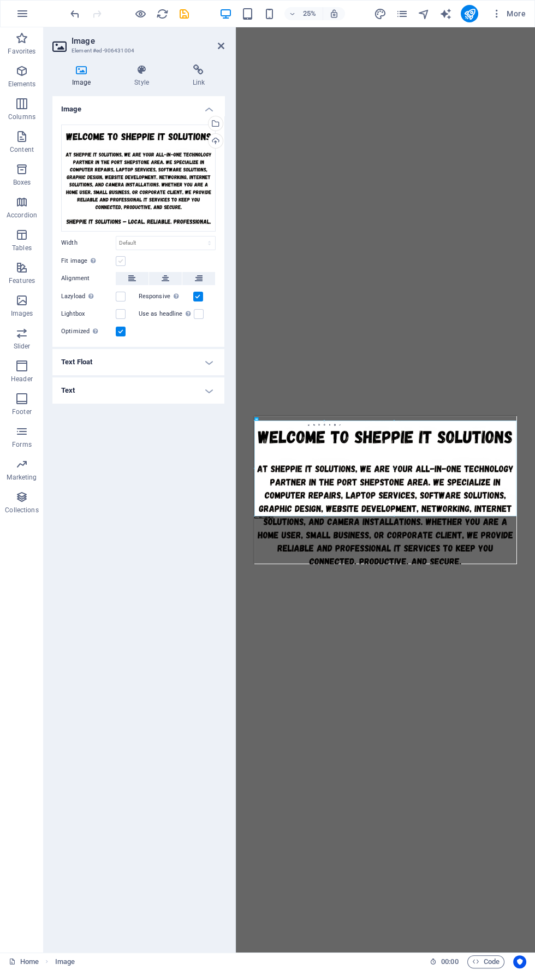
click at [120, 261] on label at bounding box center [121, 261] width 10 height 10
click at [0, 0] on input "Fit image Automatically fit image to a fixed width and height" at bounding box center [0, 0] width 0 height 0
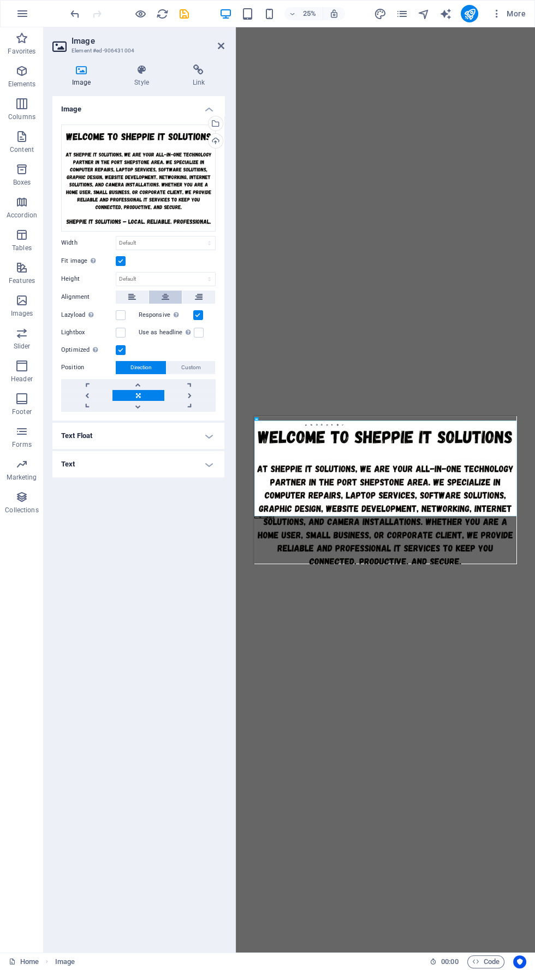
click at [165, 296] on icon at bounding box center [166, 297] width 8 height 13
click at [357, 566] on div "Drag here to replace the existing content. Press “Ctrl” if you want to create a…" at bounding box center [385, 489] width 299 height 925
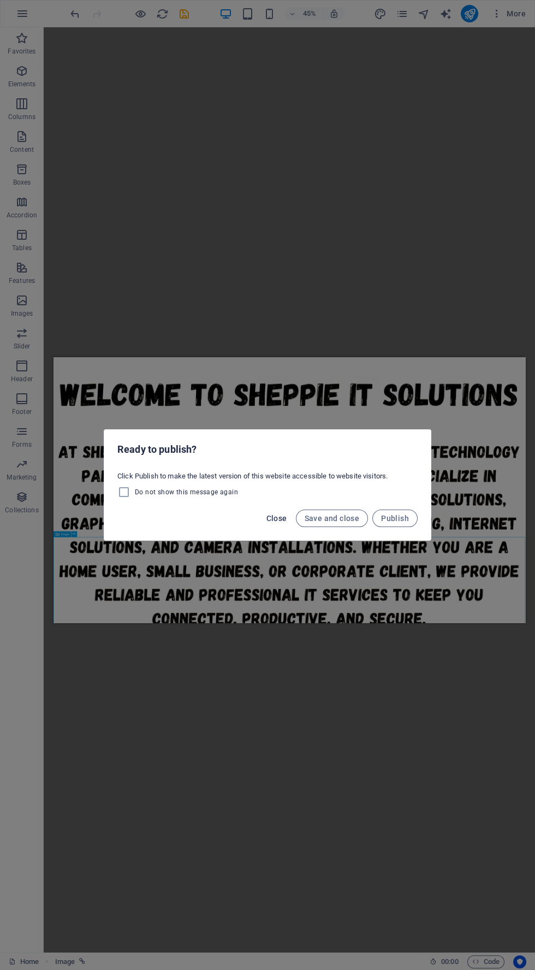
click at [274, 516] on span "Close" at bounding box center [277, 518] width 21 height 9
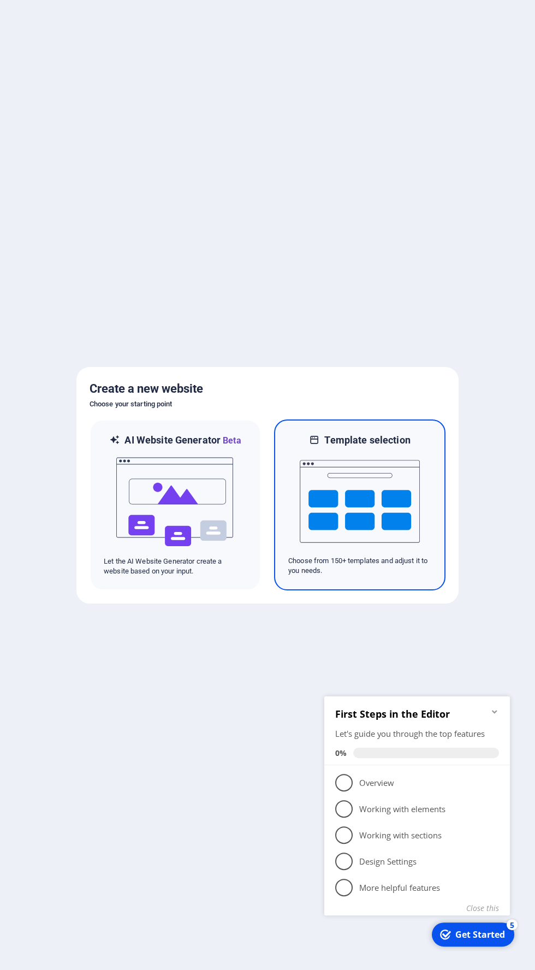
click at [381, 506] on img at bounding box center [360, 501] width 120 height 109
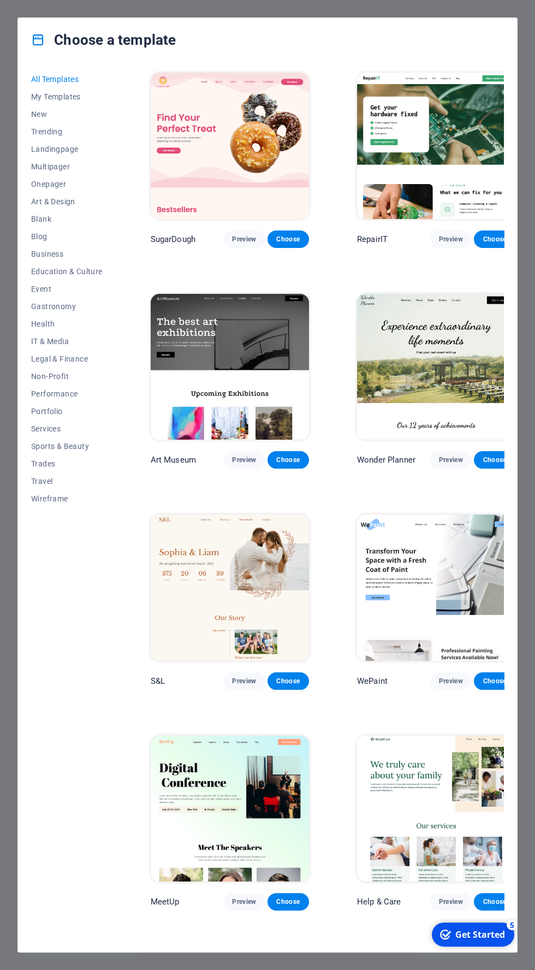
click at [422, 135] on img at bounding box center [436, 146] width 158 height 146
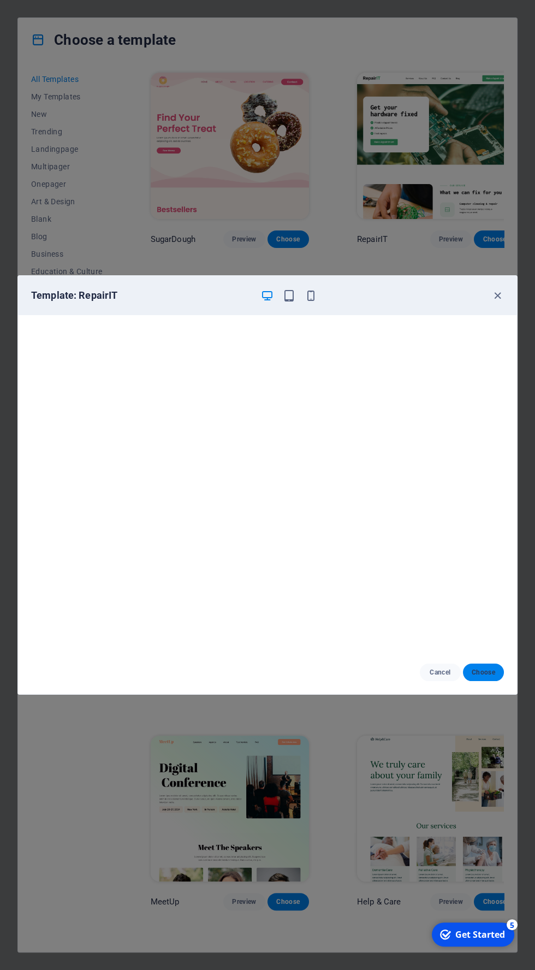
click at [497, 671] on button "Choose" at bounding box center [483, 672] width 41 height 17
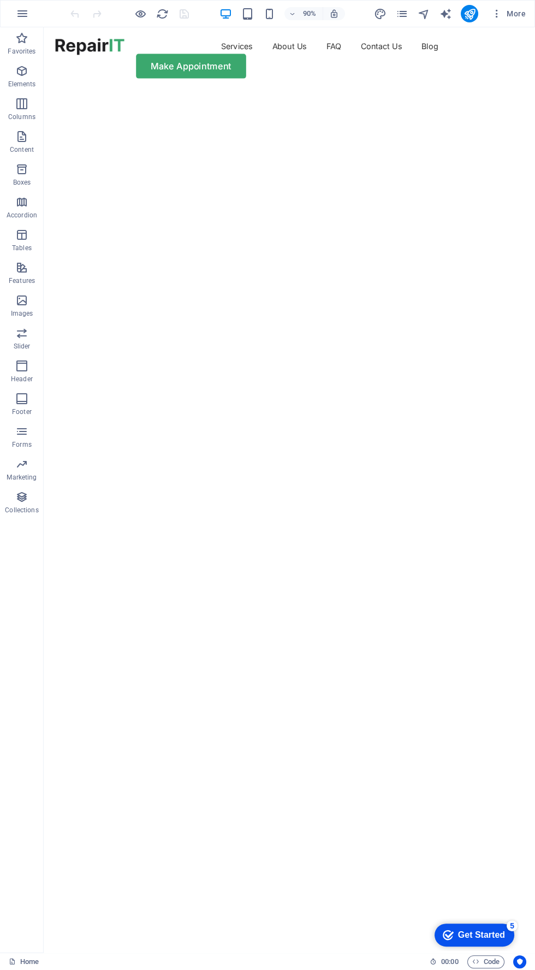
click at [450, 96] on img "1/2" at bounding box center [317, 96] width 546 height 0
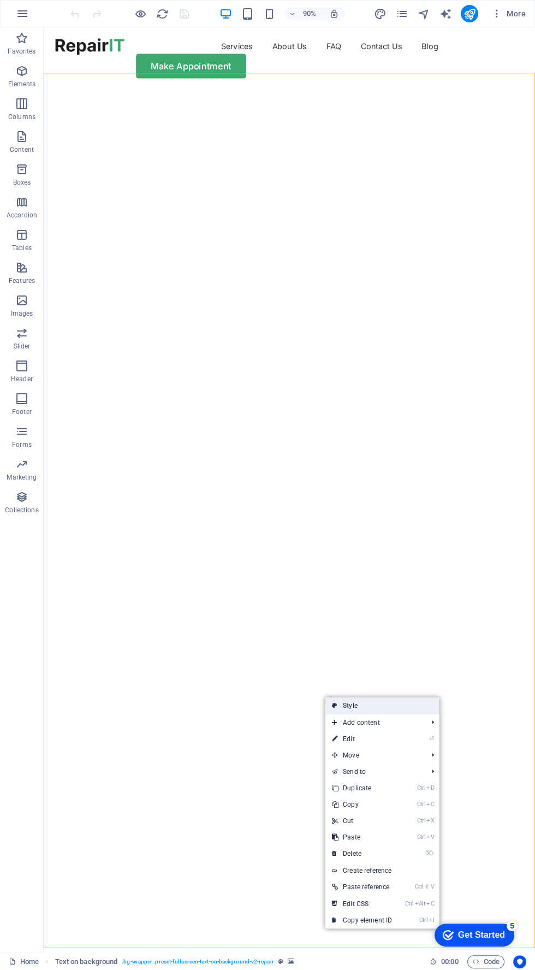
click at [391, 706] on link "Style" at bounding box center [383, 706] width 114 height 16
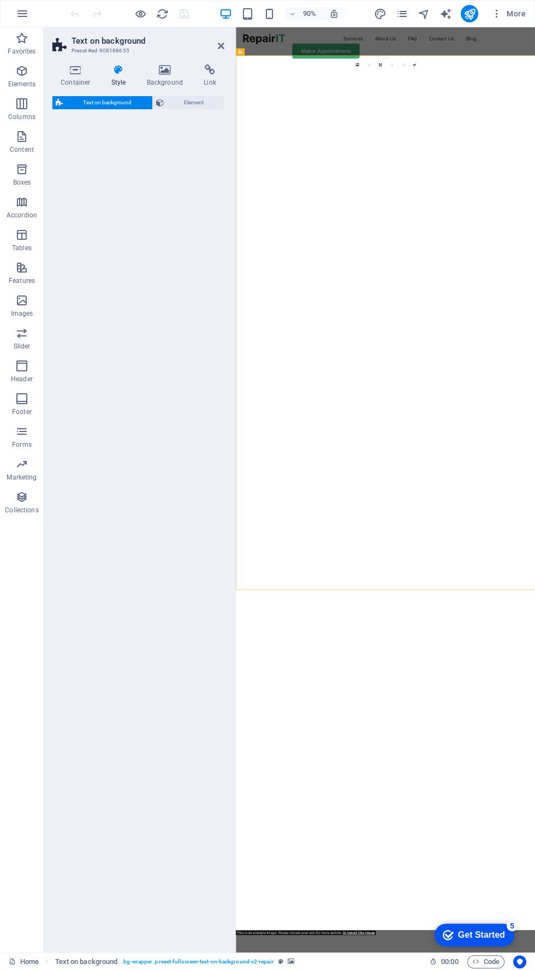
select select "%"
select select "rem"
select select "px"
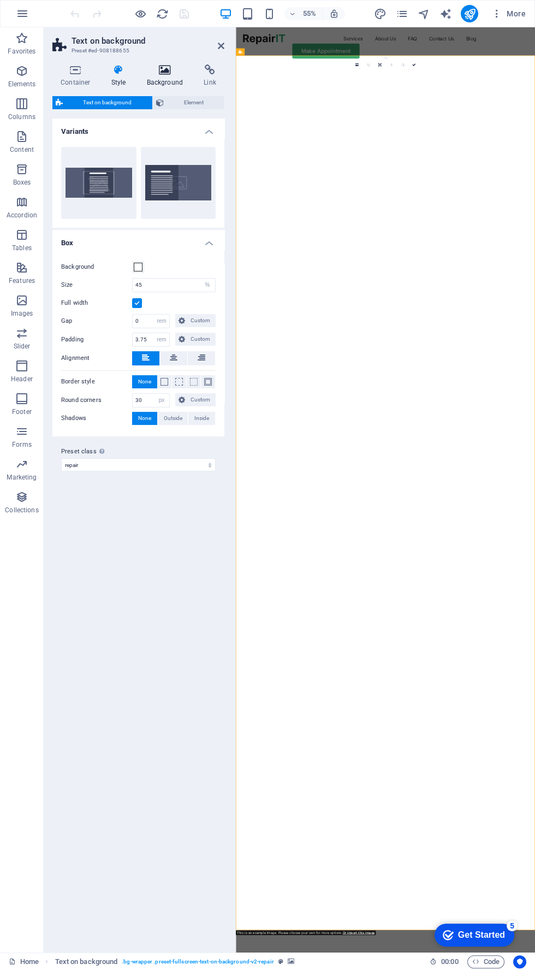
click at [164, 70] on icon at bounding box center [165, 69] width 53 height 11
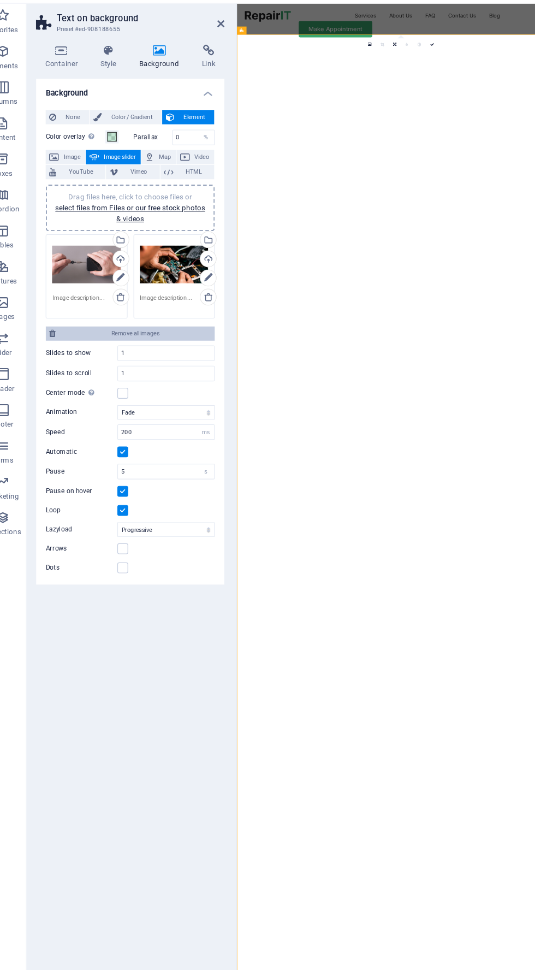
click at [176, 326] on span "Remove all images" at bounding box center [143, 328] width 139 height 13
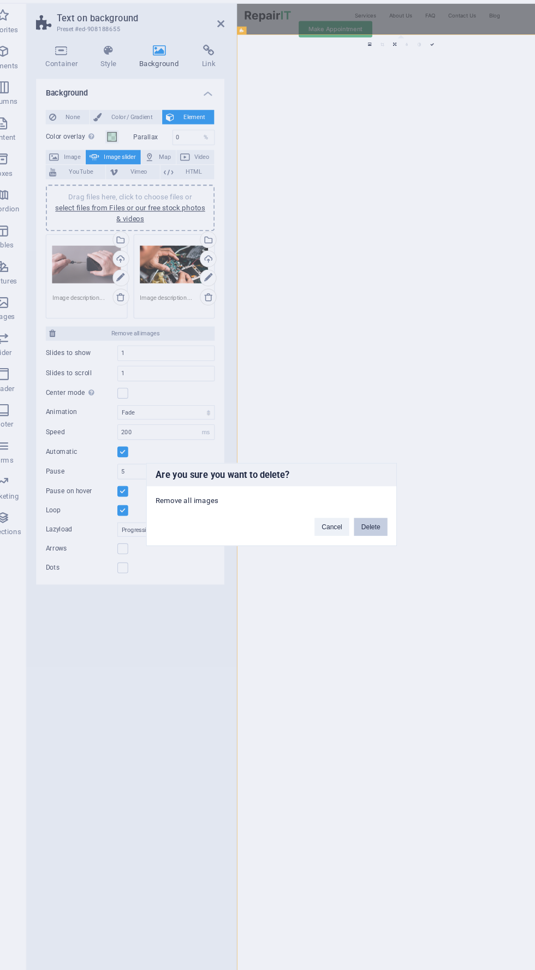
click at [368, 508] on button "Delete" at bounding box center [358, 506] width 31 height 16
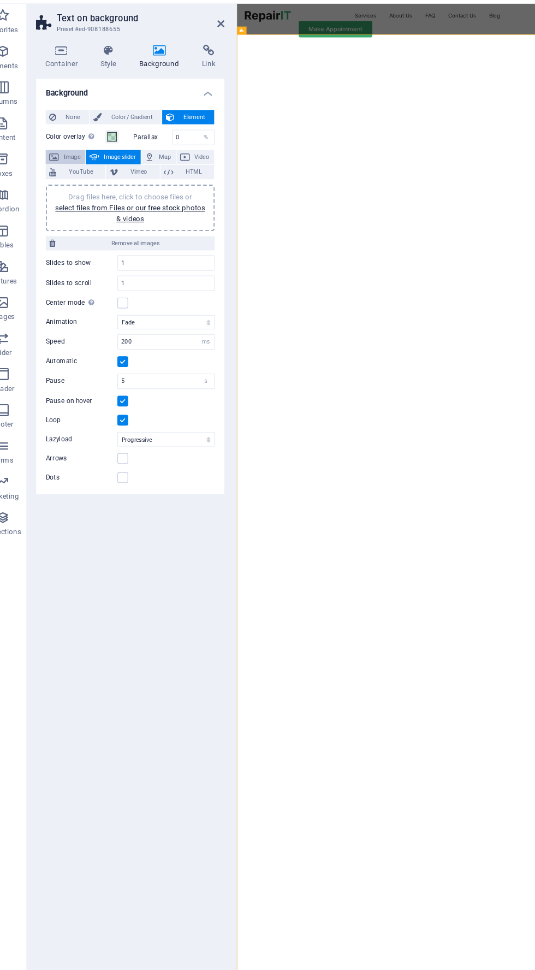
click at [84, 169] on span "Image" at bounding box center [84, 167] width 17 height 13
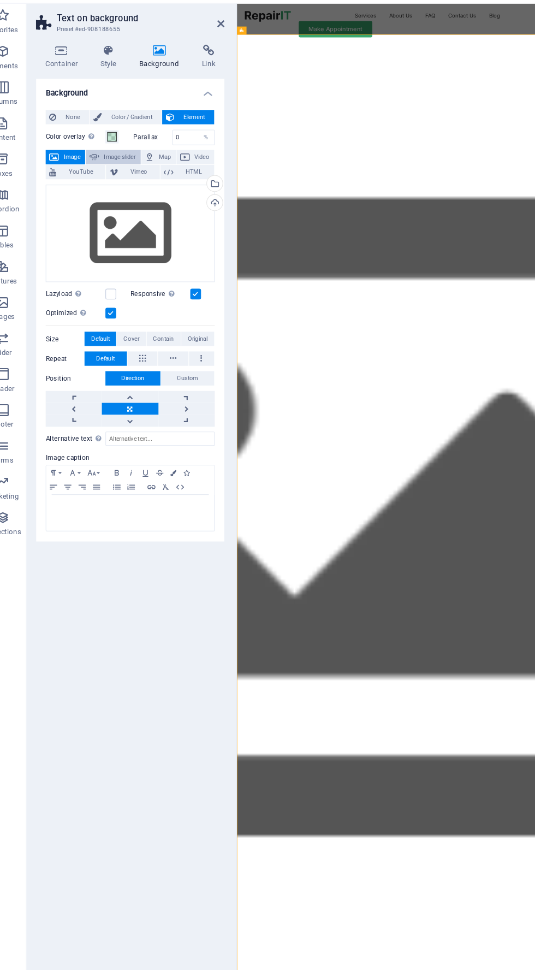
click at [127, 168] on span "Image slider" at bounding box center [128, 167] width 31 height 13
select select "ms"
select select "s"
select select "progressive"
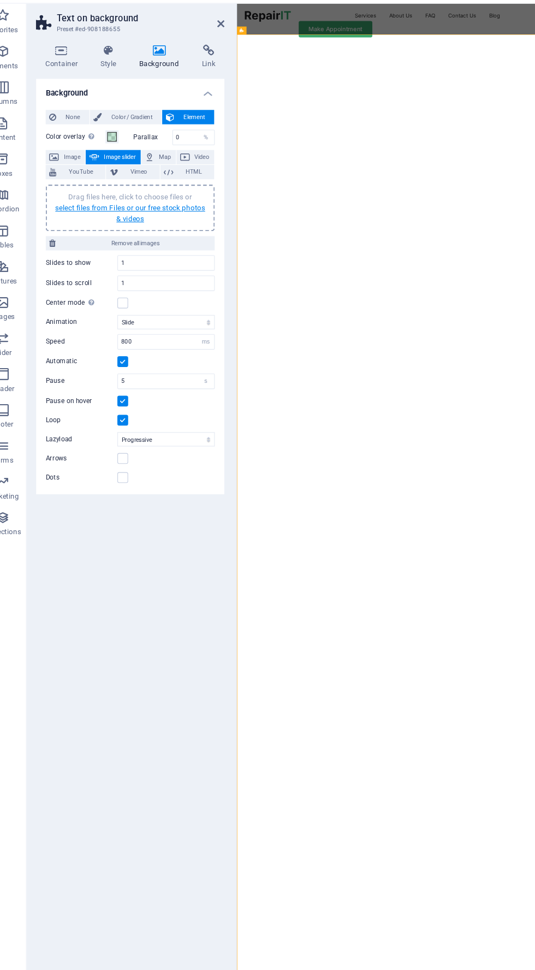
click at [199, 211] on link "select files from Files or our free stock photos & videos" at bounding box center [138, 218] width 137 height 17
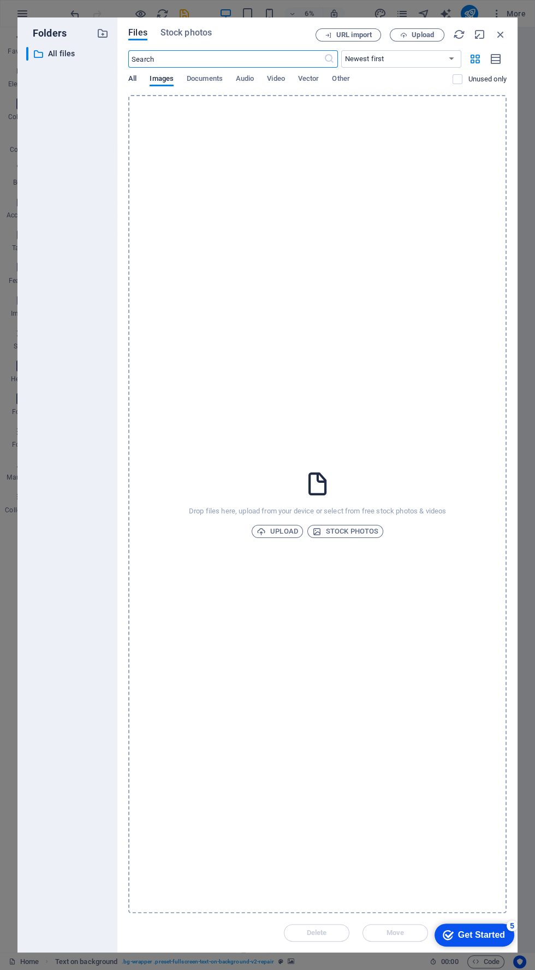
click at [132, 78] on span "All" at bounding box center [132, 79] width 8 height 15
click at [168, 78] on span "Images" at bounding box center [162, 79] width 24 height 15
click at [407, 41] on button "Upload" at bounding box center [417, 34] width 55 height 13
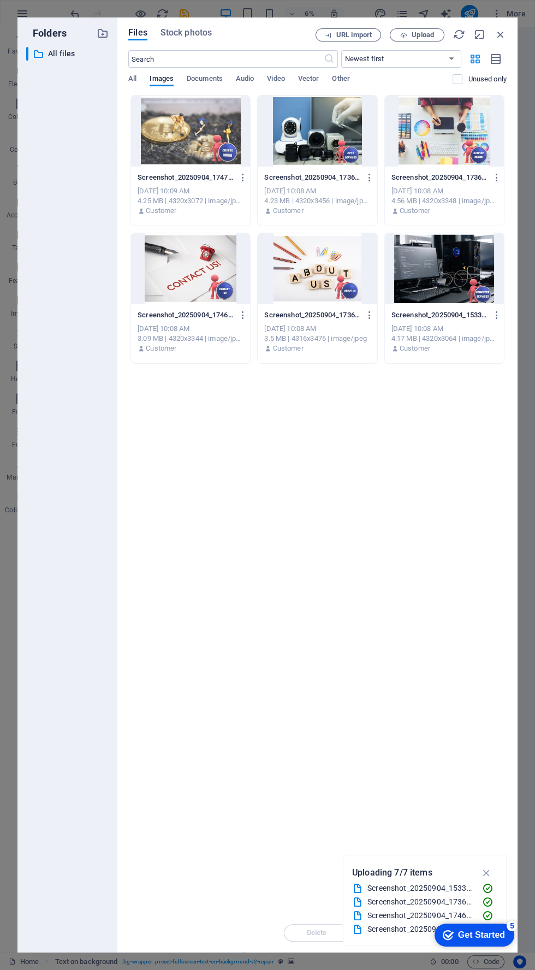
click at [506, 876] on div "Uploading 7/7 items Screenshot_20250904_153332_Chrome.jpg Screenshot_20250904_1…" at bounding box center [425, 900] width 164 height 91
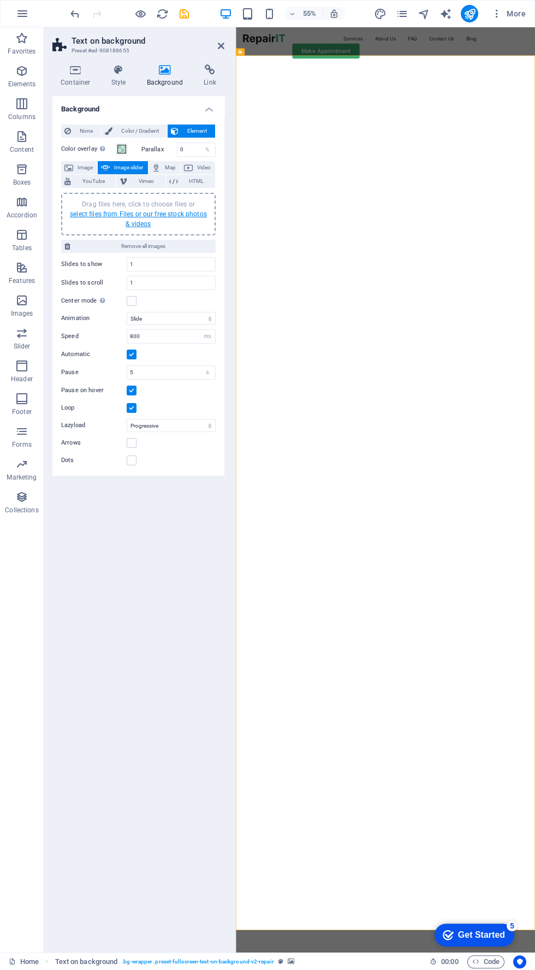
click at [194, 212] on link "select files from Files or our free stock photos & videos" at bounding box center [138, 218] width 137 height 17
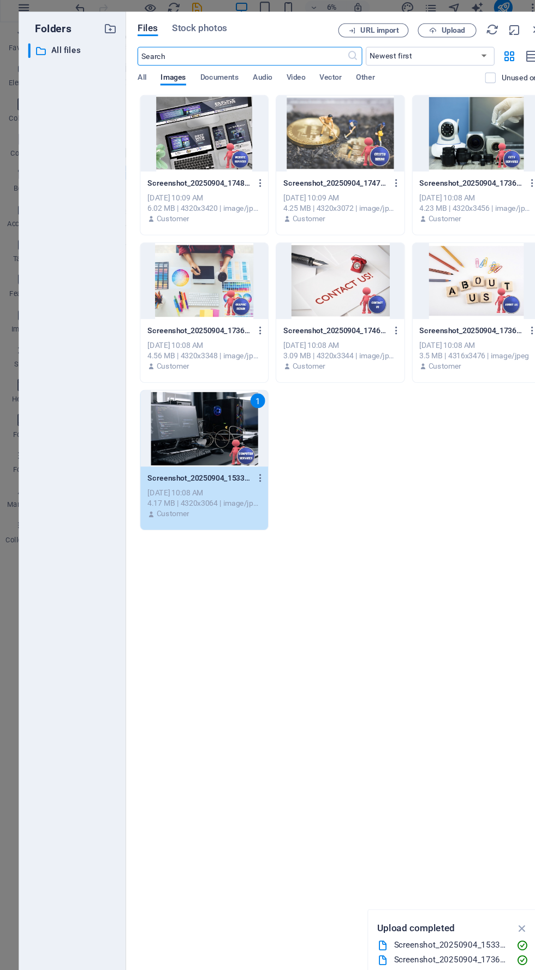
click at [441, 271] on div at bounding box center [444, 268] width 119 height 71
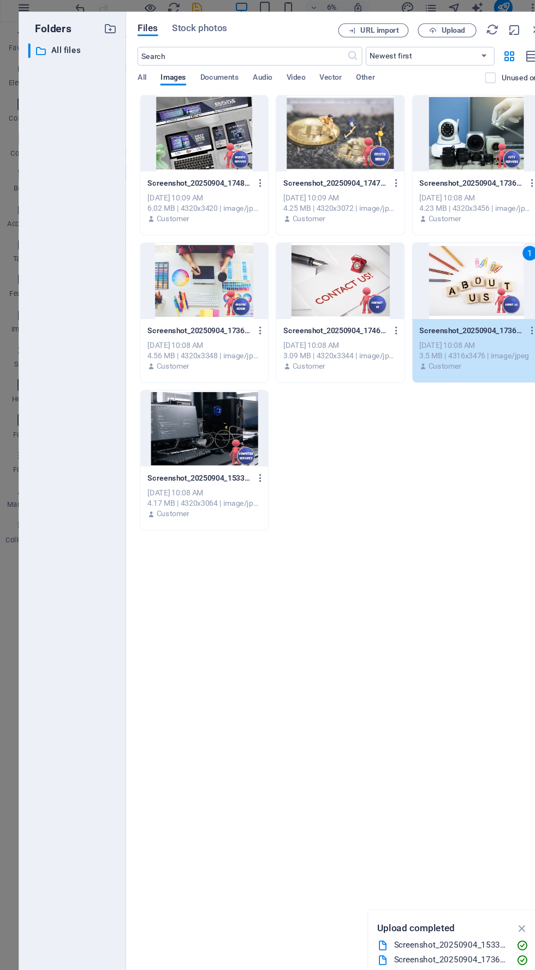
click at [226, 418] on div at bounding box center [190, 406] width 119 height 71
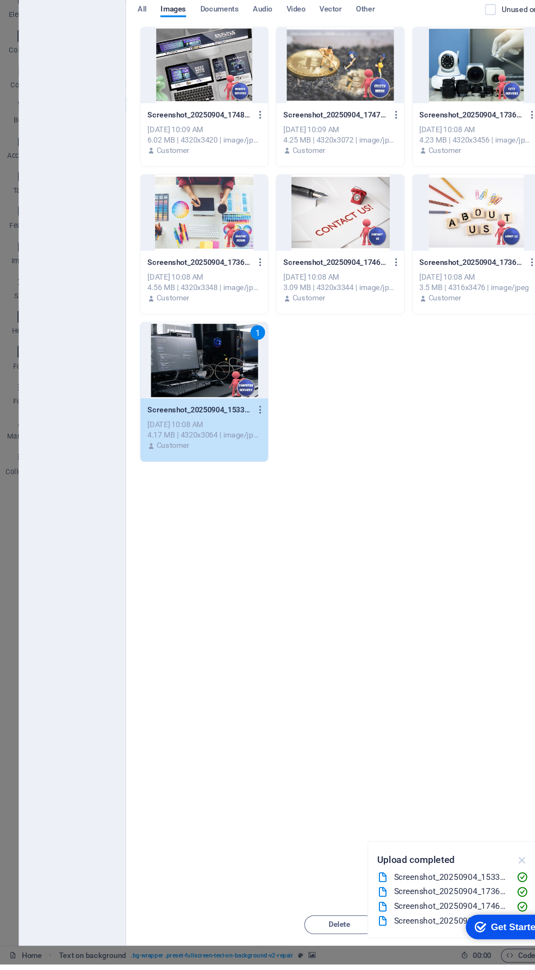
click at [485, 879] on icon "button" at bounding box center [487, 873] width 13 height 12
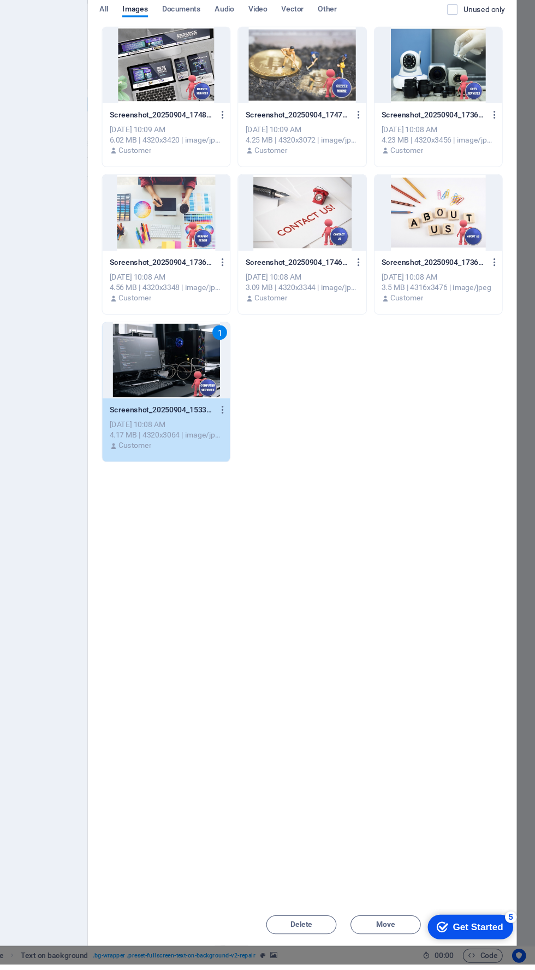
click at [505, 916] on div "5" at bounding box center [504, 916] width 11 height 11
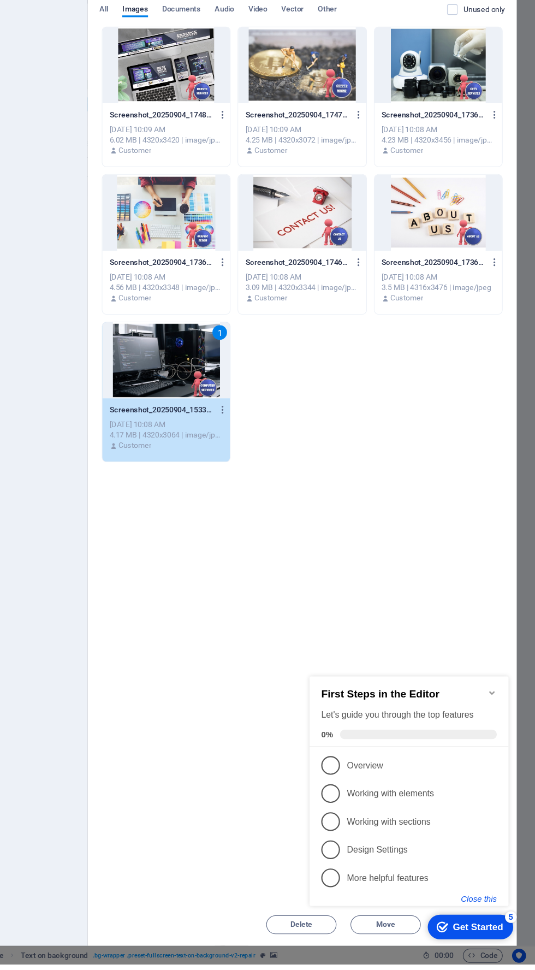
click at [478, 878] on button "Close this" at bounding box center [467, 882] width 33 height 9
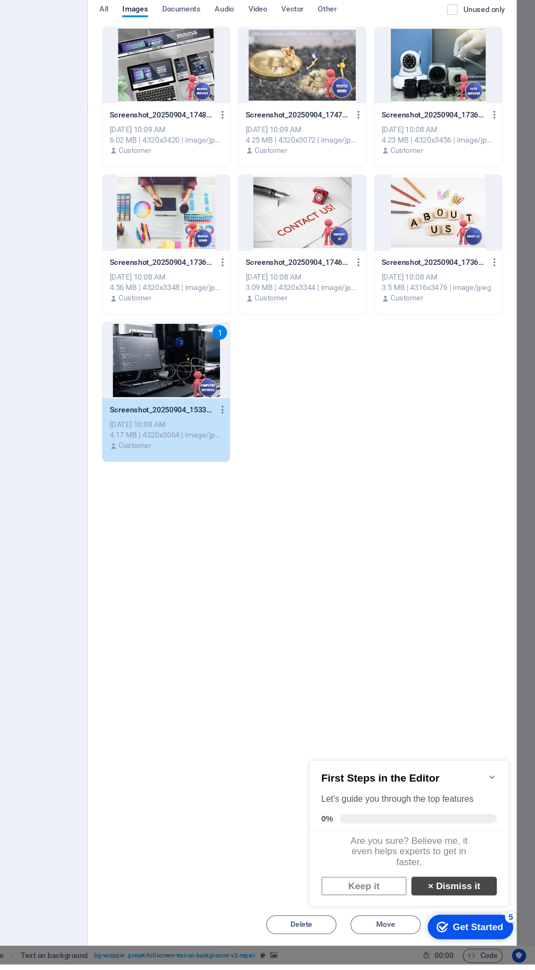
click at [457, 881] on link "× Dismiss it" at bounding box center [444, 876] width 80 height 17
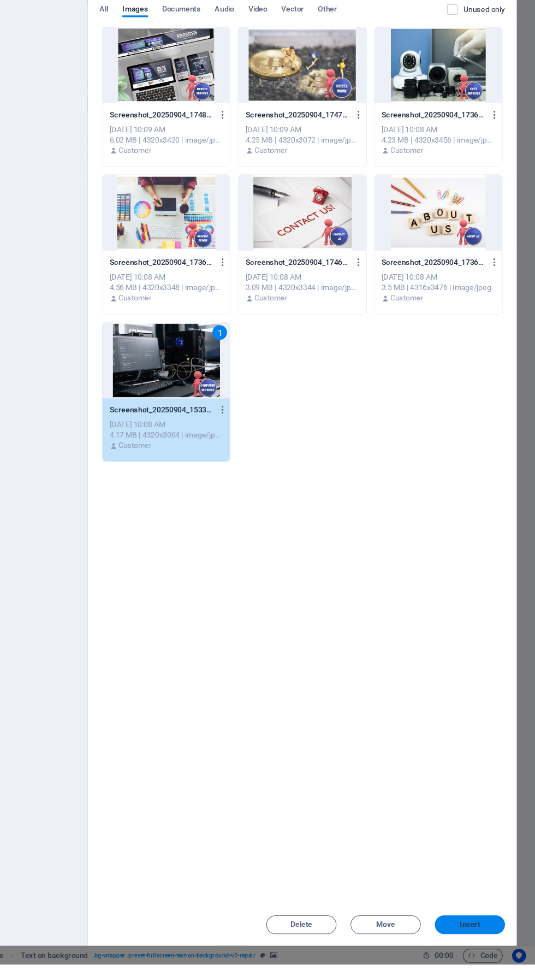
click at [497, 936] on span "Insert" at bounding box center [474, 933] width 57 height 7
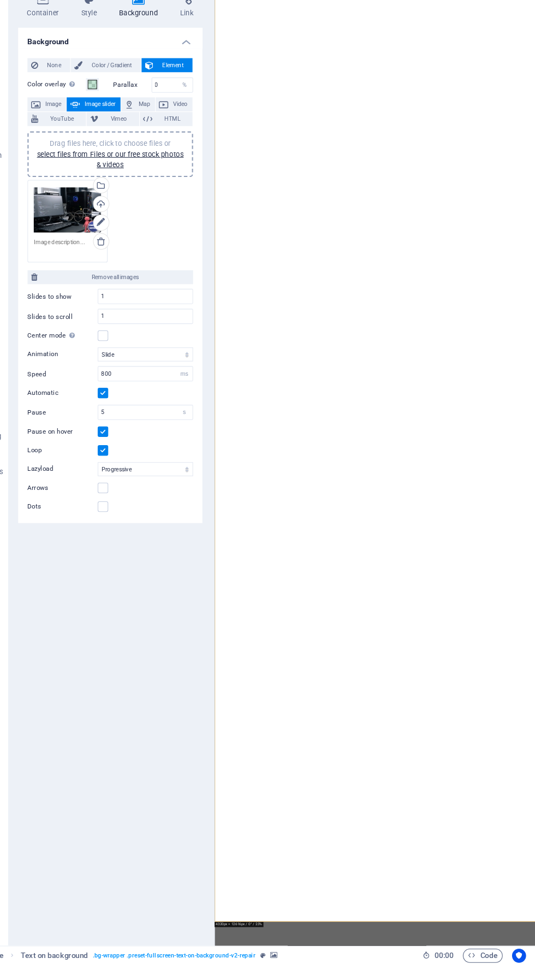
click at [182, 271] on div "Drag files here, click to choose files or select files from Files or our free s…" at bounding box center [138, 276] width 160 height 83
click at [199, 213] on link "select files from Files or our free stock photos & videos" at bounding box center [138, 218] width 137 height 17
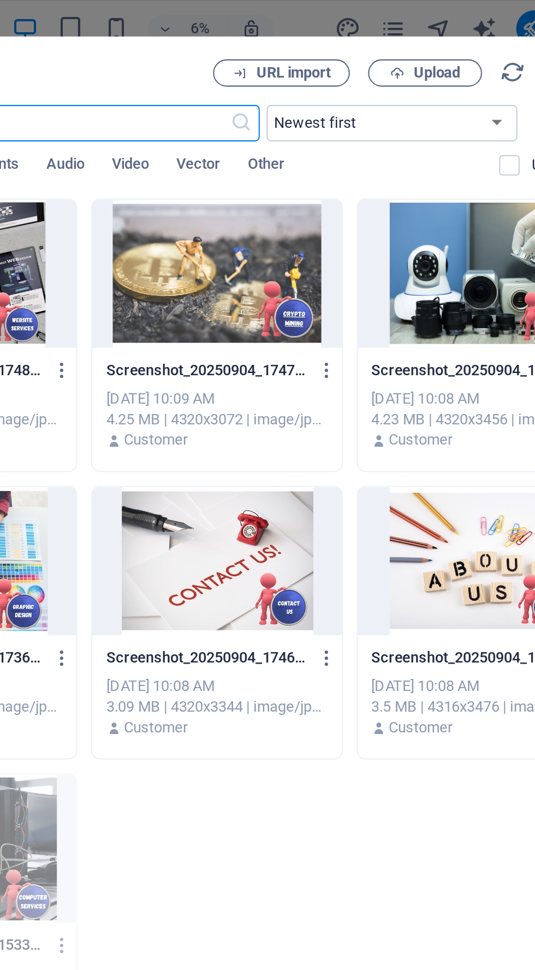
click at [436, 133] on div at bounding box center [444, 131] width 119 height 71
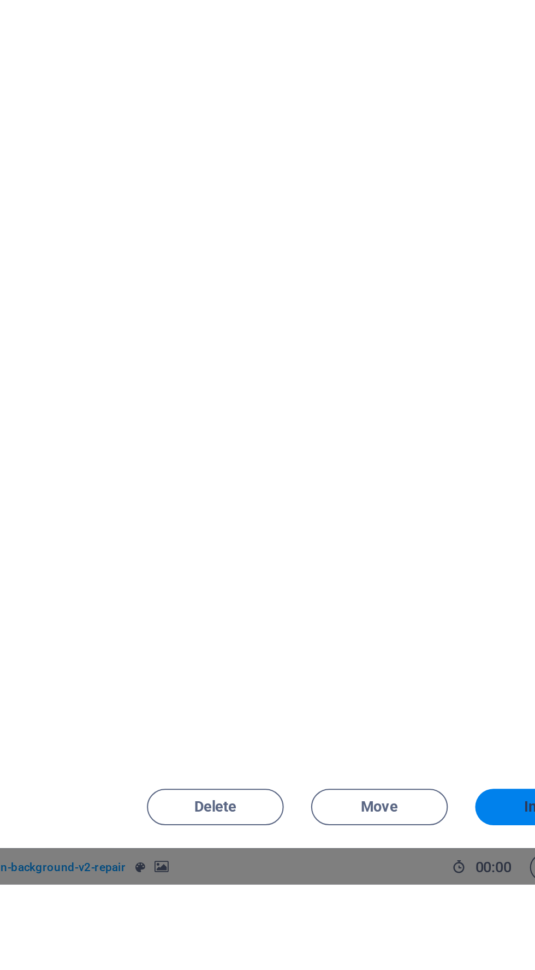
click at [464, 936] on span "Insert" at bounding box center [474, 933] width 57 height 7
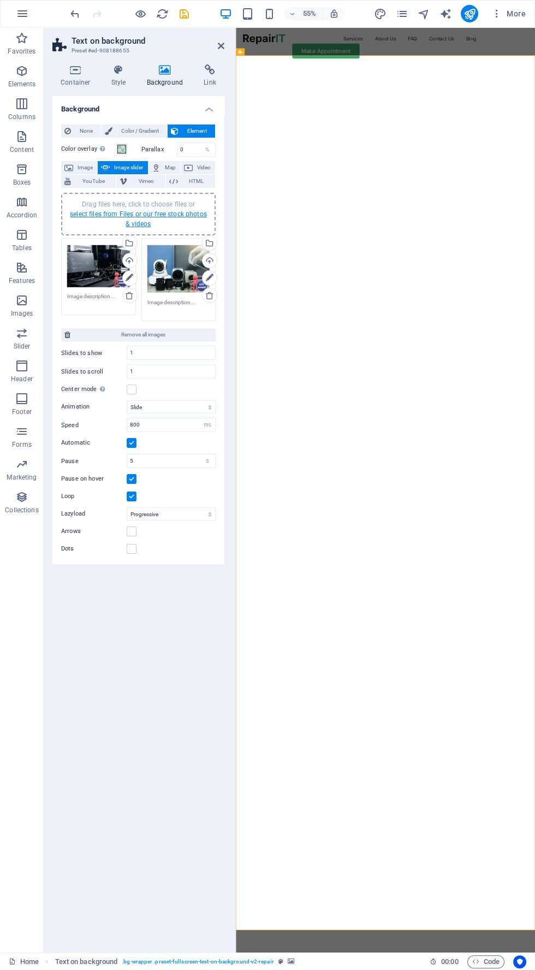
click at [189, 212] on link "select files from Files or our free stock photos & videos" at bounding box center [138, 218] width 137 height 17
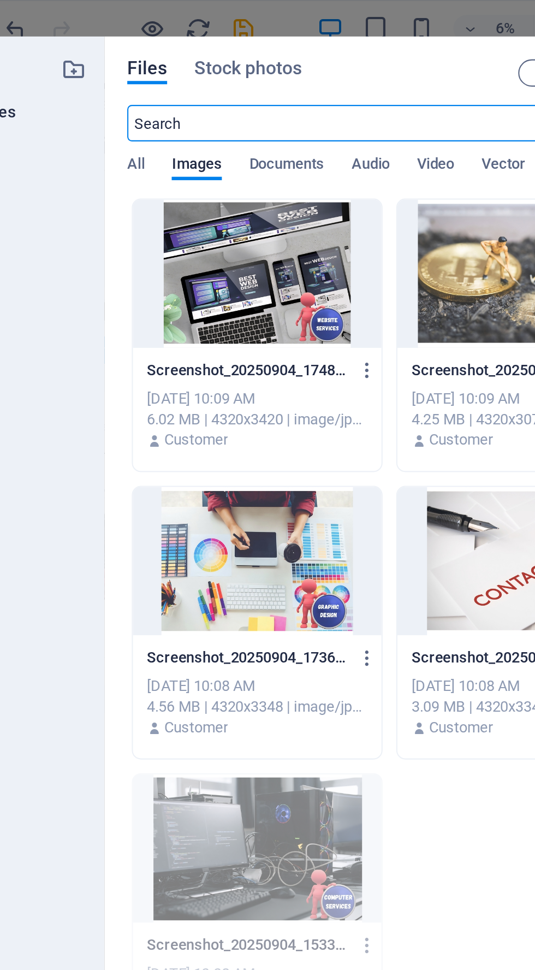
click at [204, 141] on div at bounding box center [190, 131] width 119 height 71
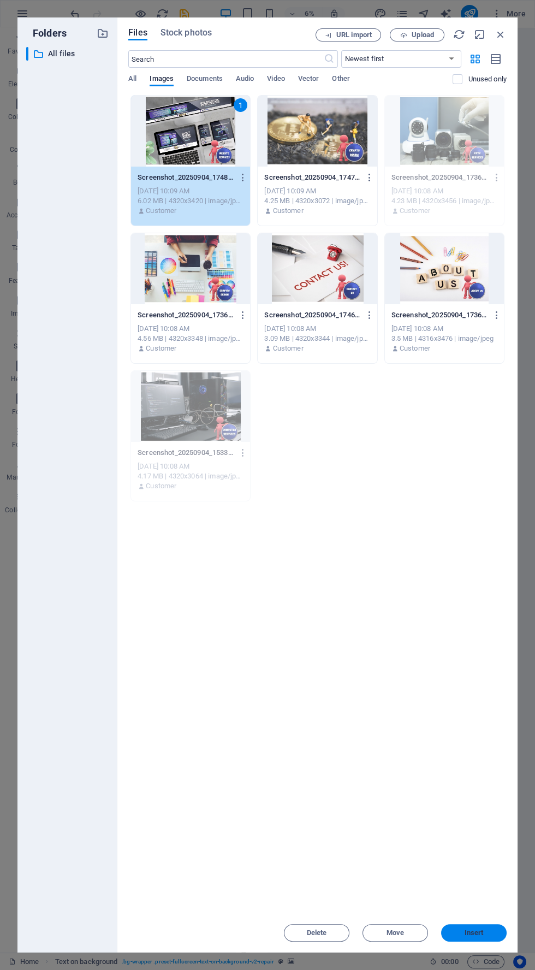
click at [493, 936] on span "Insert" at bounding box center [474, 933] width 57 height 7
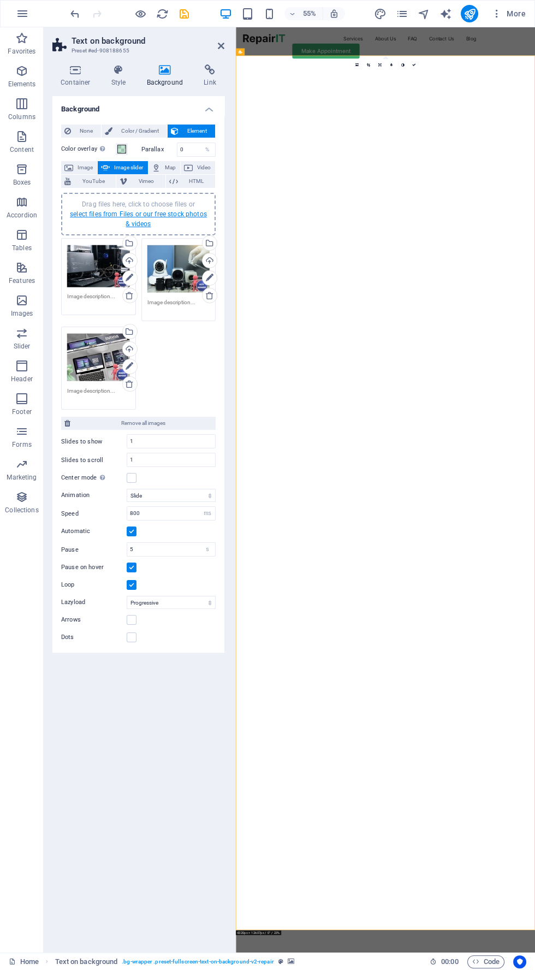
click at [183, 211] on link "select files from Files or our free stock photos & videos" at bounding box center [138, 218] width 137 height 17
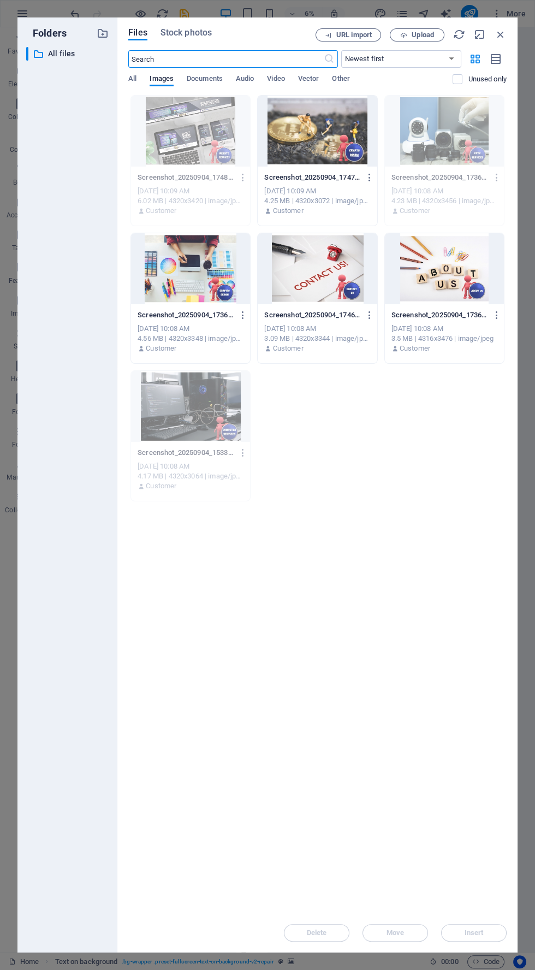
click at [196, 280] on div at bounding box center [190, 268] width 119 height 71
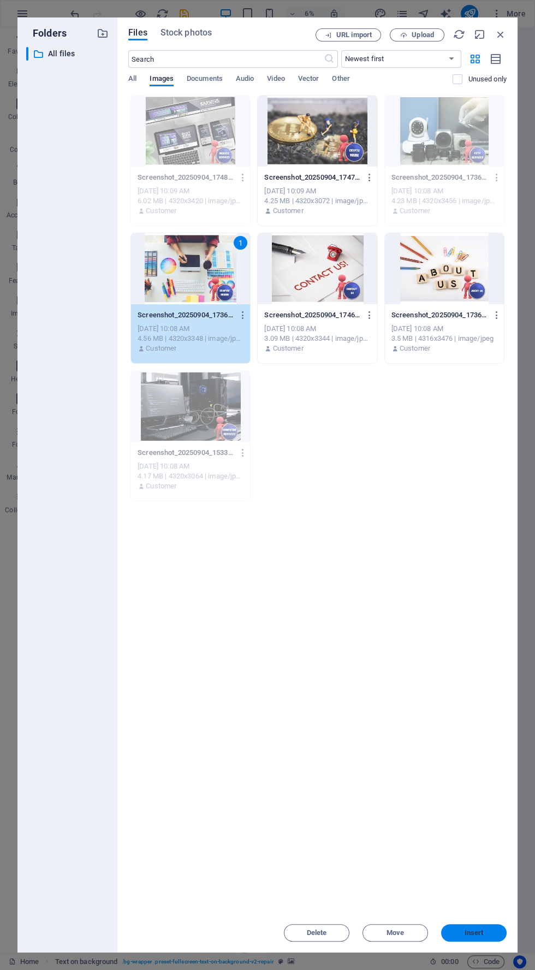
click at [493, 929] on button "Insert" at bounding box center [474, 932] width 66 height 17
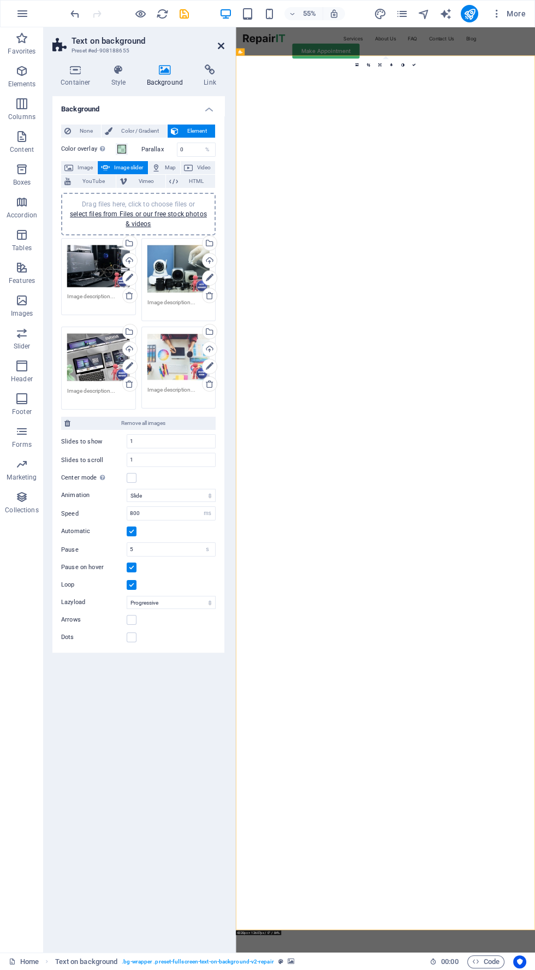
click at [223, 46] on icon at bounding box center [221, 46] width 7 height 9
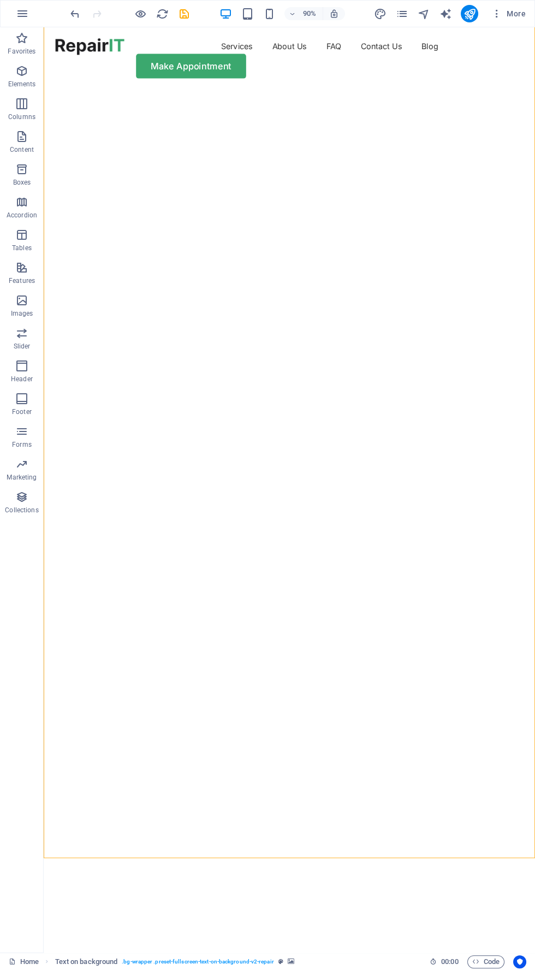
scroll to position [2, 0]
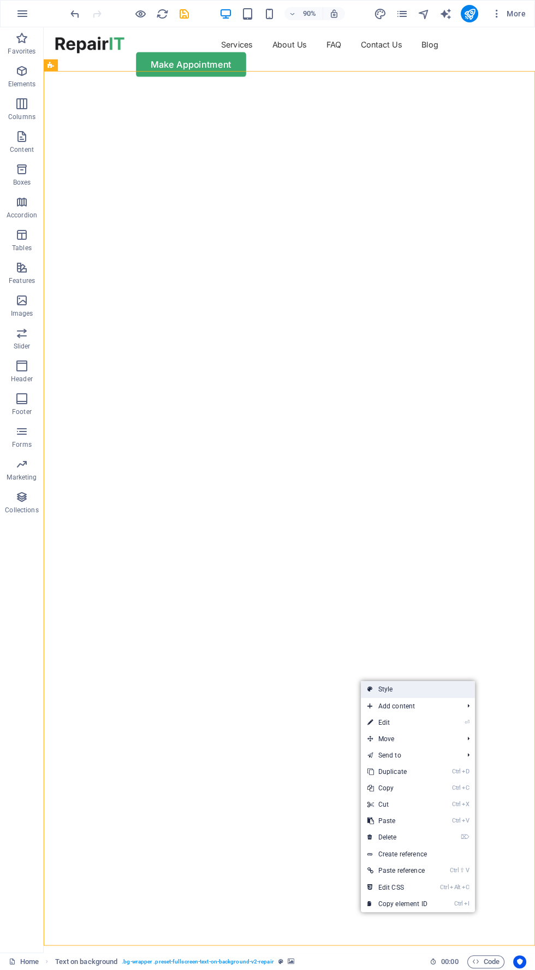
click at [423, 689] on link "Style" at bounding box center [418, 689] width 114 height 16
select select "%"
select select "rem"
select select "px"
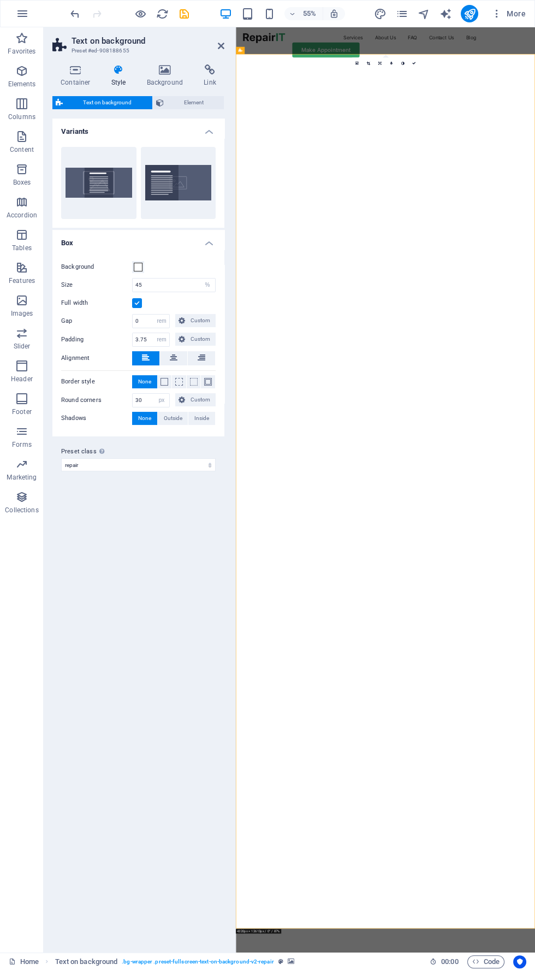
click at [137, 302] on label at bounding box center [137, 303] width 10 height 10
click at [0, 0] on input "Full width" at bounding box center [0, 0] width 0 height 0
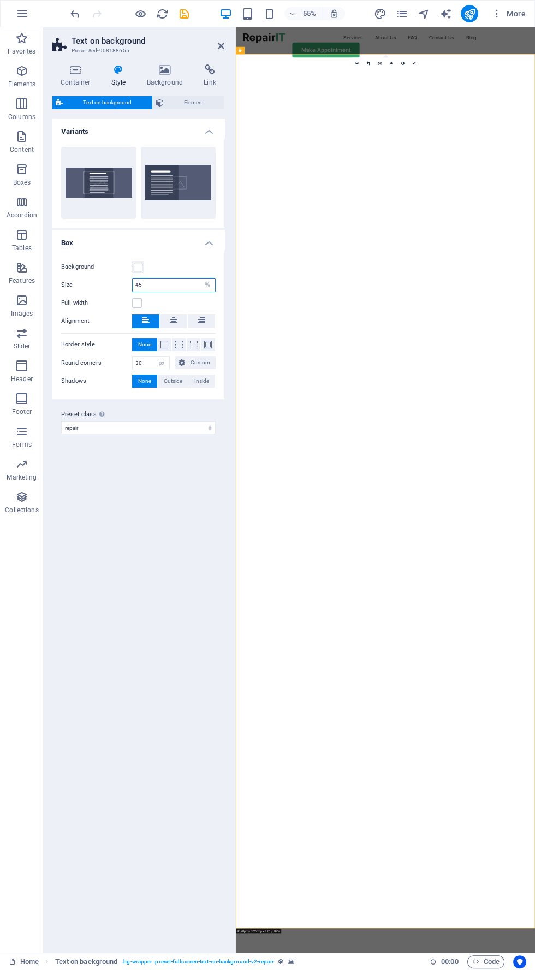
click at [155, 287] on input "45" at bounding box center [174, 285] width 82 height 13
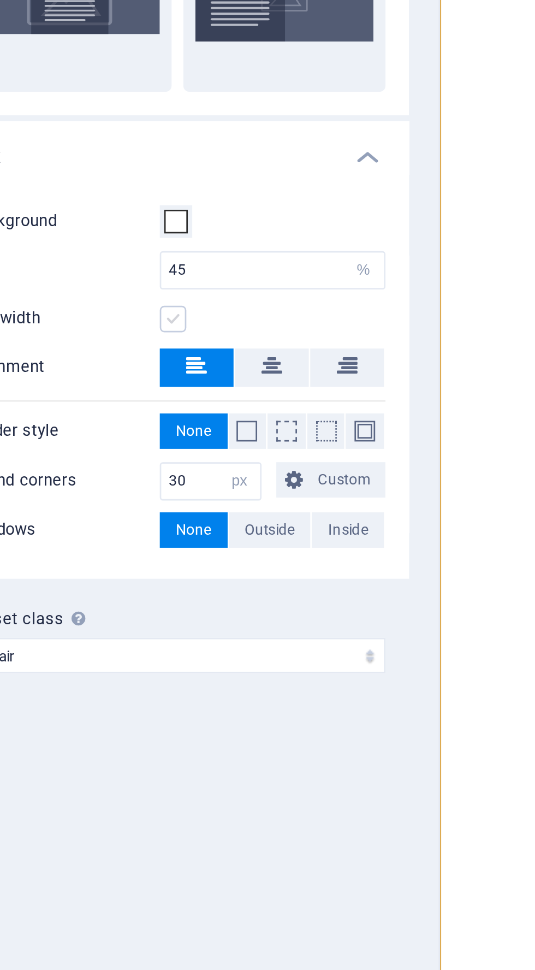
click at [134, 300] on label at bounding box center [137, 303] width 10 height 10
click at [0, 0] on input "Full width" at bounding box center [0, 0] width 0 height 0
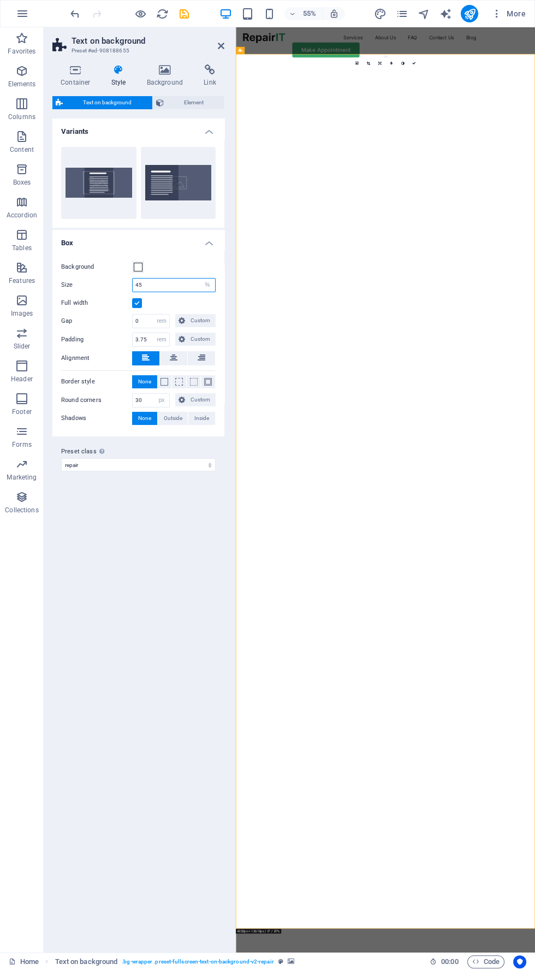
click at [180, 288] on input "45" at bounding box center [174, 285] width 82 height 13
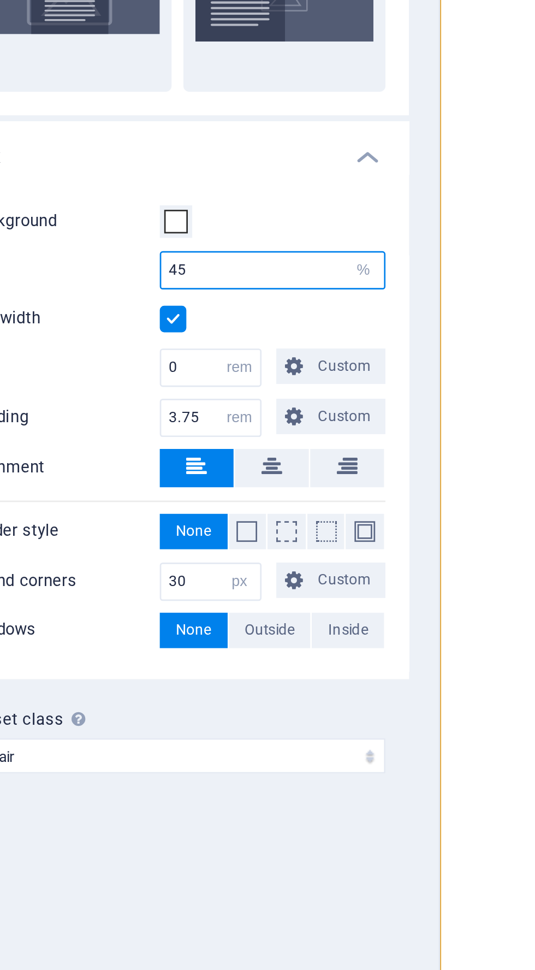
type input "4"
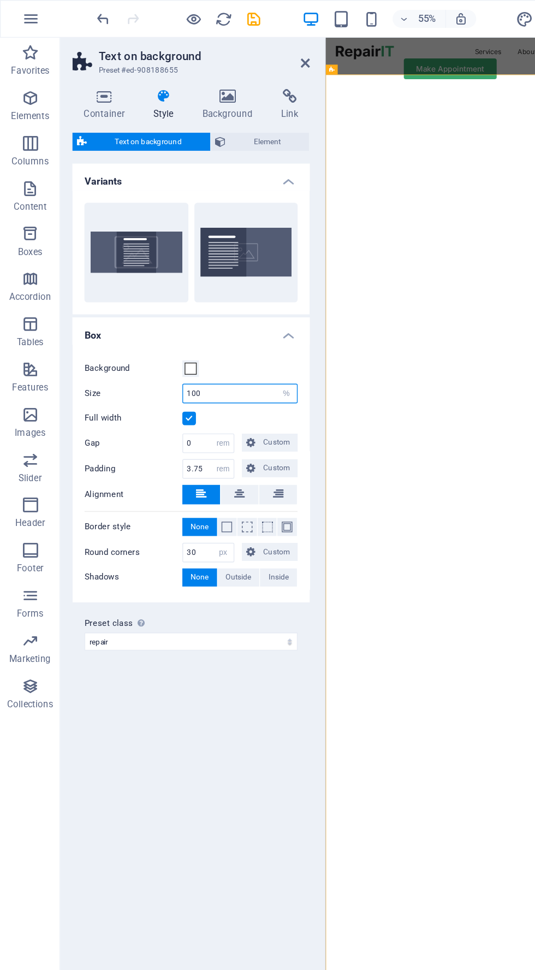
click at [175, 281] on input "100" at bounding box center [174, 285] width 82 height 13
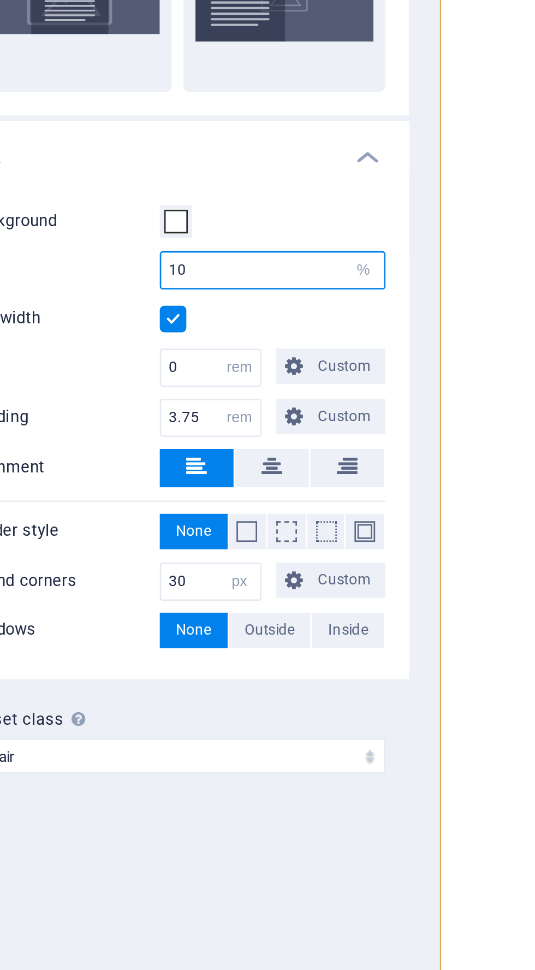
type input "1"
type input "50"
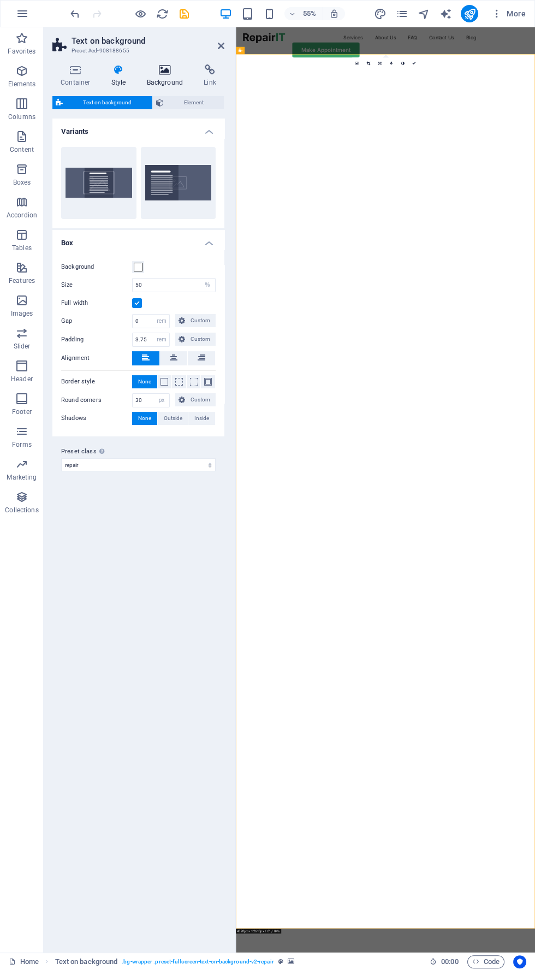
click at [170, 78] on h4 "Background" at bounding box center [167, 75] width 57 height 23
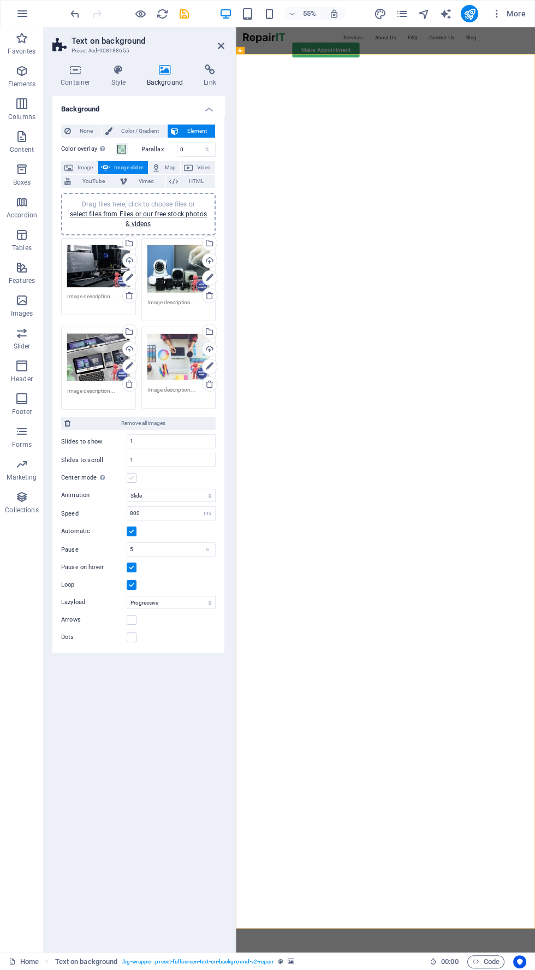
click at [131, 476] on label at bounding box center [132, 478] width 10 height 10
click at [0, 0] on input "Center mode Enables centered view with partial previous/next slide. Use with od…" at bounding box center [0, 0] width 0 height 0
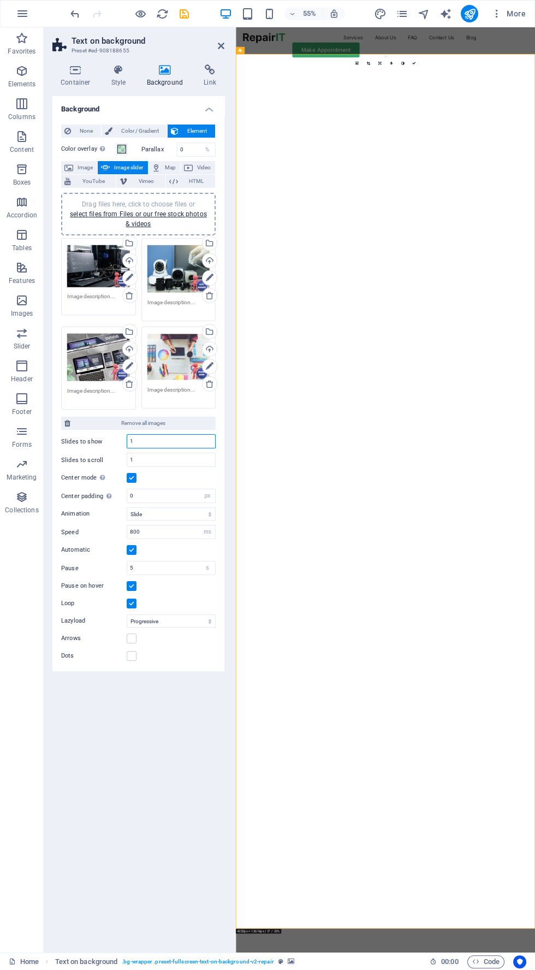
click at [159, 441] on input "1" at bounding box center [171, 441] width 88 height 13
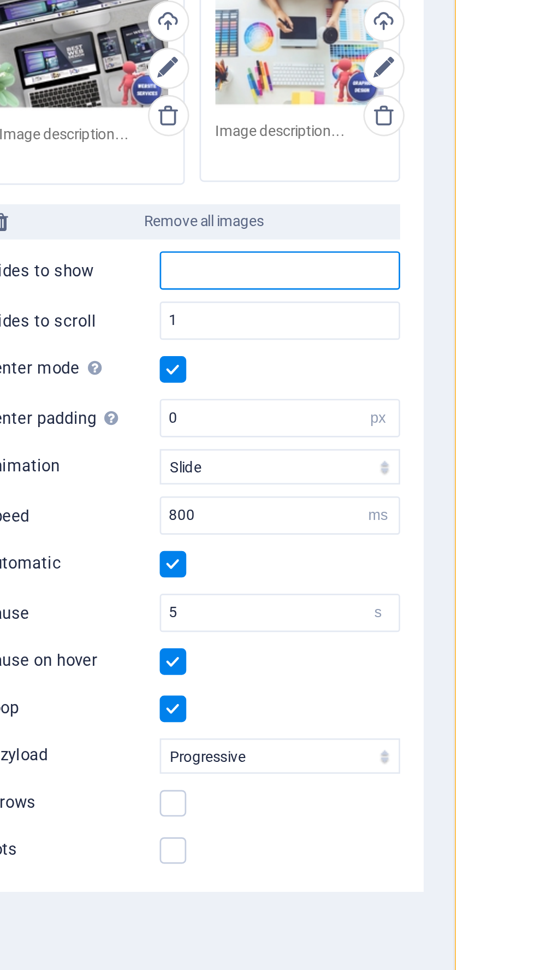
type input "4"
click at [216, 403] on div "Drag files here, click to choose files or select files from Files or our free s…" at bounding box center [179, 367] width 80 height 87
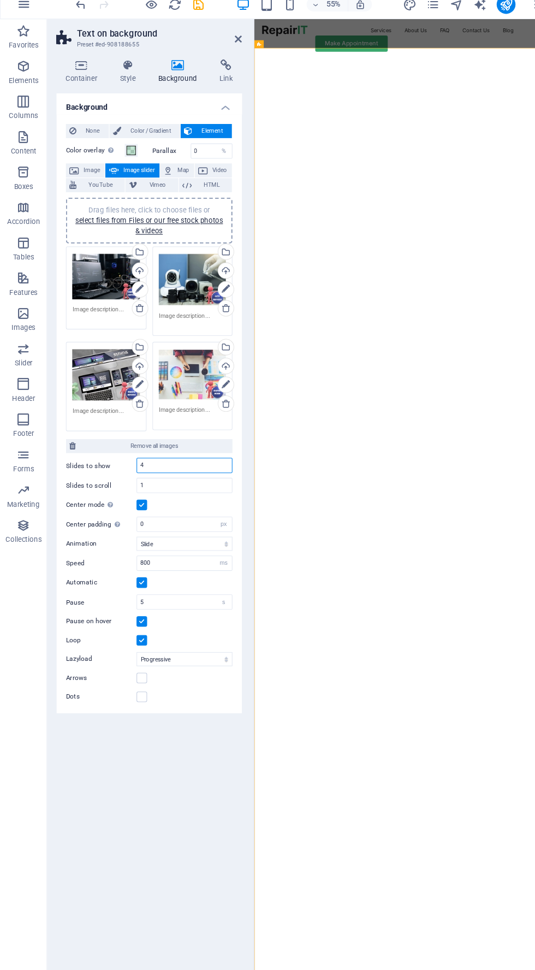
scroll to position [0, 0]
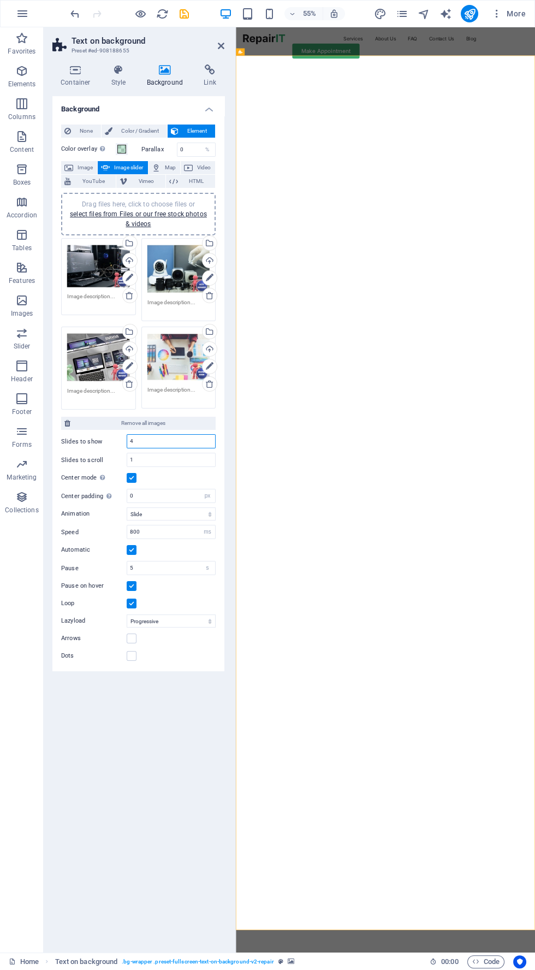
click at [179, 444] on input "4" at bounding box center [171, 441] width 88 height 13
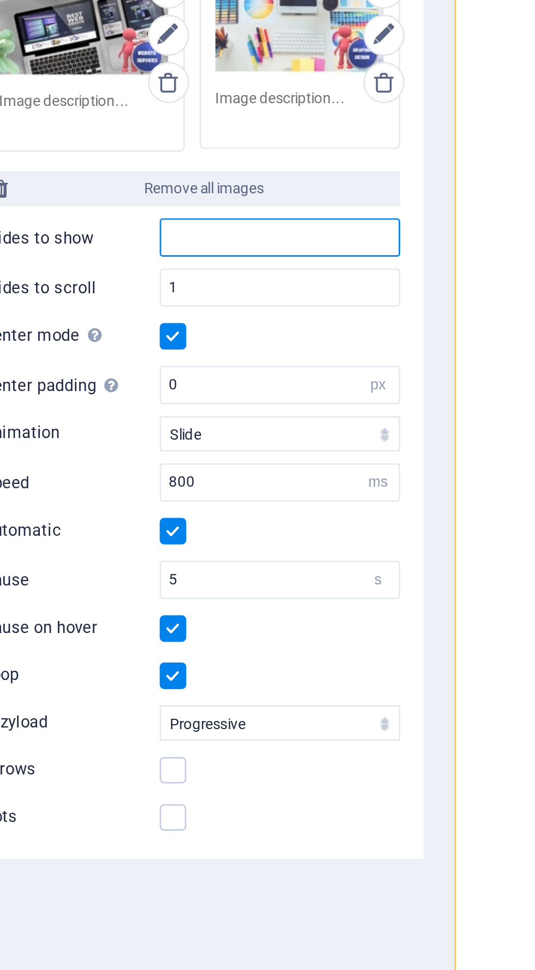
type input "1"
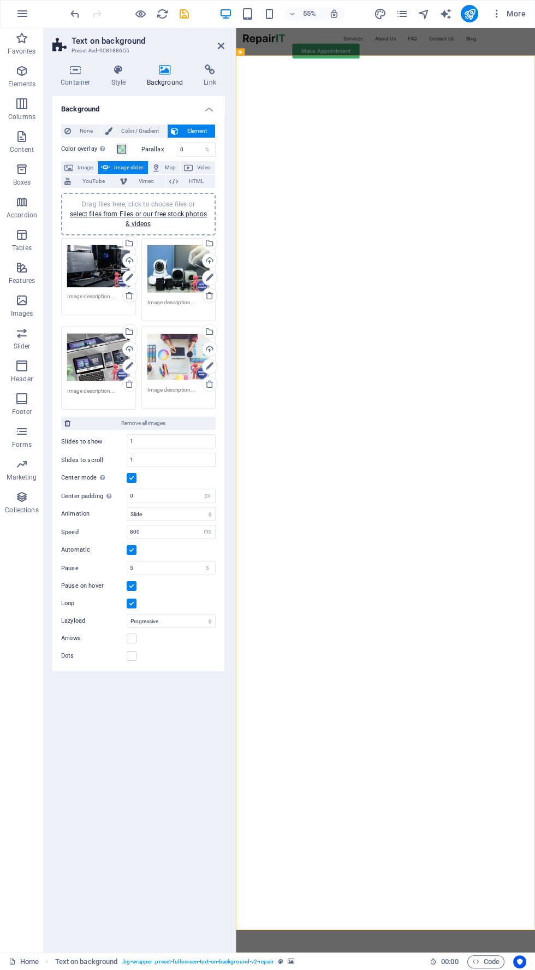
click at [385, 67] on link at bounding box center [379, 64] width 11 height 11
click at [378, 60] on link at bounding box center [379, 64] width 11 height 11
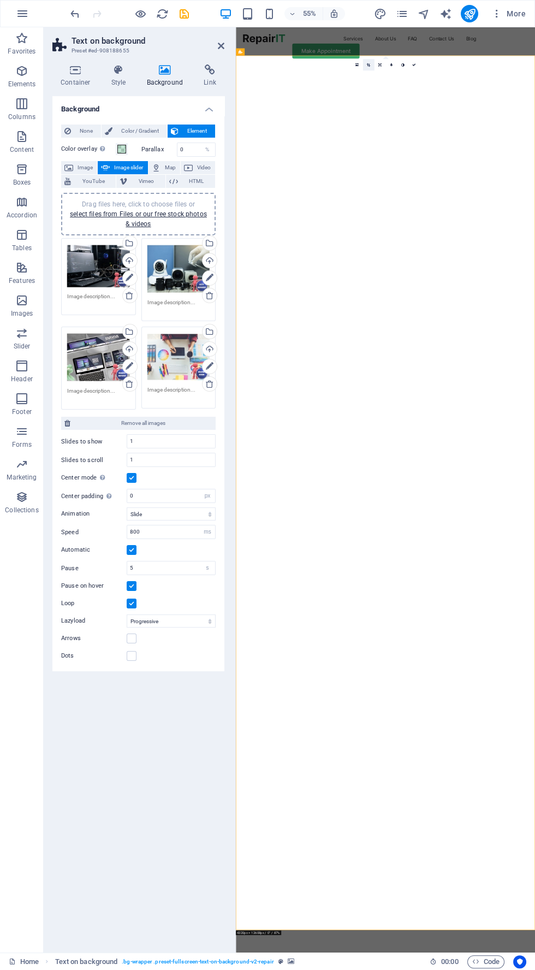
click at [368, 68] on link at bounding box center [368, 64] width 11 height 11
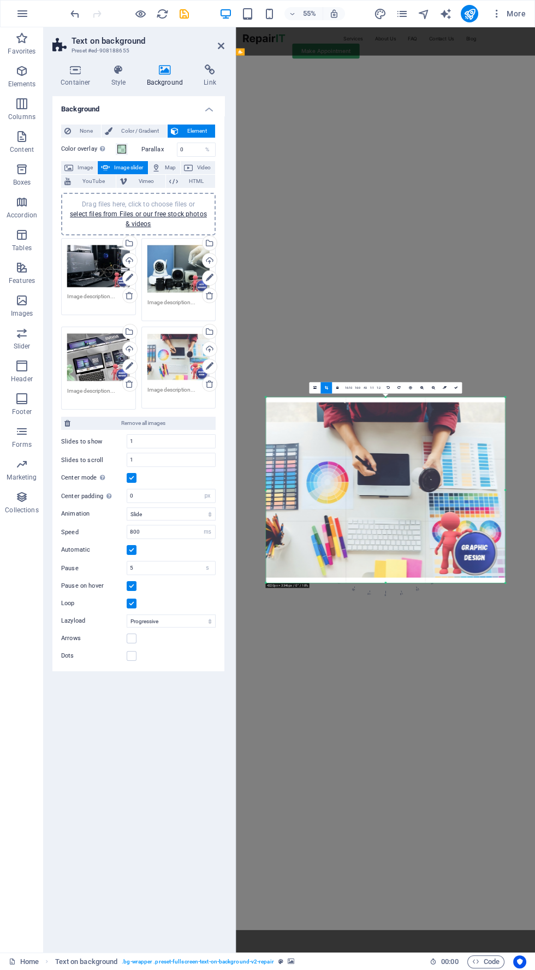
click at [327, 388] on icon at bounding box center [325, 388] width 3 height 4
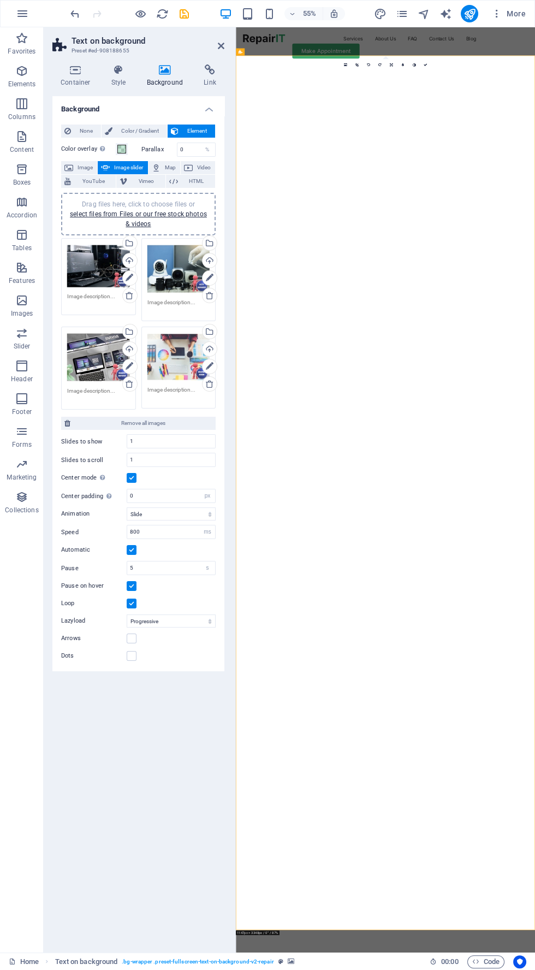
click at [350, 63] on link at bounding box center [345, 64] width 11 height 11
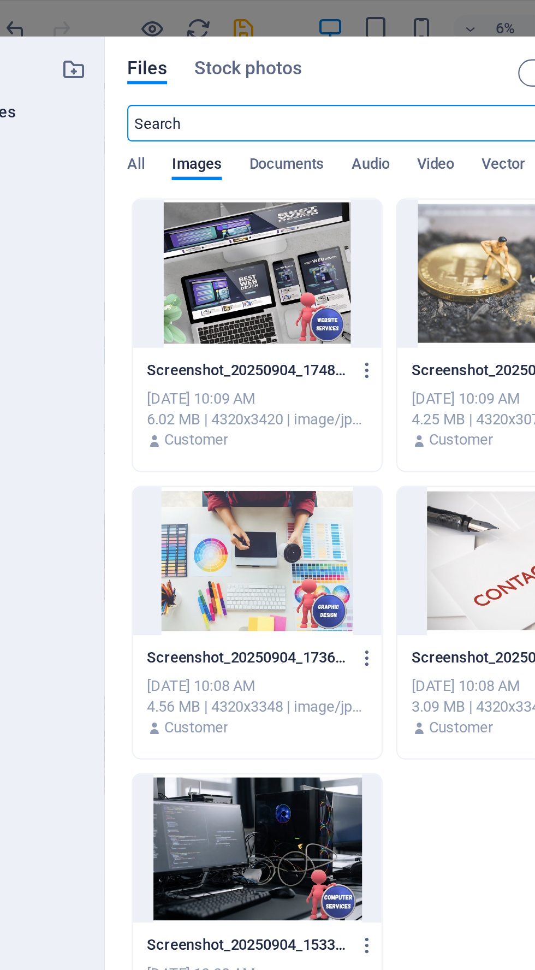
click at [272, 29] on div "Files Stock photos" at bounding box center [221, 34] width 187 height 12
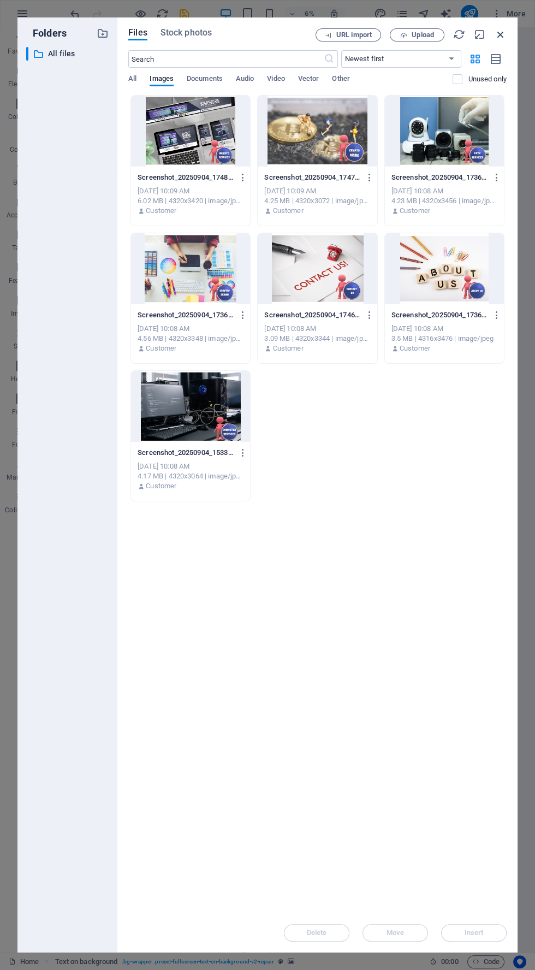
click at [504, 34] on icon "button" at bounding box center [501, 34] width 12 height 12
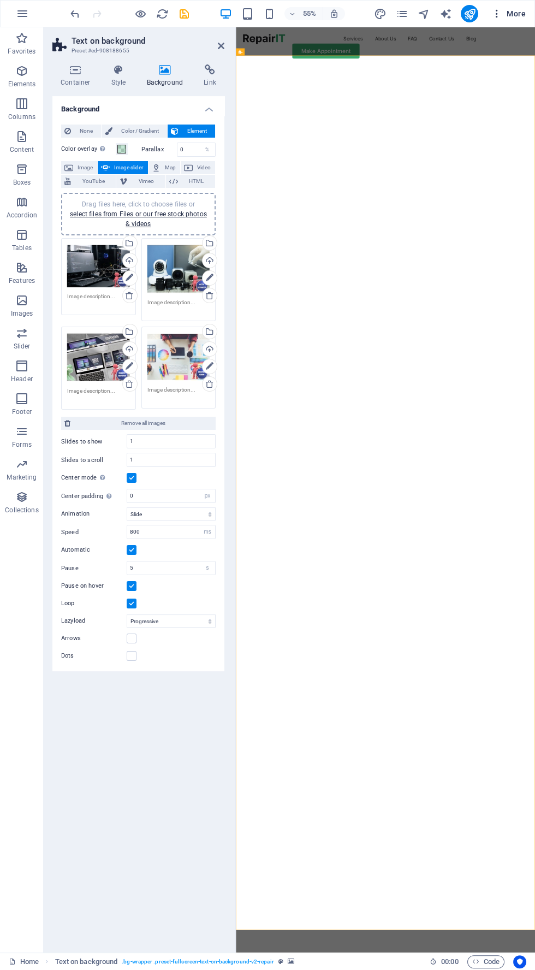
click at [513, 16] on span "More" at bounding box center [509, 13] width 34 height 11
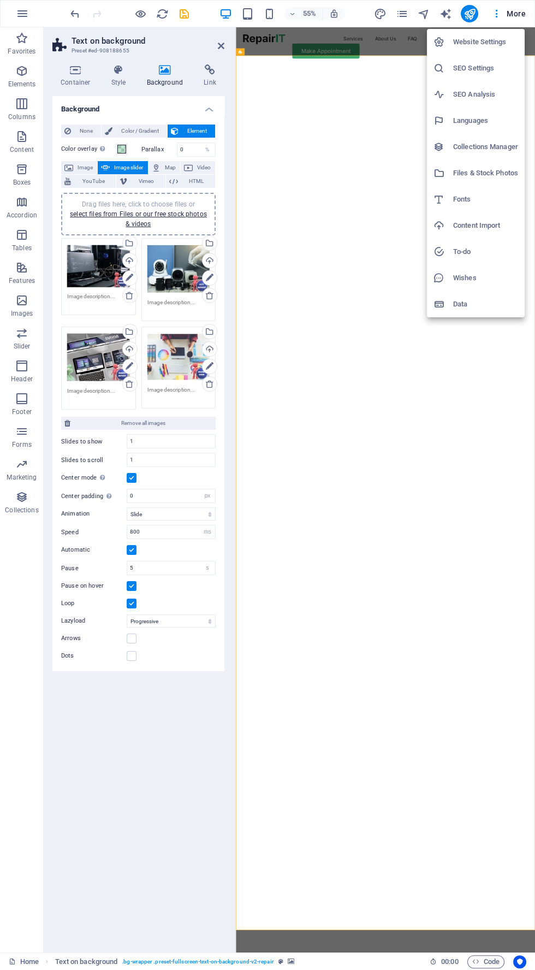
click at [371, 301] on div at bounding box center [267, 485] width 535 height 970
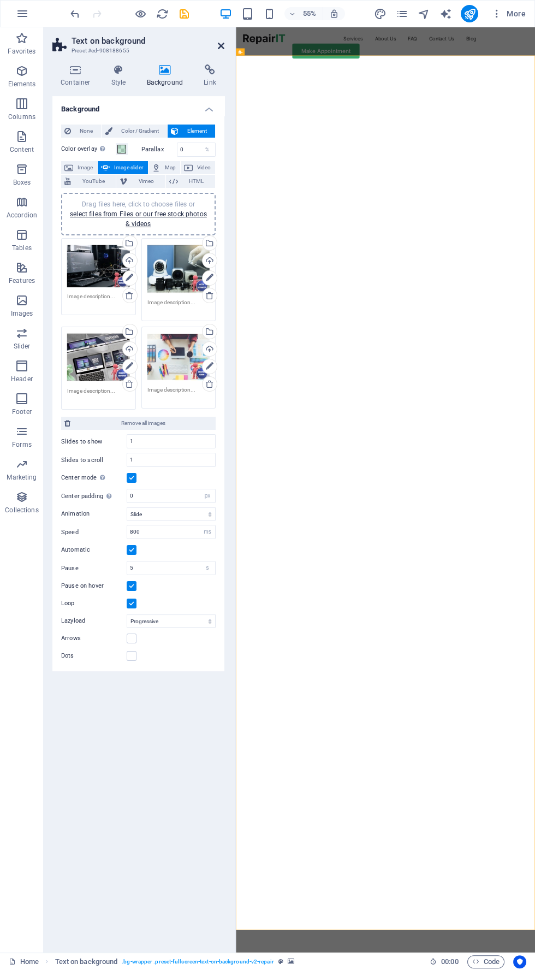
click at [223, 44] on icon at bounding box center [221, 46] width 7 height 9
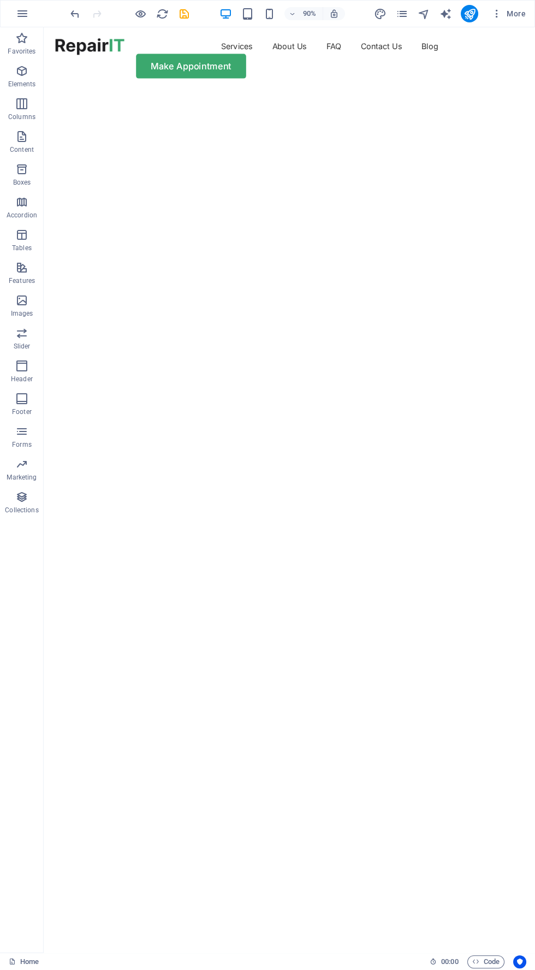
click at [232, 11] on icon "button" at bounding box center [225, 14] width 13 height 13
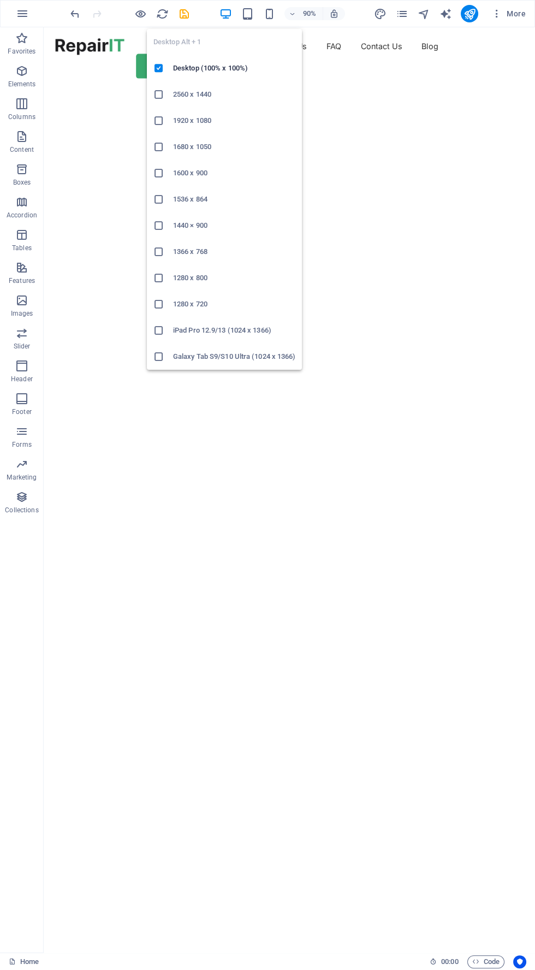
click at [237, 119] on h6 "1920 x 1080" at bounding box center [234, 120] width 122 height 13
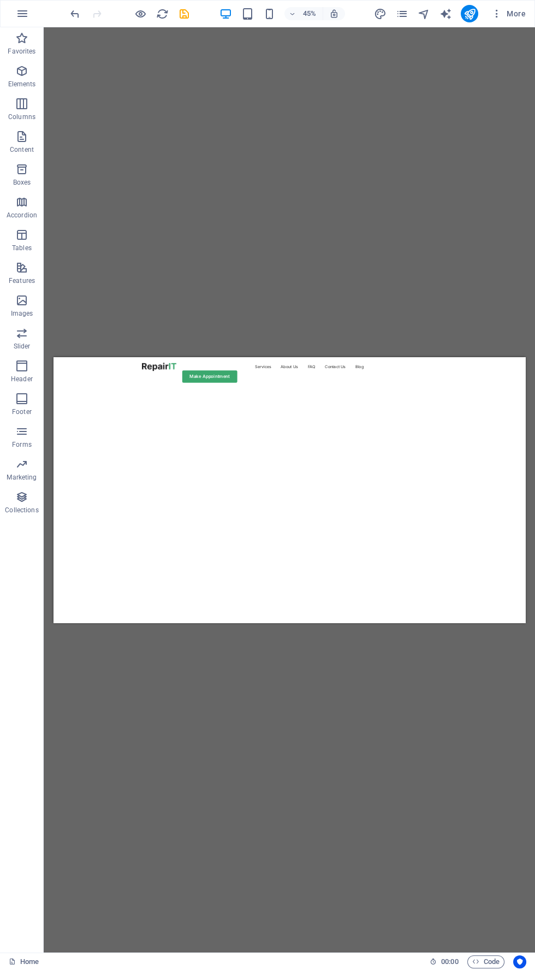
click at [225, 12] on icon "button" at bounding box center [225, 14] width 13 height 13
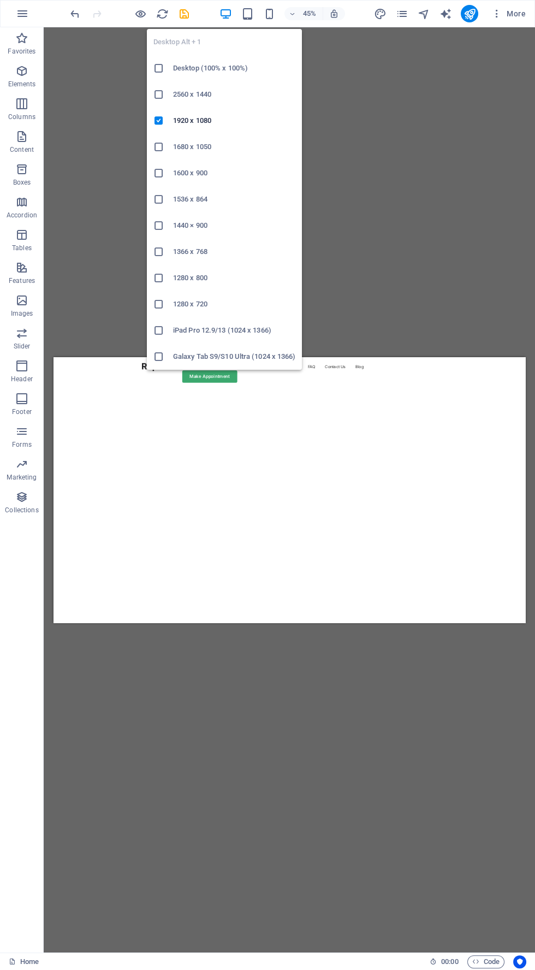
click at [249, 173] on h6 "1600 x 900" at bounding box center [234, 173] width 122 height 13
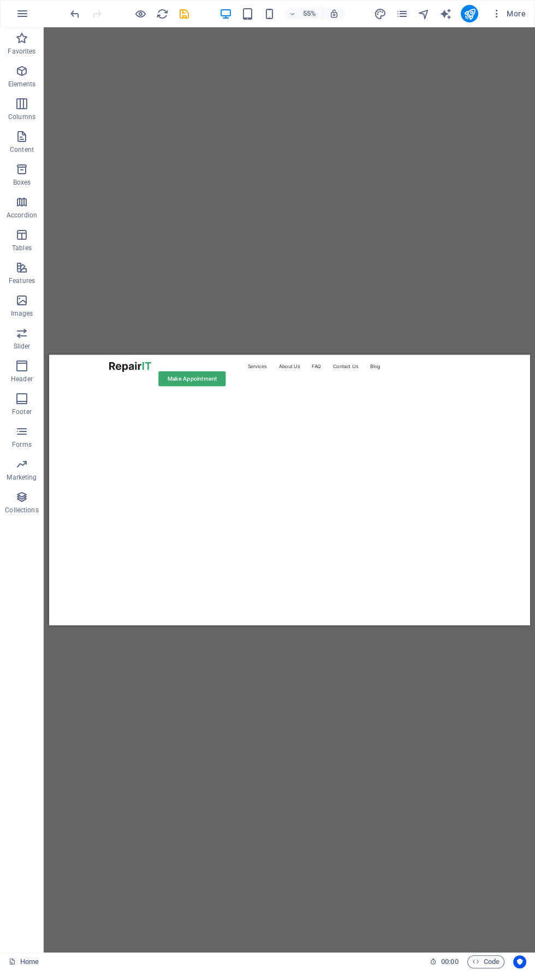
click at [226, 13] on icon "button" at bounding box center [225, 14] width 13 height 13
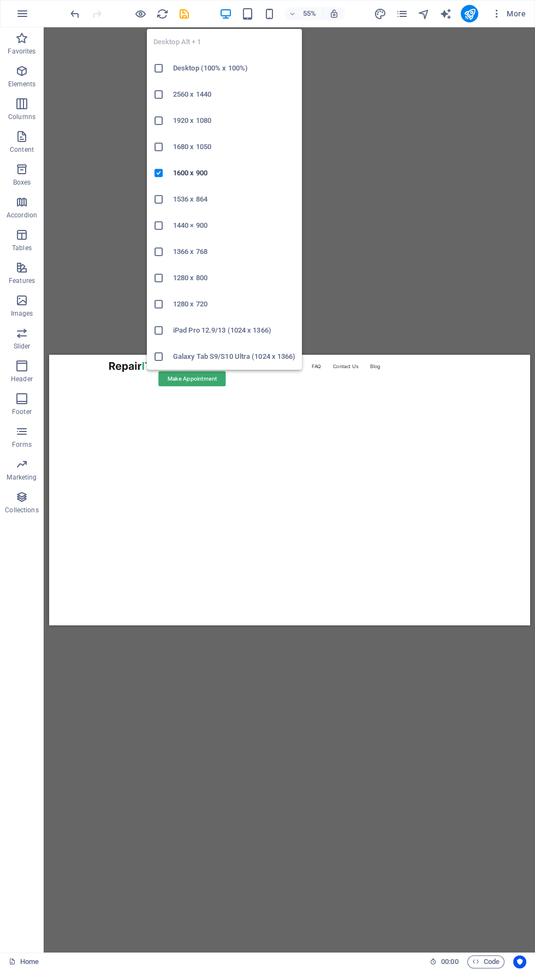
click at [246, 229] on h6 "1440 × 900" at bounding box center [234, 225] width 122 height 13
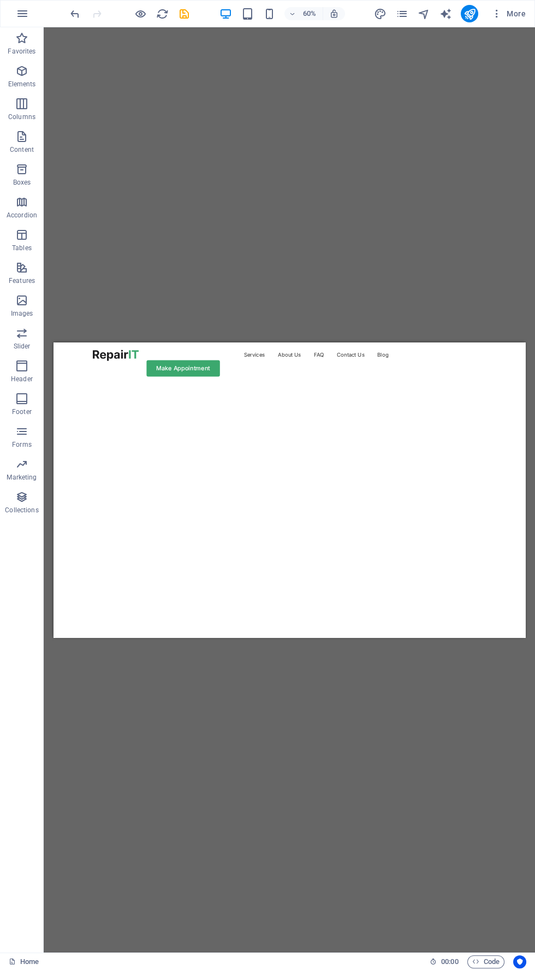
click at [226, 16] on icon "button" at bounding box center [225, 14] width 13 height 13
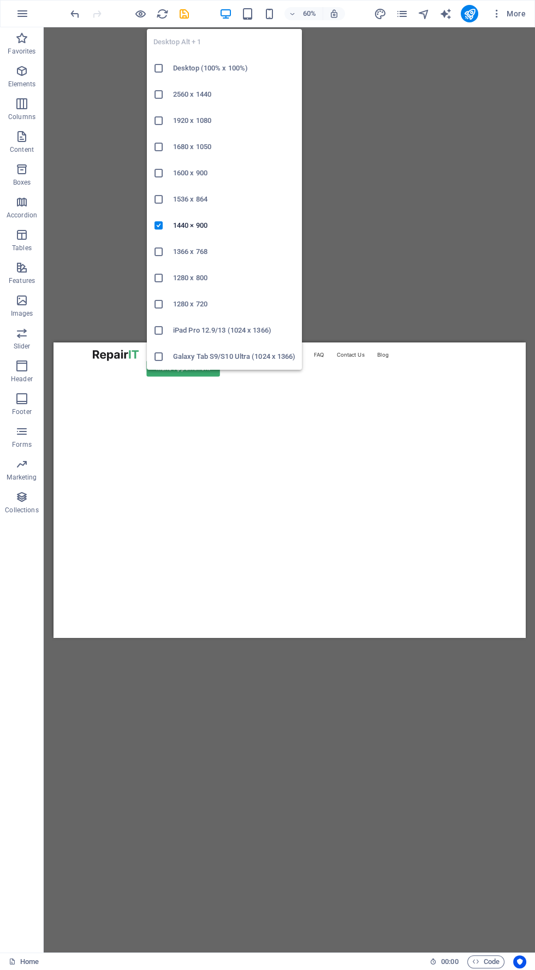
click at [246, 91] on h6 "2560 x 1440" at bounding box center [234, 94] width 122 height 13
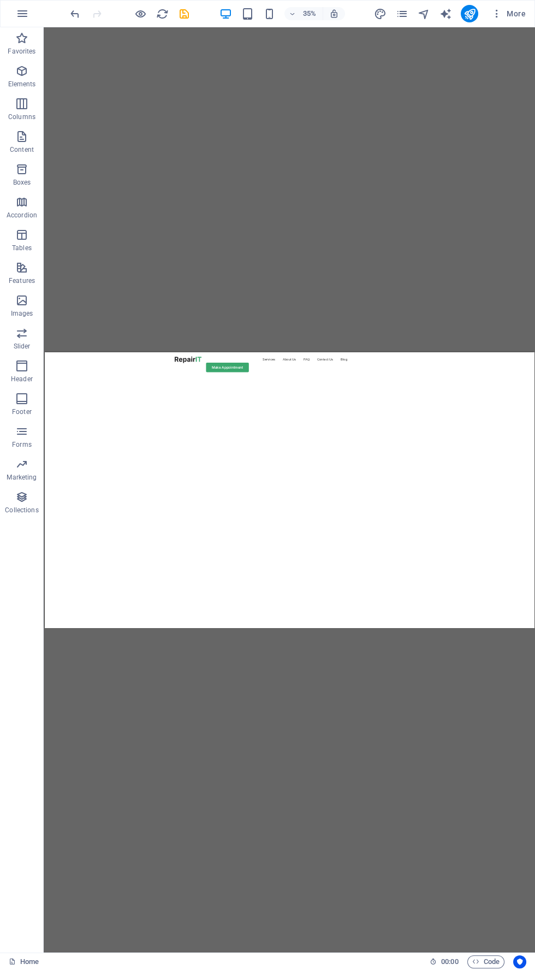
click at [229, 16] on icon "button" at bounding box center [225, 14] width 13 height 13
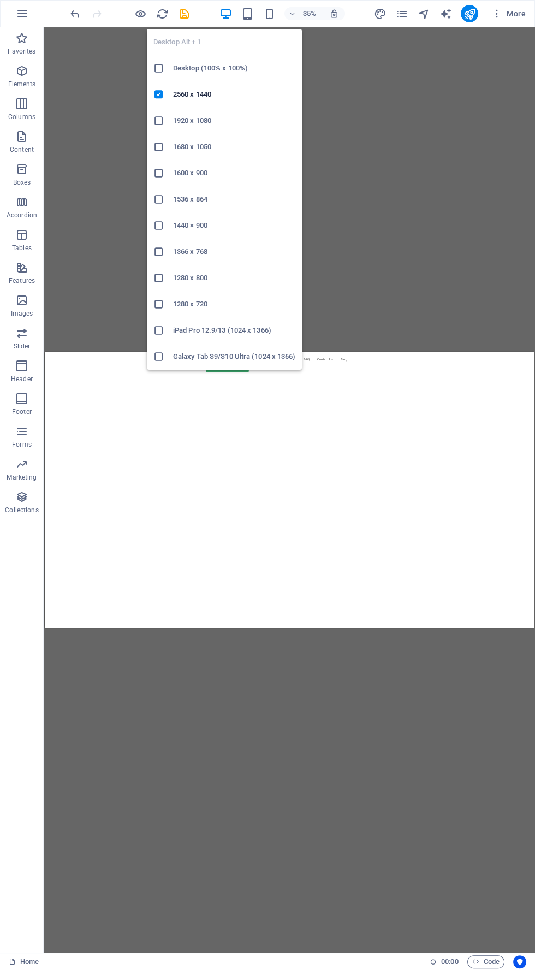
click at [240, 308] on h6 "1280 x 720" at bounding box center [234, 304] width 122 height 13
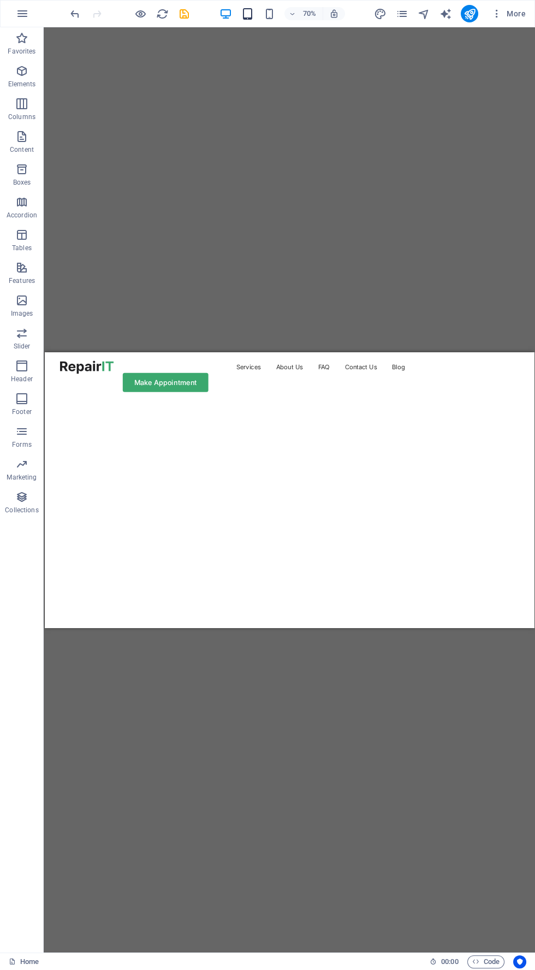
click at [241, 9] on icon "button" at bounding box center [247, 14] width 13 height 13
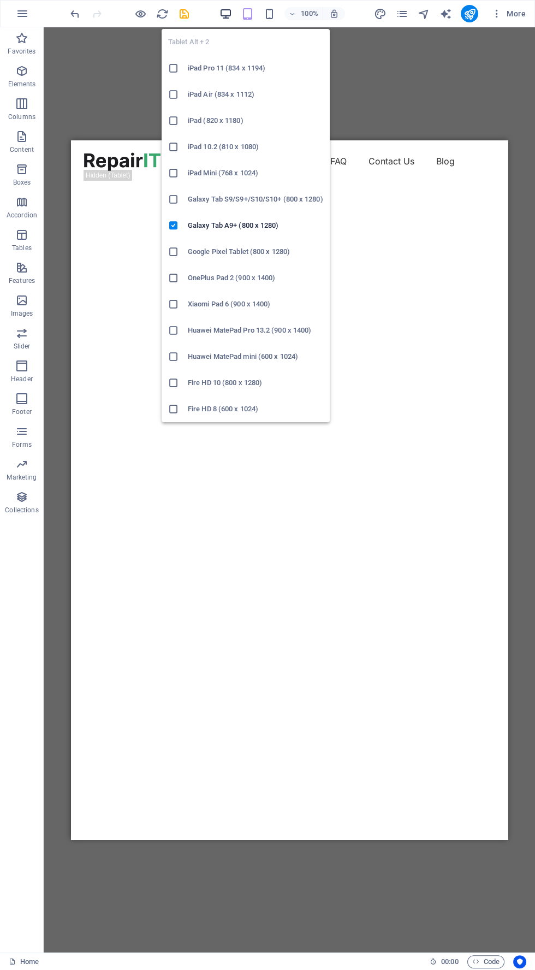
click at [226, 13] on icon "button" at bounding box center [225, 14] width 13 height 13
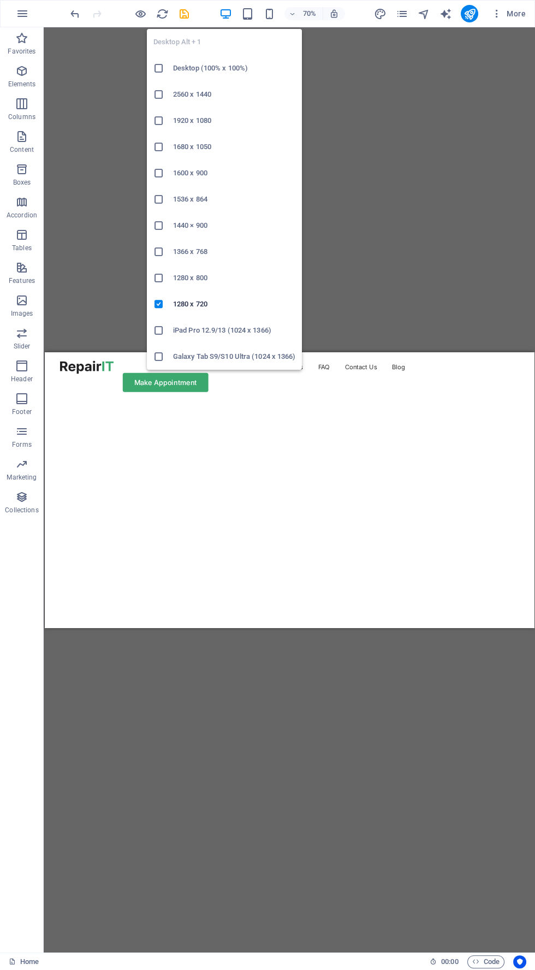
click at [228, 122] on h6 "1920 x 1080" at bounding box center [234, 120] width 122 height 13
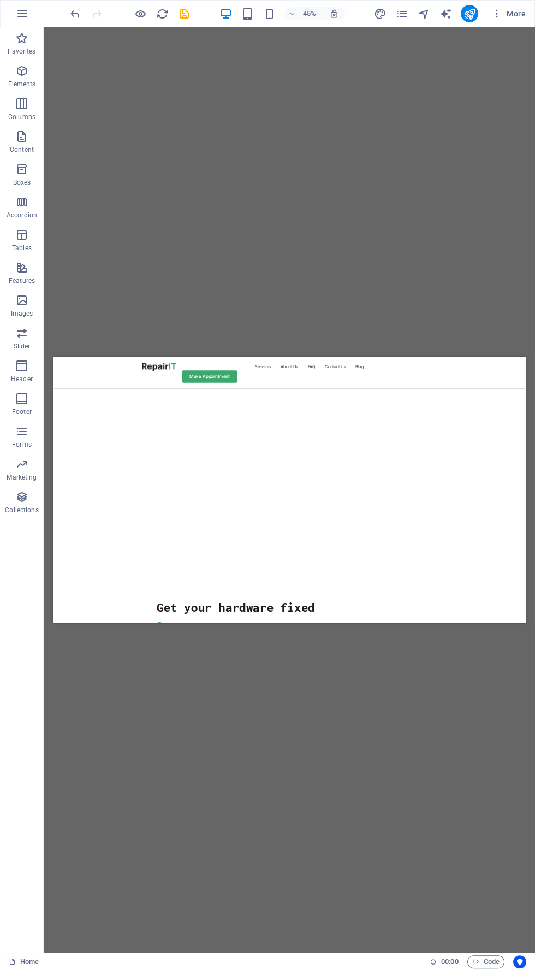
scroll to position [109, 0]
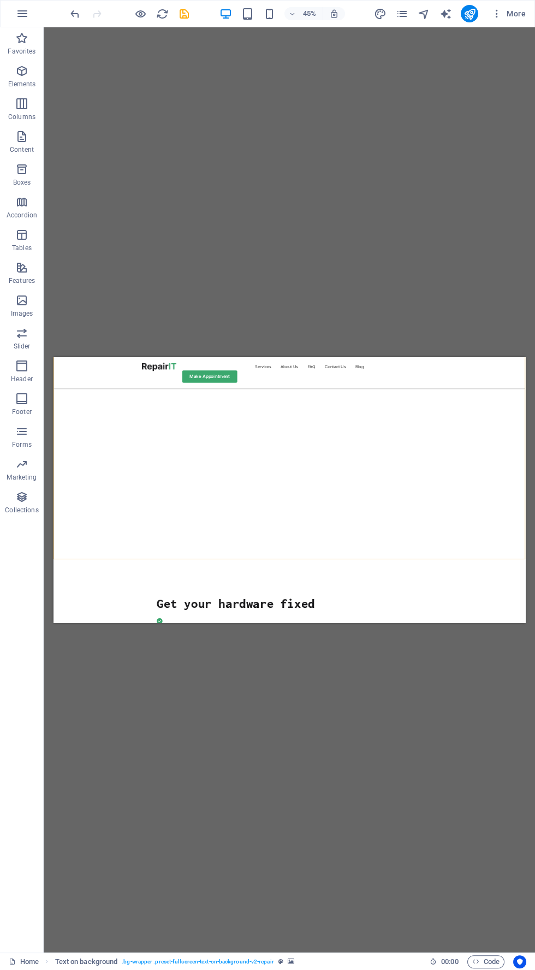
scroll to position [0, 0]
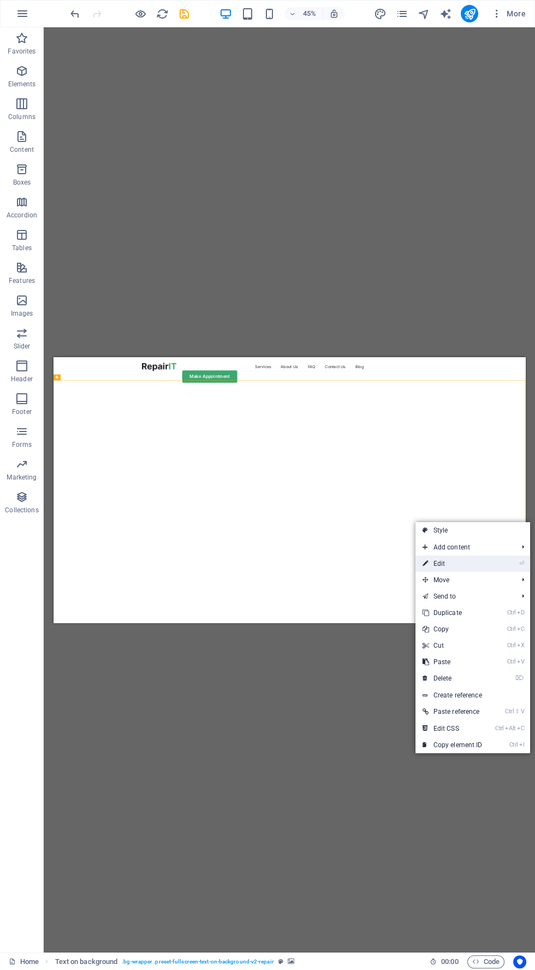
click at [479, 562] on link "⏎ Edit" at bounding box center [452, 564] width 73 height 16
select select "px"
select select "ms"
select select "s"
select select "progressive"
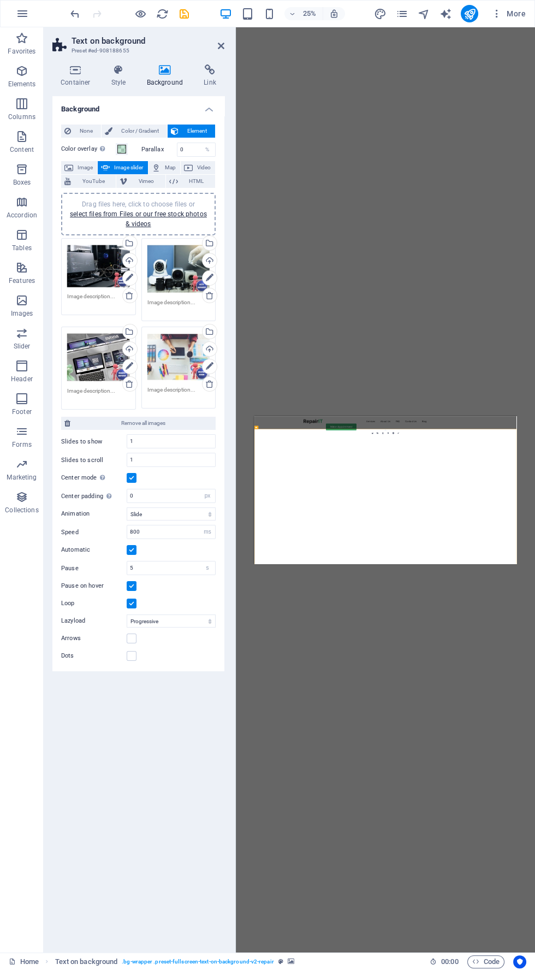
click at [133, 476] on label at bounding box center [132, 478] width 10 height 10
click at [0, 0] on input "Center mode Enables centered view with partial previous/next slide. Use with od…" at bounding box center [0, 0] width 0 height 0
click at [195, 600] on select "Off On demand Progressive" at bounding box center [171, 602] width 89 height 13
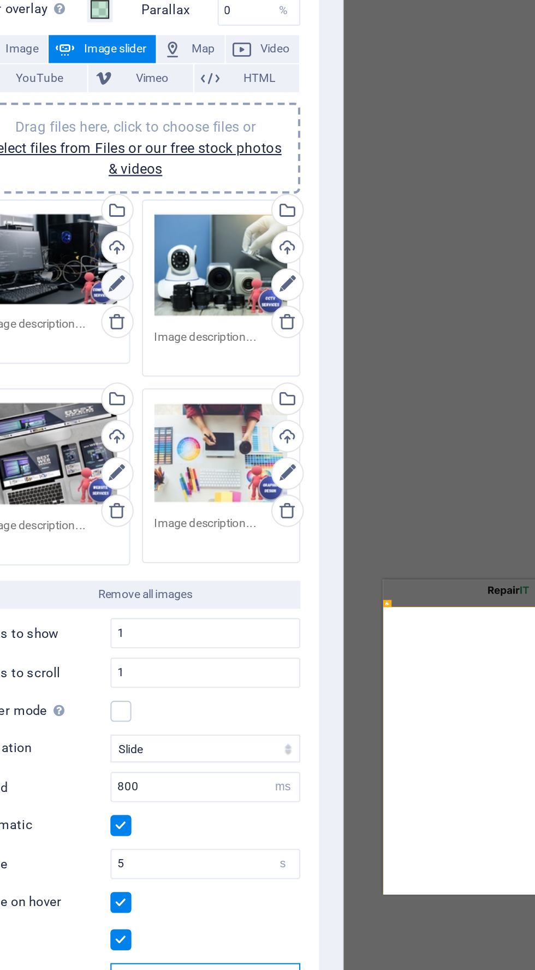
click at [133, 279] on icon at bounding box center [130, 277] width 8 height 13
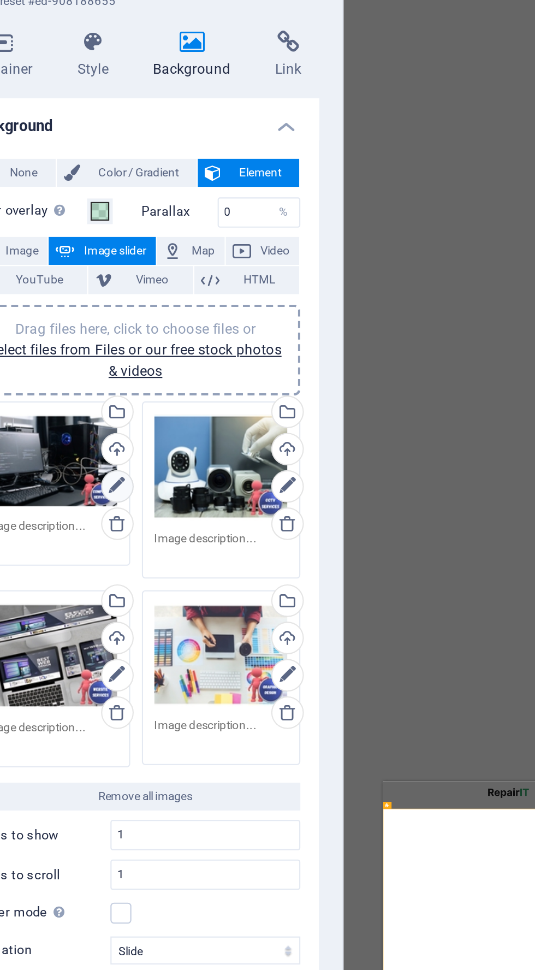
click at [131, 274] on icon at bounding box center [130, 277] width 8 height 13
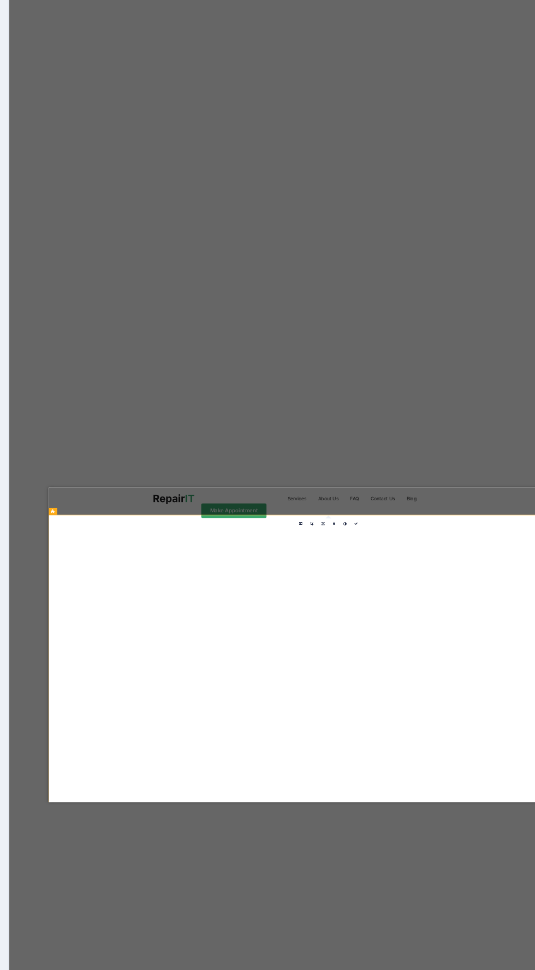
click at [381, 436] on div "16:10 16:9 4:3 1:1 1:2 0" at bounding box center [385, 433] width 31 height 5
click at [382, 435] on link at bounding box center [383, 433] width 5 height 5
click at [383, 432] on icon at bounding box center [383, 433] width 2 height 2
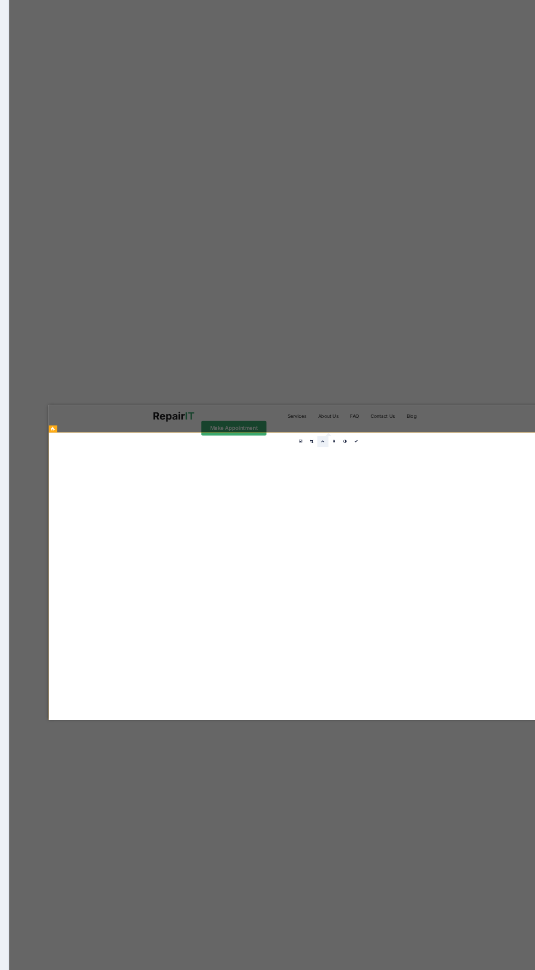
click at [381, 434] on link at bounding box center [383, 433] width 5 height 5
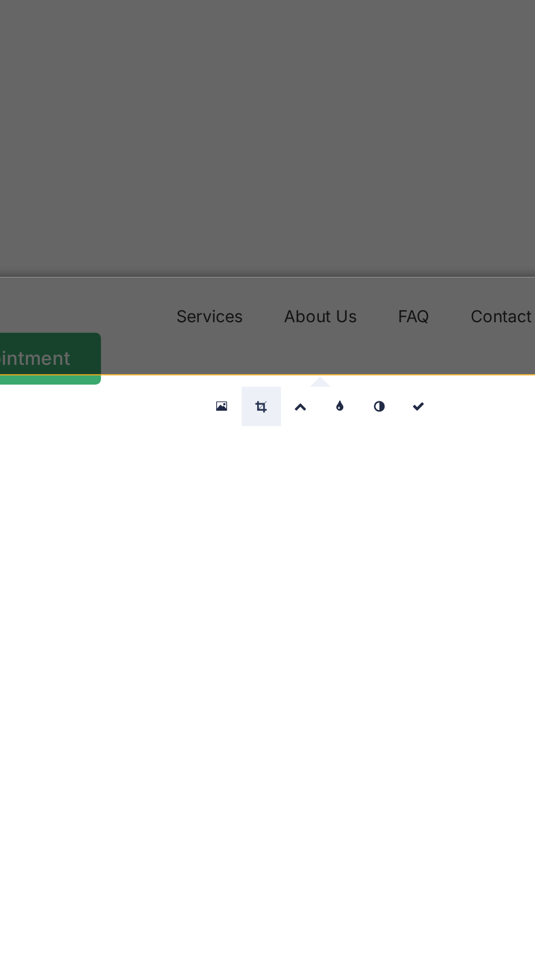
click at [378, 434] on link at bounding box center [377, 433] width 5 height 5
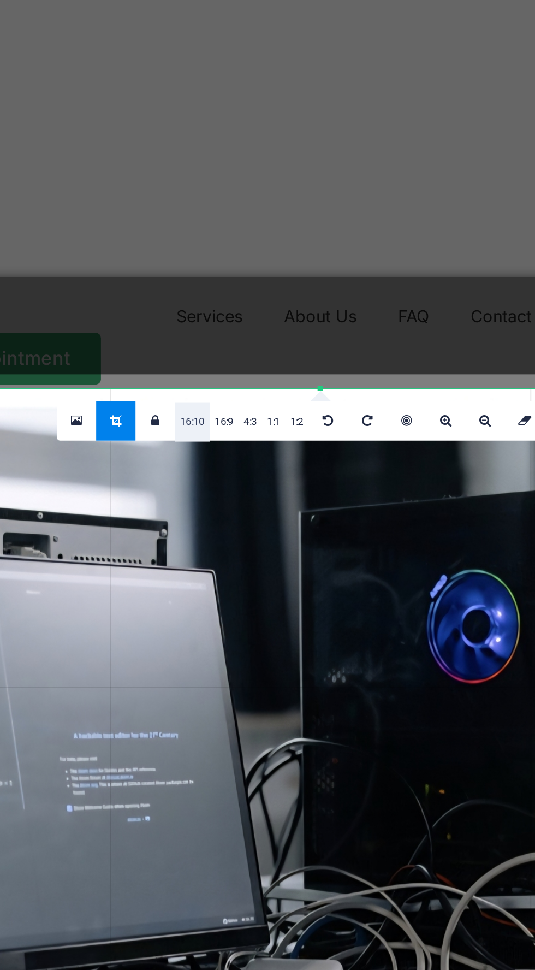
click at [370, 435] on link "16:10" at bounding box center [369, 435] width 4 height 5
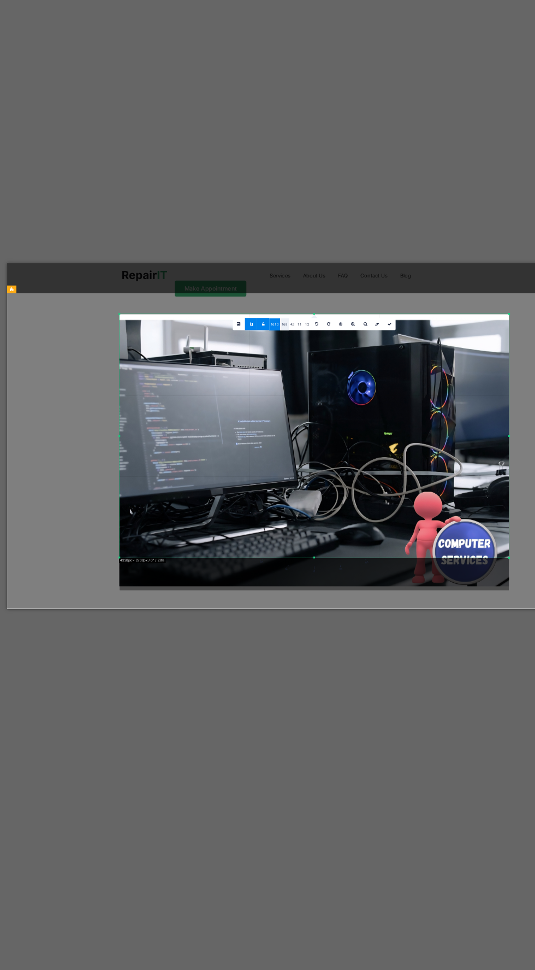
click at [374, 441] on link "16:9" at bounding box center [373, 442] width 4 height 5
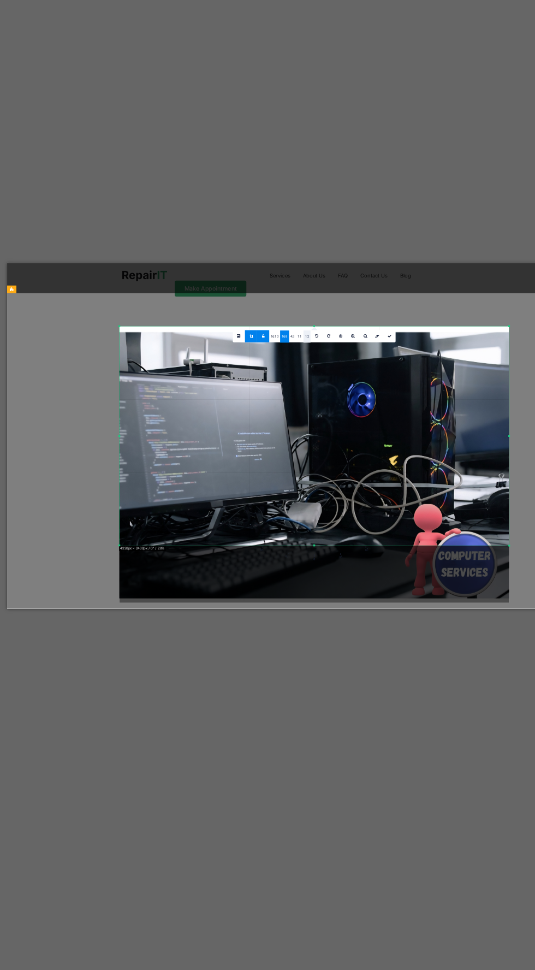
click at [383, 449] on link "1:2" at bounding box center [382, 447] width 3 height 5
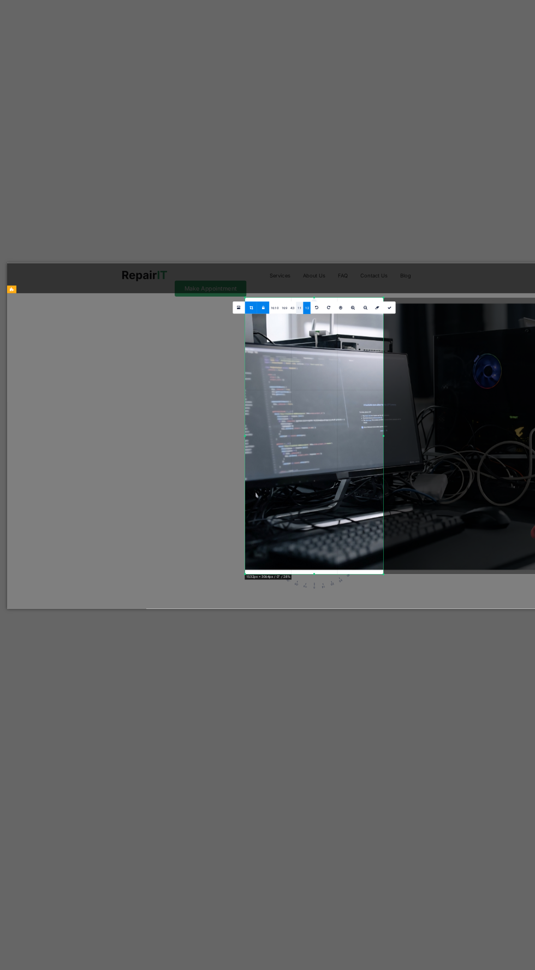
click at [380, 437] on link "1:1" at bounding box center [379, 435] width 3 height 5
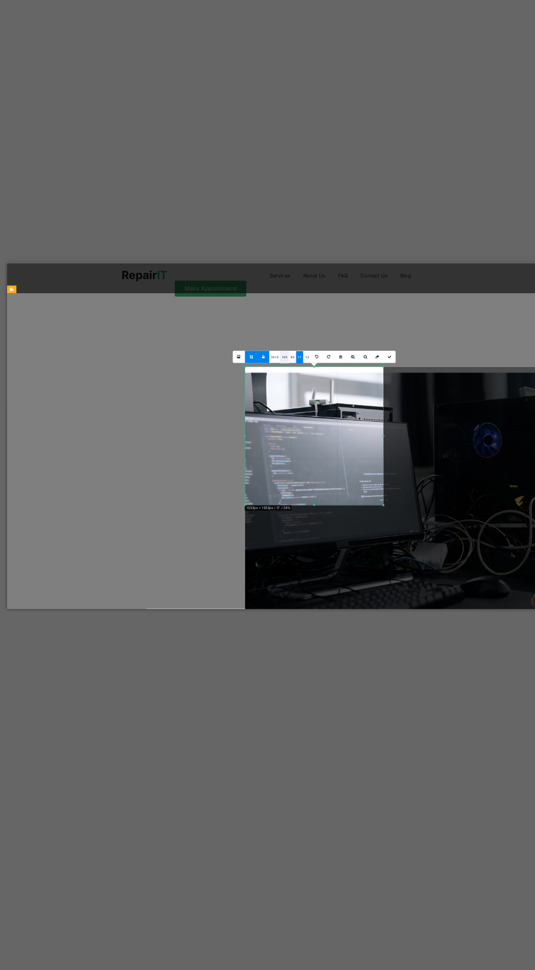
click at [374, 454] on link "16:9" at bounding box center [373, 456] width 4 height 5
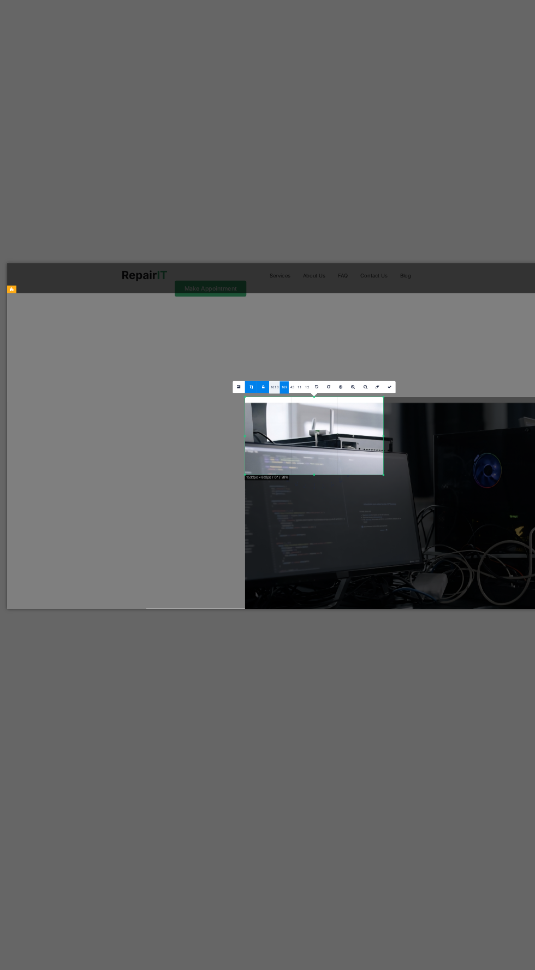
click at [370, 468] on link "16:10" at bounding box center [369, 468] width 4 height 5
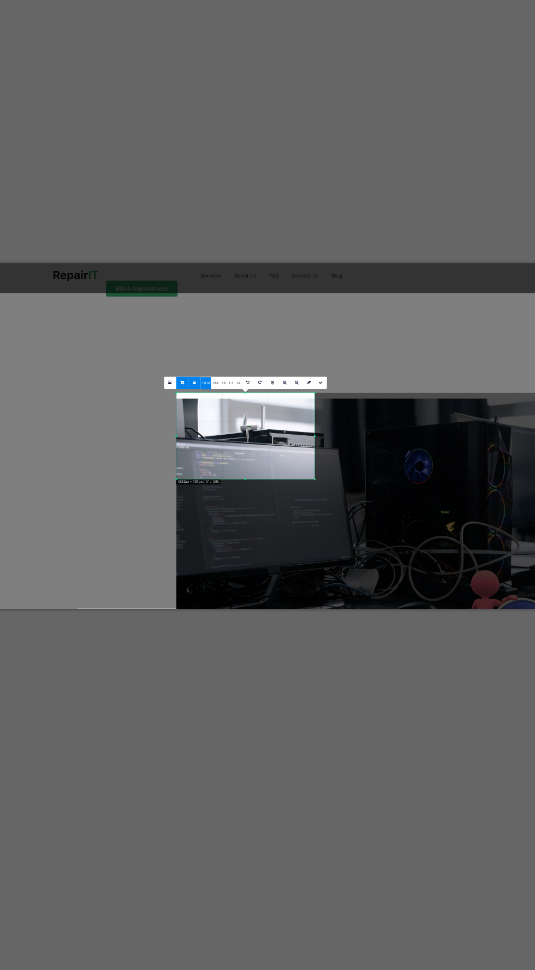
click at [464, 649] on div "Drag here to replace the existing content. Press “Ctrl” if you want to create a…" at bounding box center [385, 489] width 299 height 925
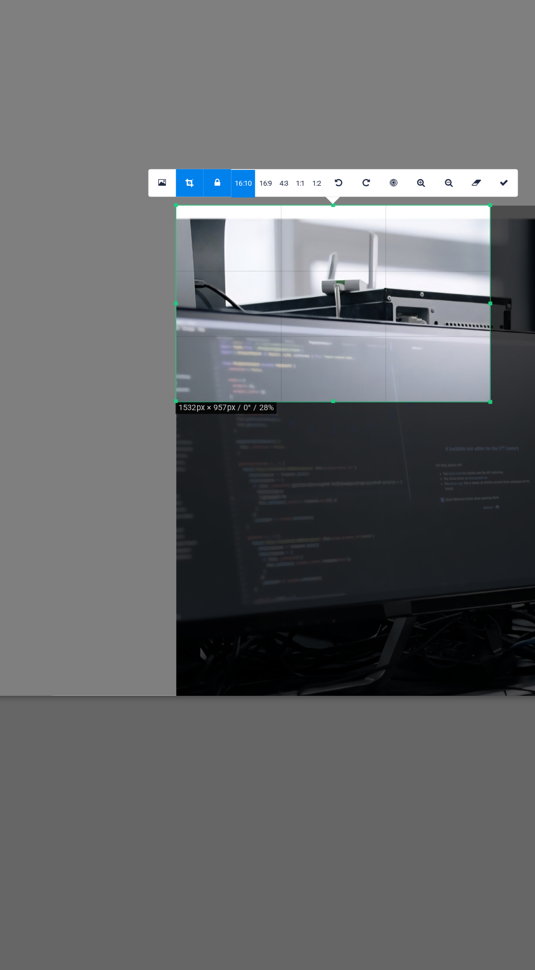
click at [364, 466] on icon at bounding box center [363, 467] width 1 height 2
click at [369, 467] on link "16:10" at bounding box center [369, 467] width 4 height 5
click at [372, 465] on link "16:9" at bounding box center [373, 467] width 4 height 5
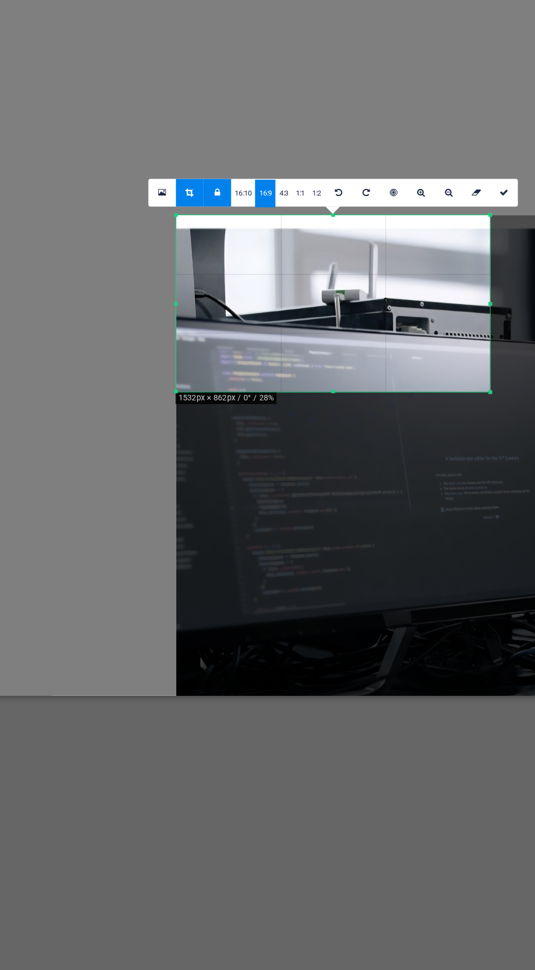
click at [364, 469] on icon at bounding box center [363, 469] width 1 height 2
click at [358, 469] on icon at bounding box center [359, 469] width 2 height 2
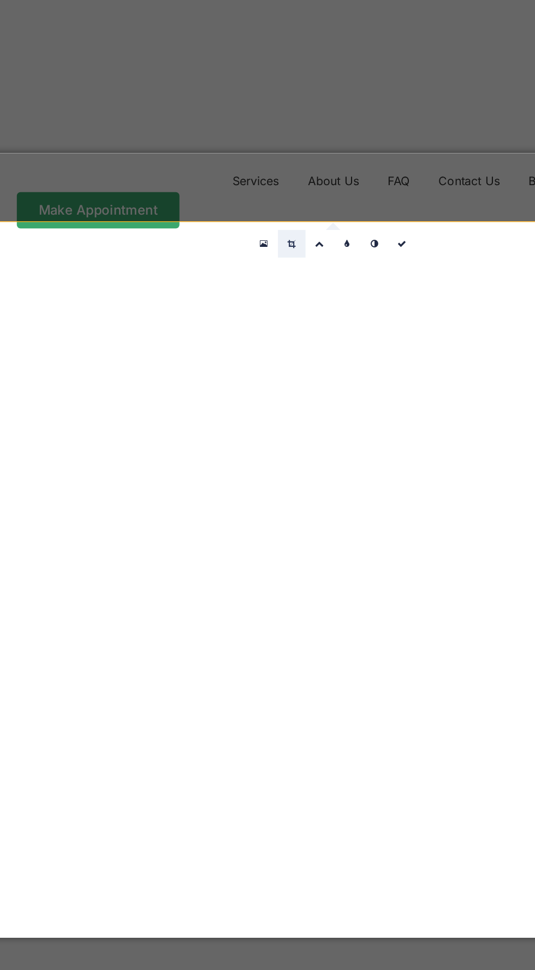
click at [379, 433] on link at bounding box center [377, 433] width 5 height 5
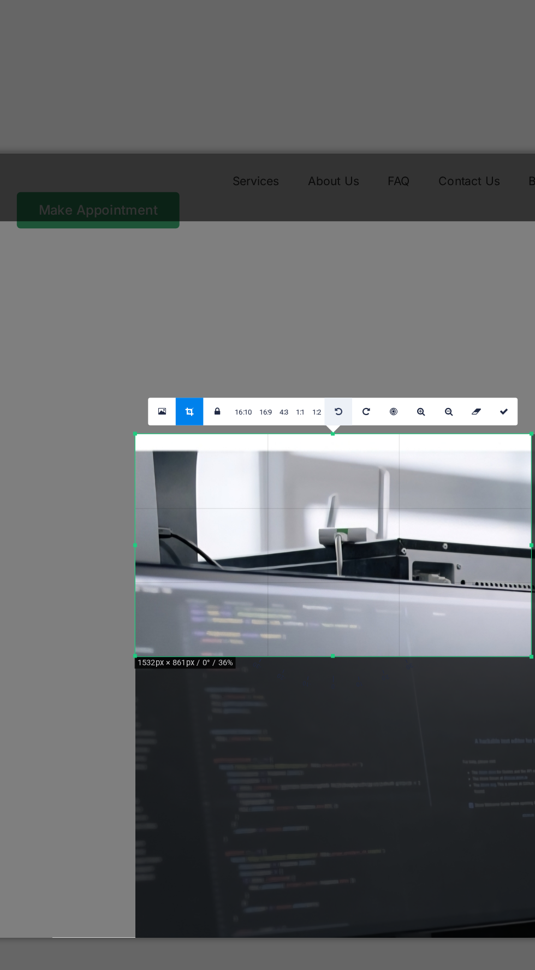
click at [386, 465] on icon at bounding box center [387, 465] width 2 height 2
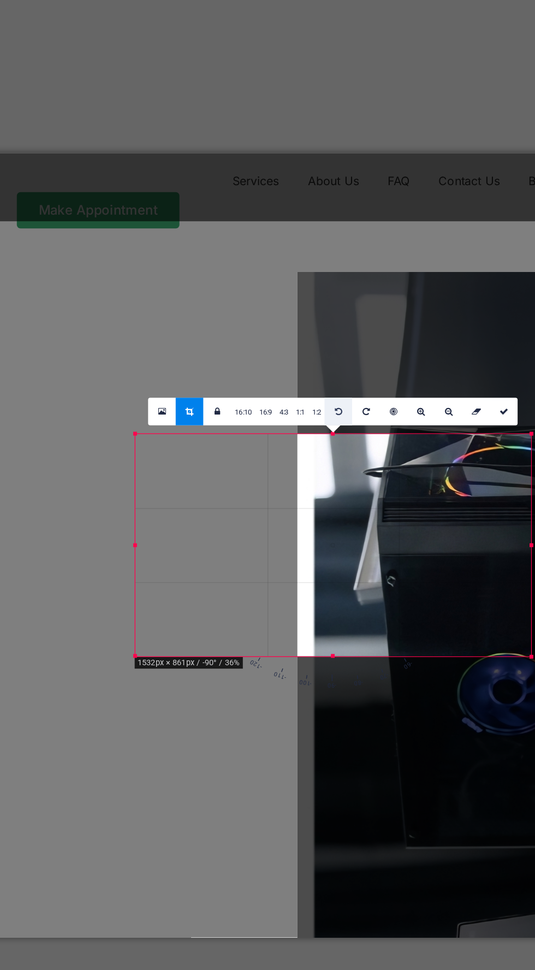
click at [387, 466] on link at bounding box center [386, 464] width 5 height 5
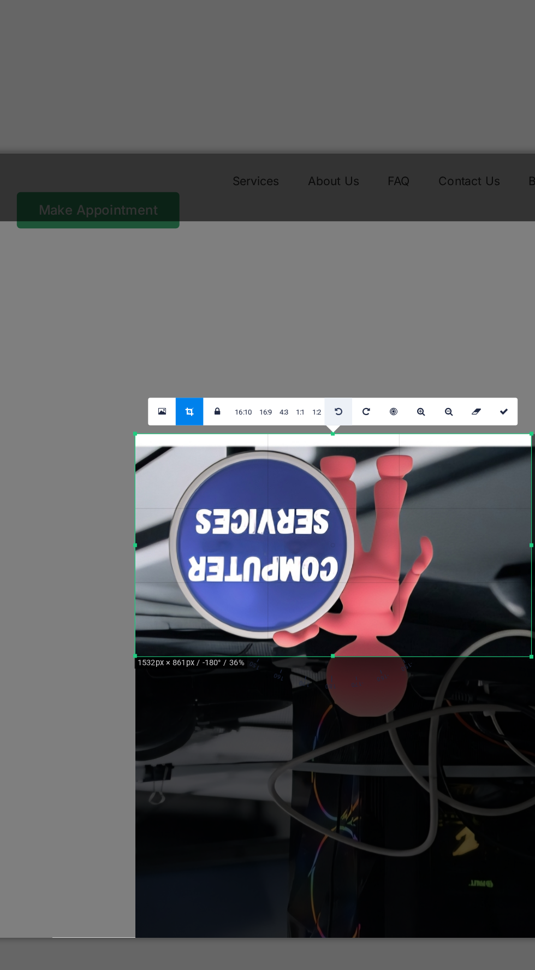
click at [386, 464] on icon at bounding box center [387, 465] width 2 height 2
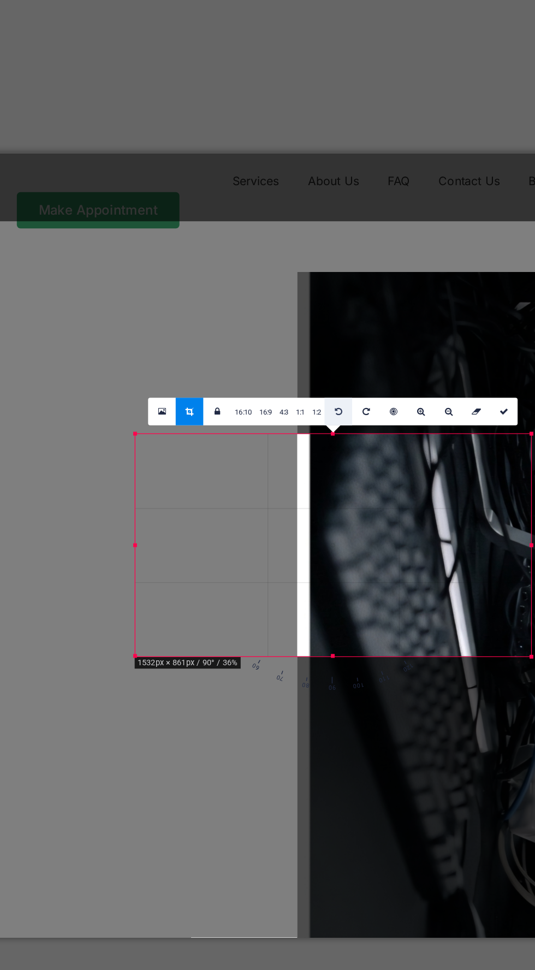
click at [388, 464] on link at bounding box center [386, 464] width 5 height 5
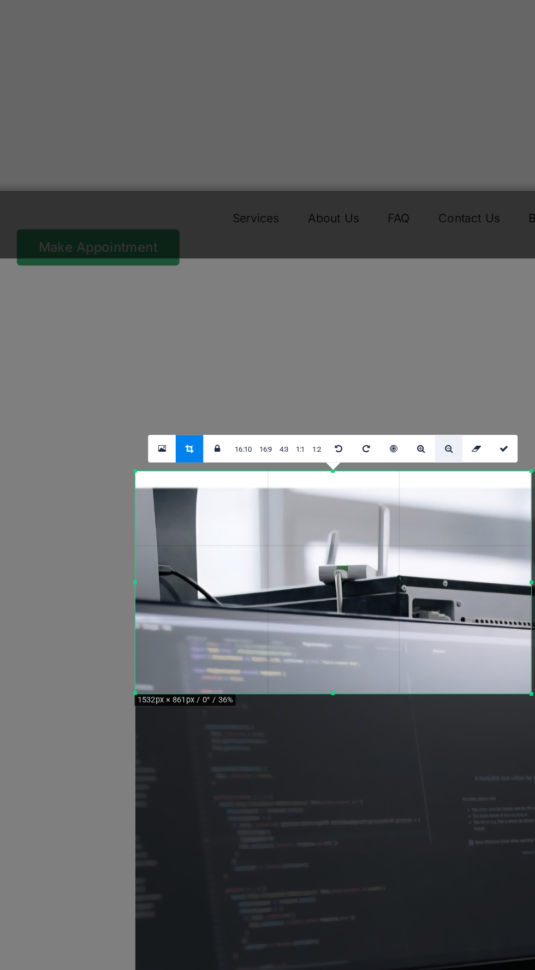
click at [406, 465] on icon at bounding box center [407, 465] width 2 height 2
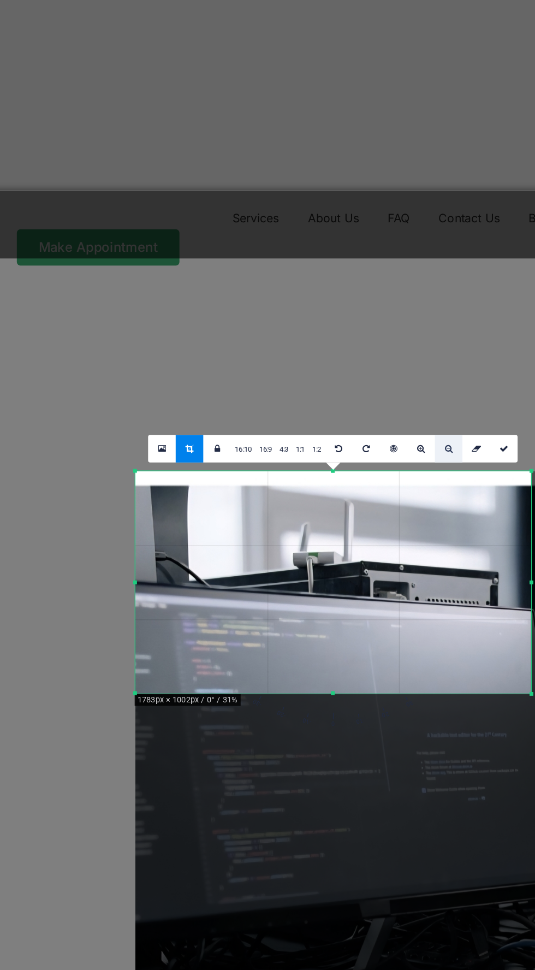
click at [407, 465] on icon at bounding box center [407, 465] width 2 height 2
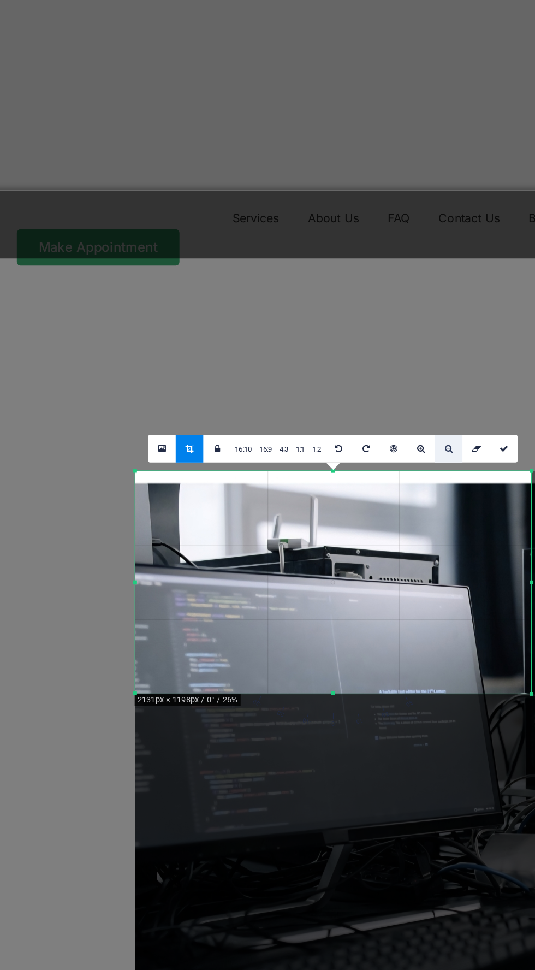
click at [407, 465] on icon at bounding box center [407, 465] width 2 height 2
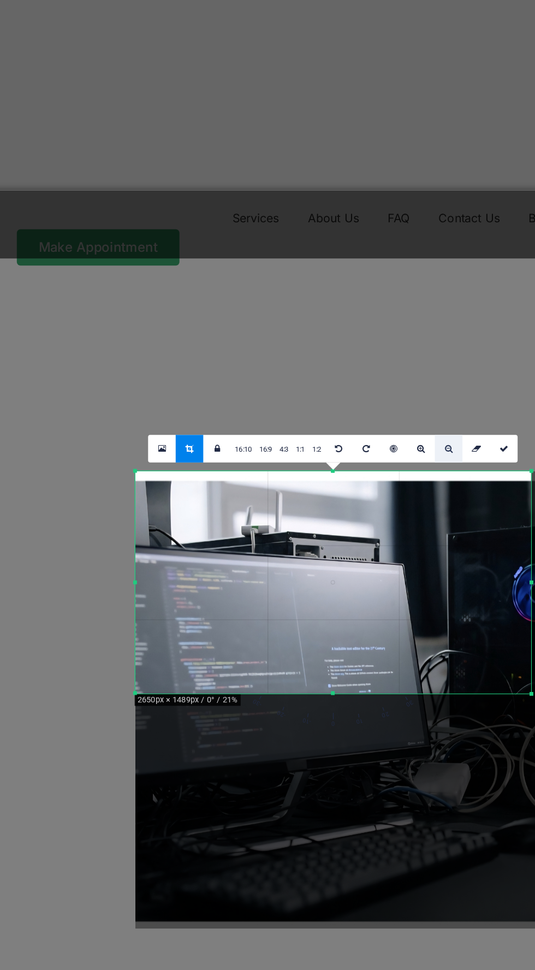
click at [407, 465] on icon at bounding box center [407, 465] width 2 height 2
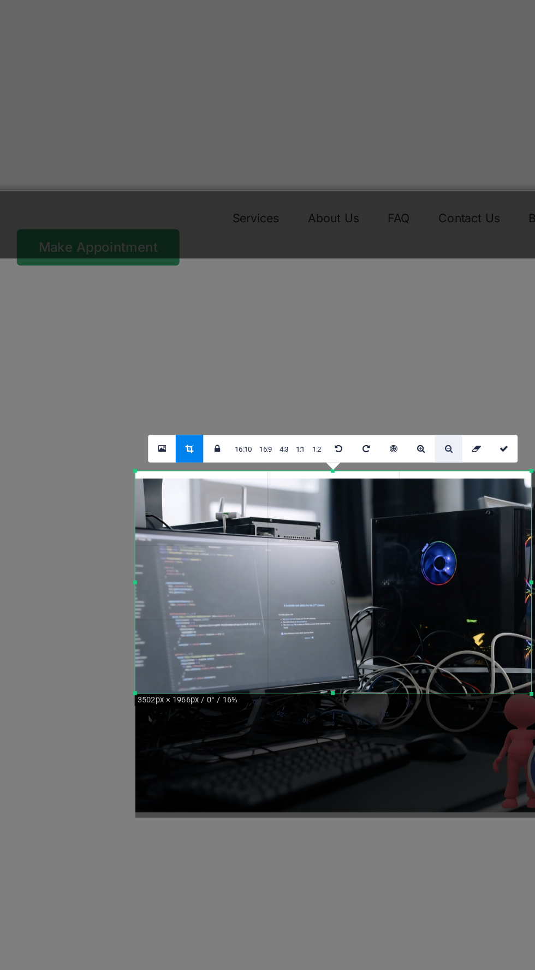
click at [406, 464] on icon at bounding box center [407, 465] width 2 height 2
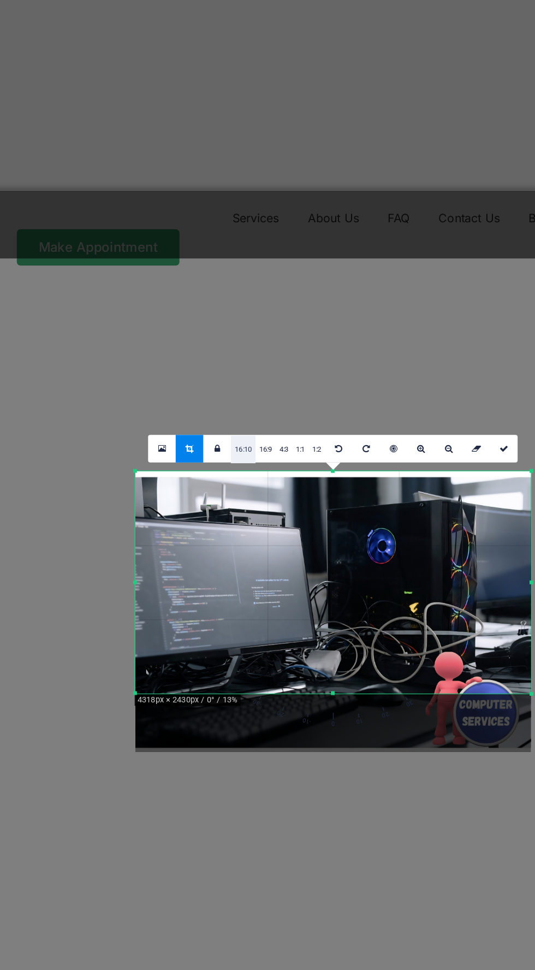
click at [369, 465] on link "16:10" at bounding box center [369, 464] width 4 height 5
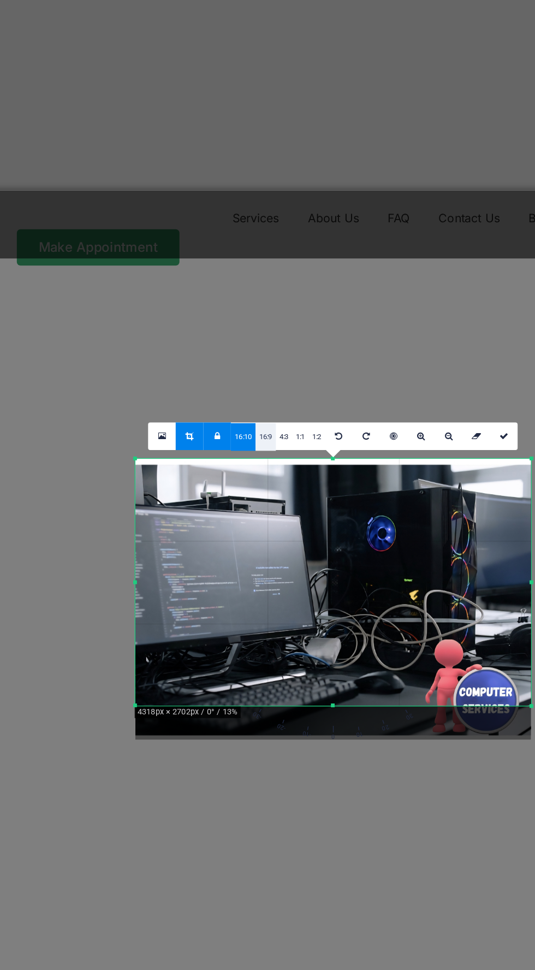
click at [373, 462] on link "16:9" at bounding box center [373, 462] width 4 height 5
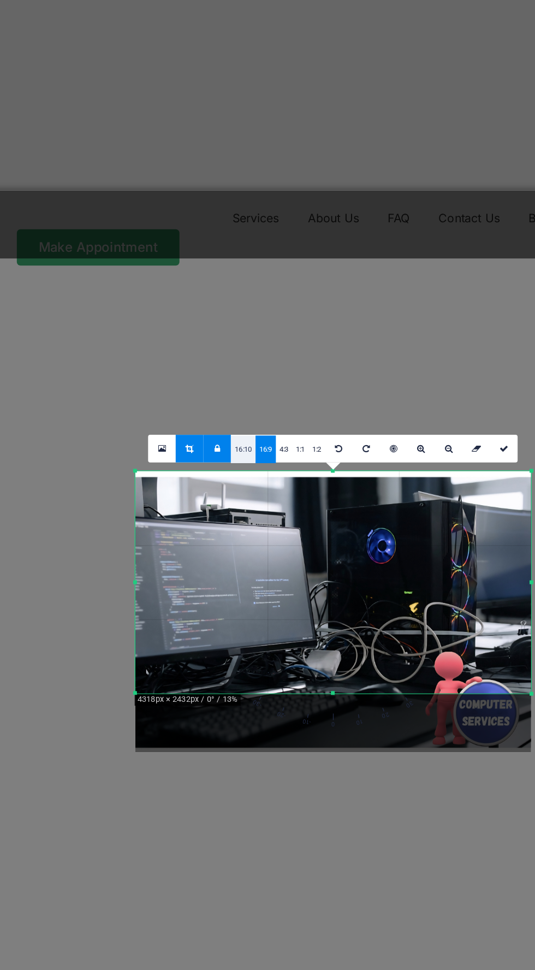
click at [370, 464] on link "16:10" at bounding box center [369, 464] width 4 height 5
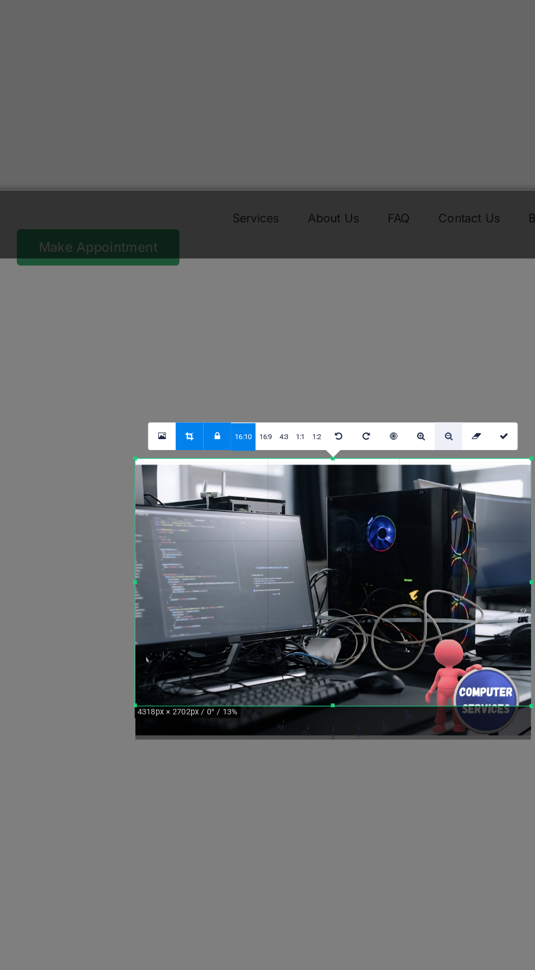
click at [407, 462] on icon at bounding box center [407, 463] width 2 height 2
click at [363, 462] on icon at bounding box center [363, 463] width 1 height 2
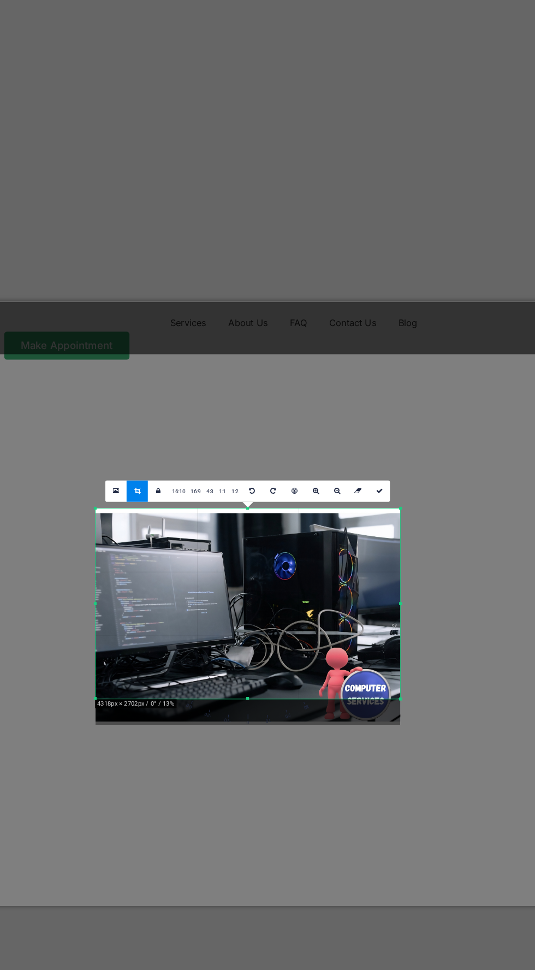
click at [423, 513] on div at bounding box center [423, 513] width 2 height 2
click at [422, 513] on div at bounding box center [386, 513] width 74 height 1
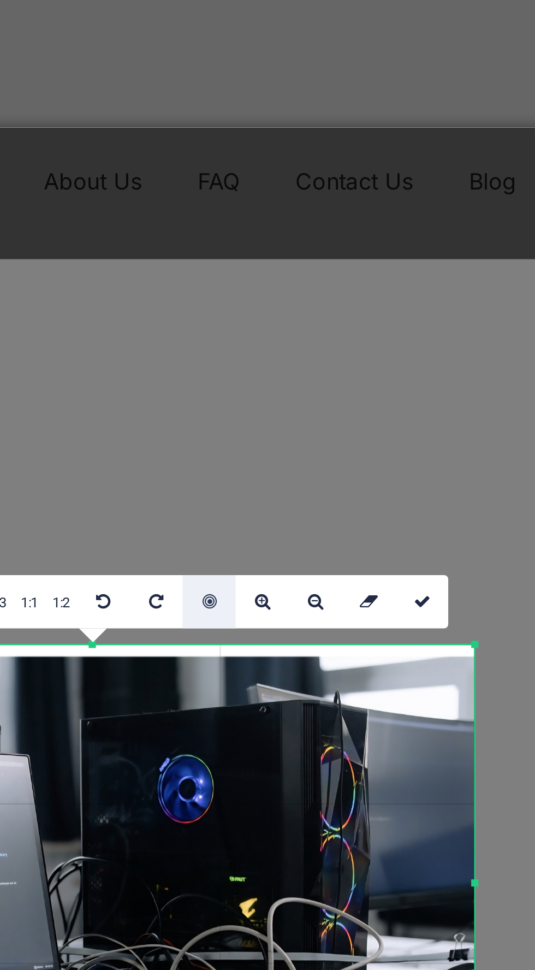
click at [397, 463] on icon at bounding box center [398, 463] width 2 height 2
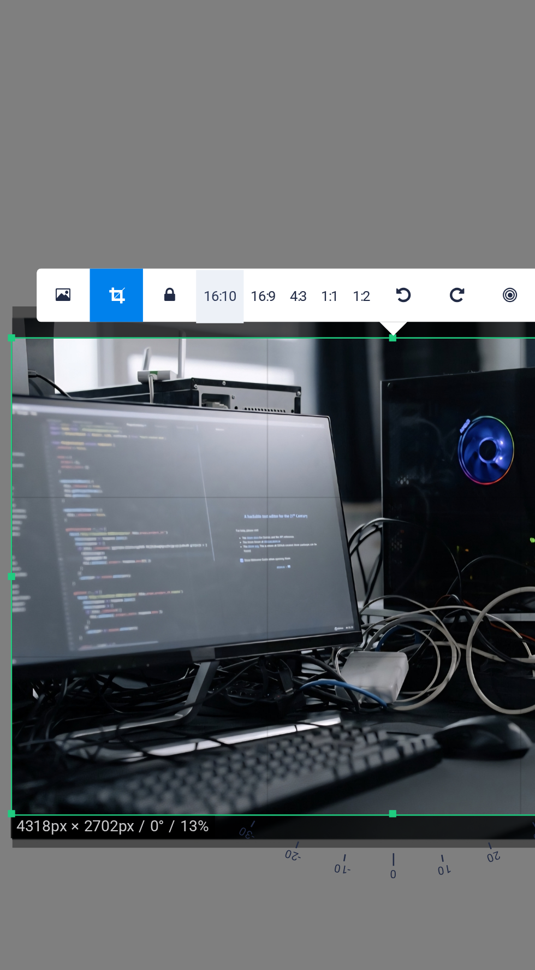
click at [369, 462] on link "16:10" at bounding box center [369, 462] width 4 height 5
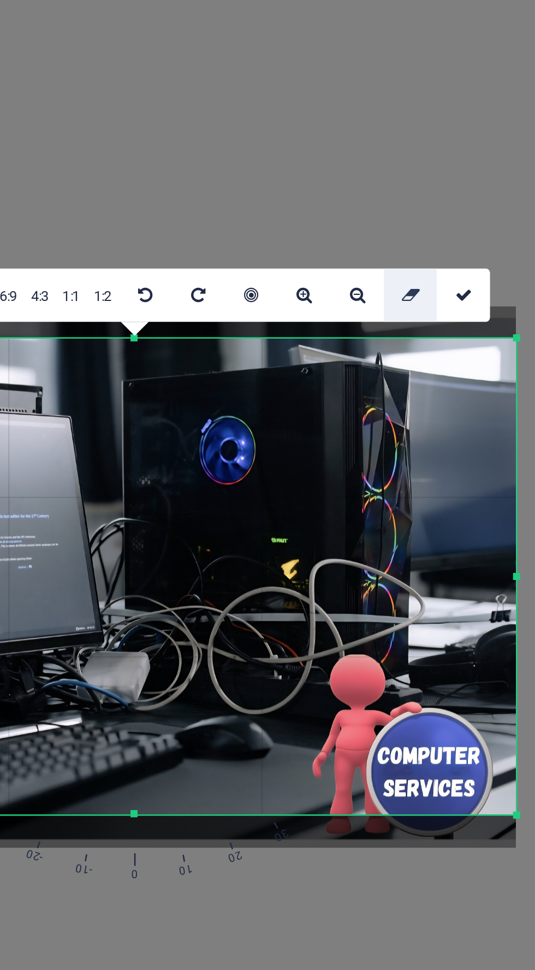
click at [413, 462] on link at bounding box center [412, 462] width 5 height 5
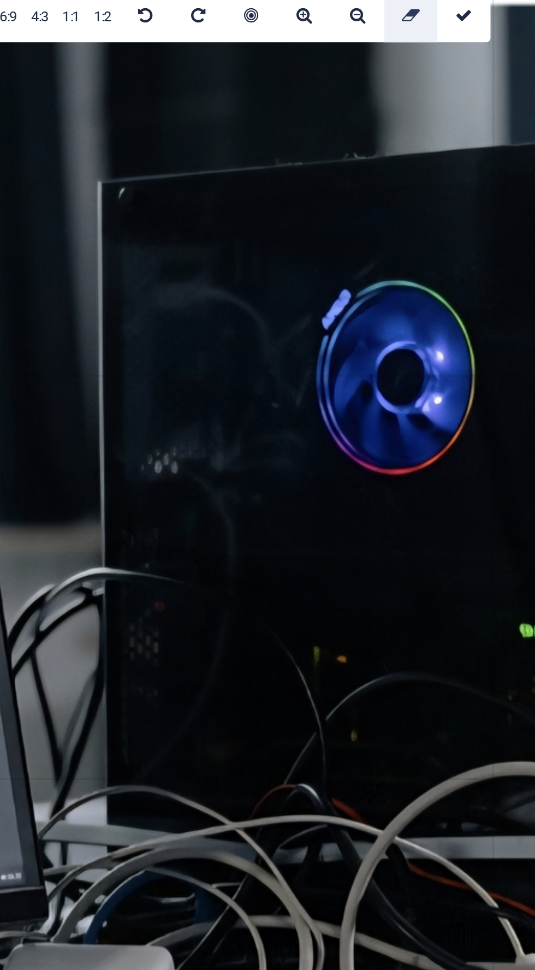
click at [412, 435] on icon at bounding box center [413, 435] width 2 height 2
click at [408, 434] on link at bounding box center [407, 435] width 5 height 5
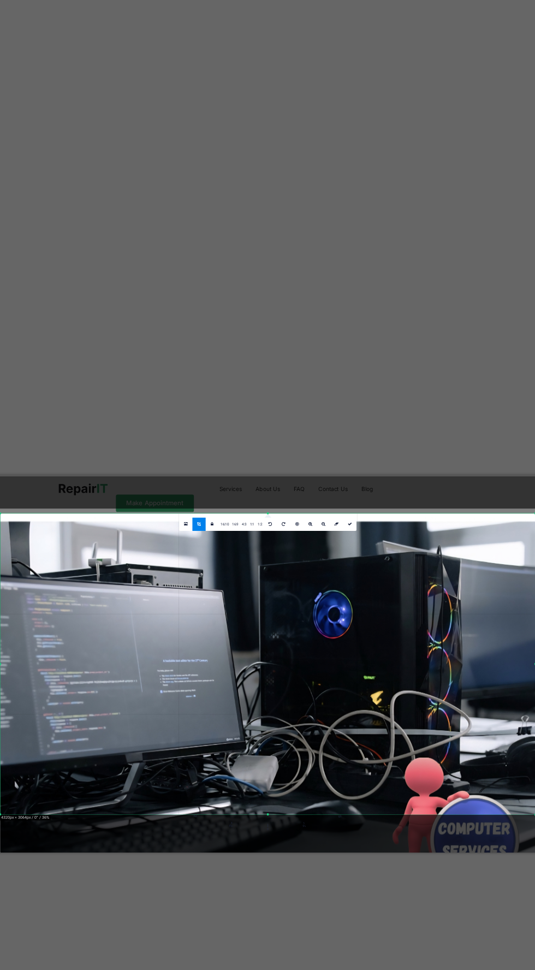
click at [424, 232] on div "Drag here to replace the existing content. Press “Ctrl” if you want to create a…" at bounding box center [385, 489] width 299 height 925
click at [377, 435] on link "4:3" at bounding box center [376, 435] width 3 height 5
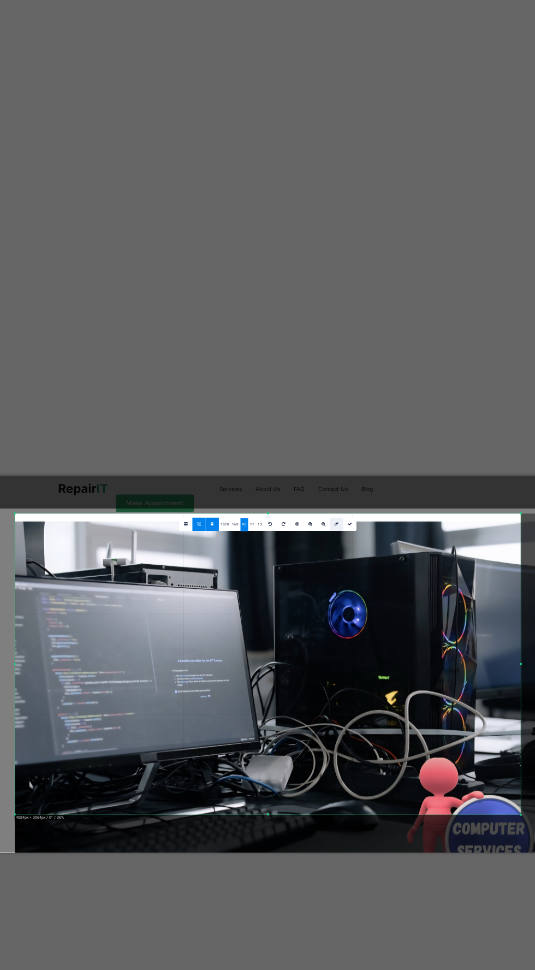
click at [410, 434] on link at bounding box center [412, 435] width 5 height 5
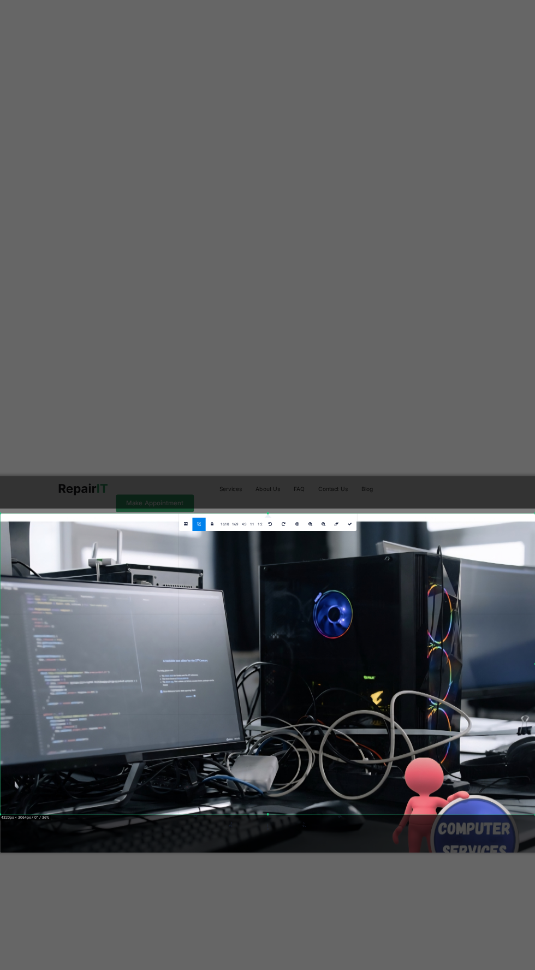
click at [411, 430] on div at bounding box center [386, 430] width 210 height 1
click at [405, 434] on link at bounding box center [407, 435] width 5 height 5
click at [408, 434] on link at bounding box center [407, 435] width 5 height 5
click at [411, 437] on link at bounding box center [412, 435] width 5 height 5
click at [407, 435] on icon at bounding box center [407, 435] width 2 height 2
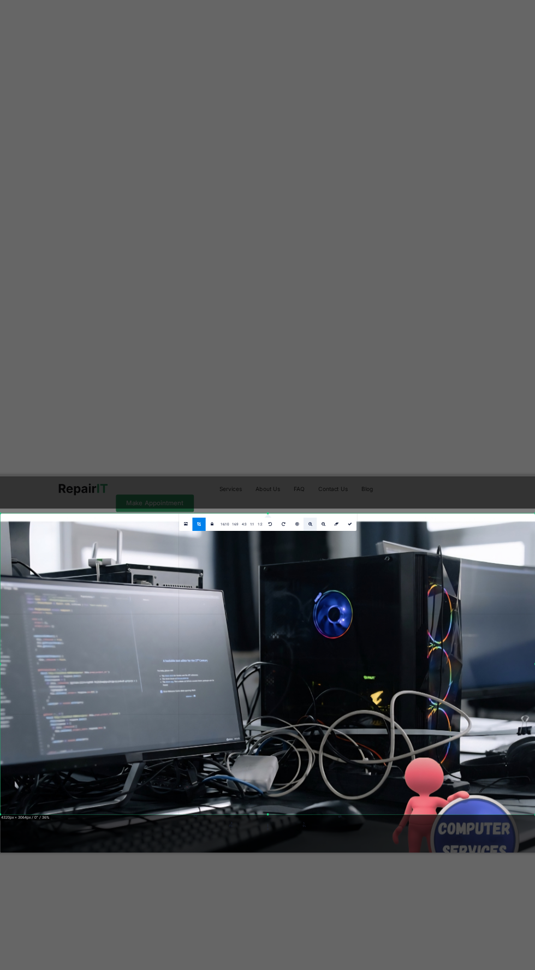
click at [403, 435] on link at bounding box center [402, 435] width 5 height 5
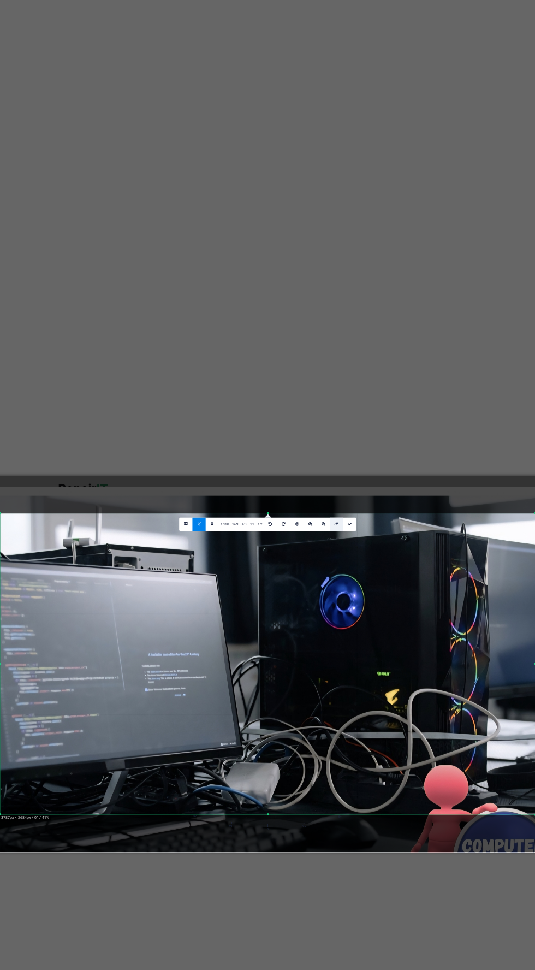
click at [410, 436] on link at bounding box center [412, 435] width 5 height 5
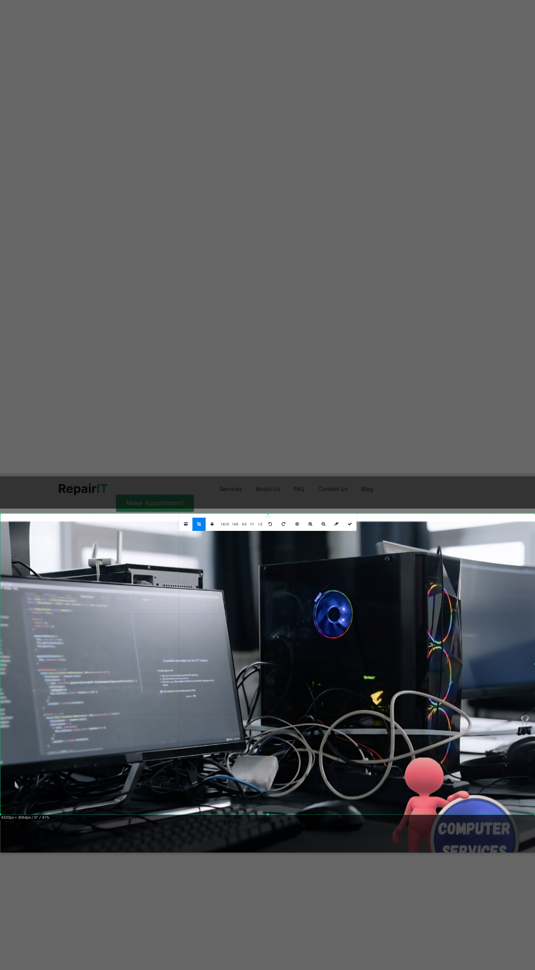
click at [406, 430] on div at bounding box center [386, 430] width 210 height 1
click at [374, 430] on div at bounding box center [386, 430] width 210 height 1
click at [368, 438] on div at bounding box center [386, 505] width 210 height 149
click at [373, 433] on div "16:10 16:9 4:3 1:1 1:2" at bounding box center [372, 435] width 23 height 5
click at [382, 437] on link "1:2" at bounding box center [382, 435] width 3 height 5
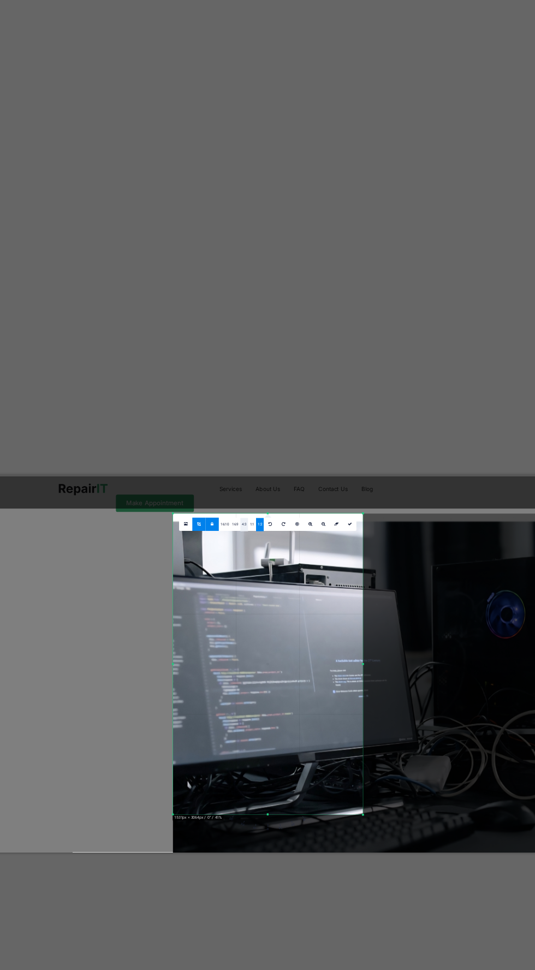
click at [375, 437] on link "4:3" at bounding box center [376, 435] width 3 height 5
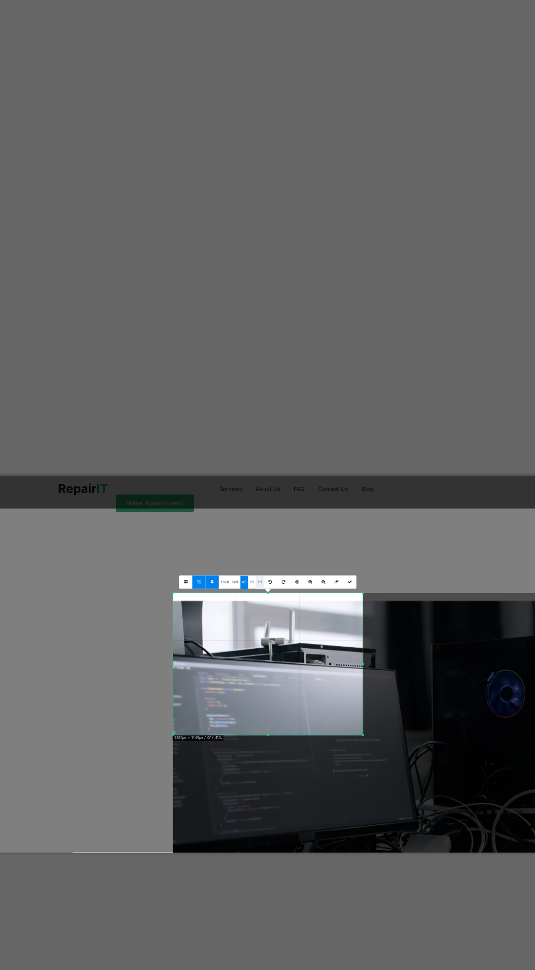
click at [382, 457] on link "1:2" at bounding box center [382, 458] width 3 height 5
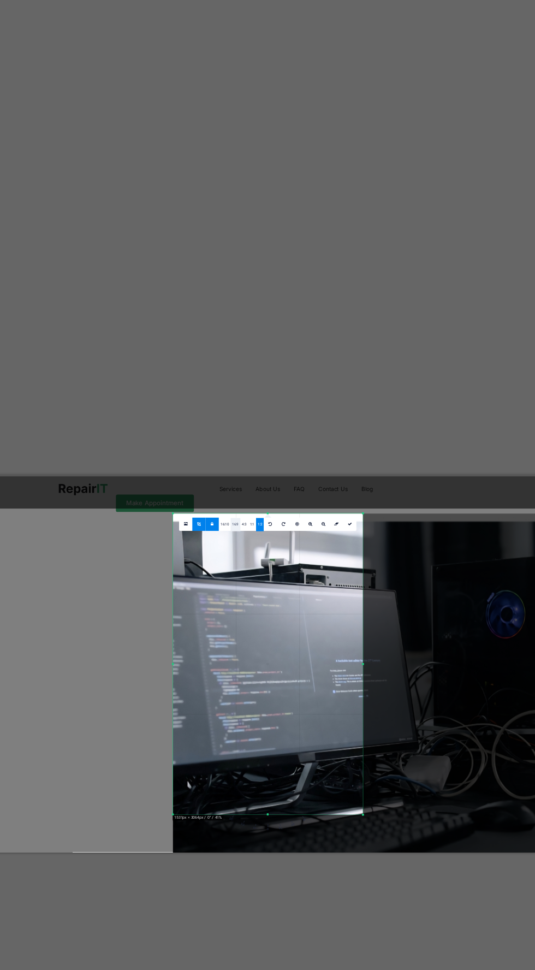
click at [372, 435] on link "16:9" at bounding box center [373, 435] width 4 height 5
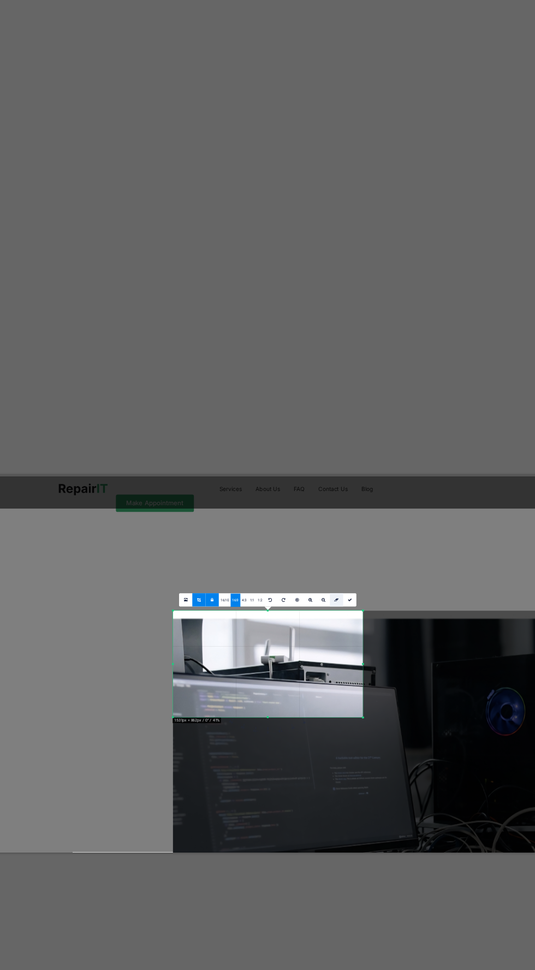
click at [410, 465] on link at bounding box center [412, 464] width 5 height 5
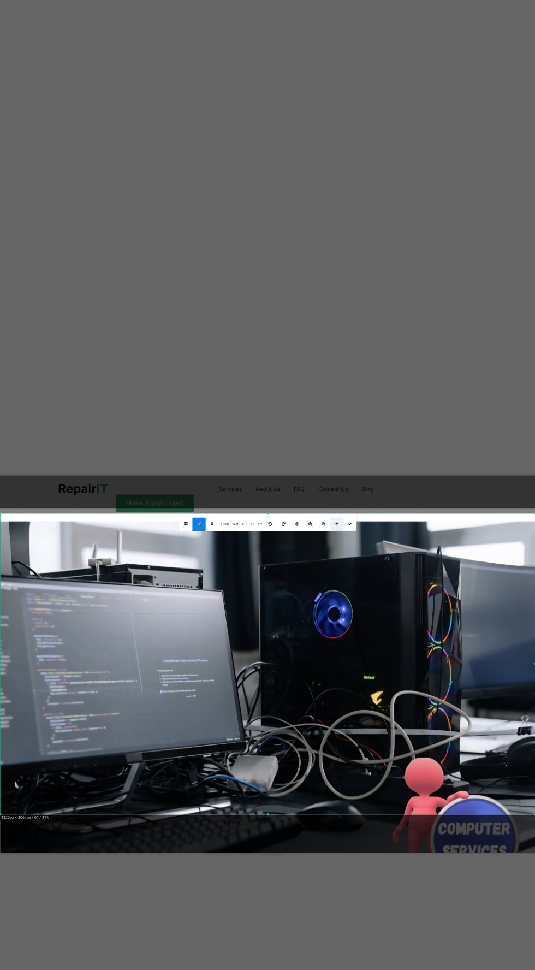
click at [412, 437] on link at bounding box center [412, 435] width 5 height 5
click at [405, 436] on link at bounding box center [407, 435] width 5 height 5
click at [395, 434] on link at bounding box center [396, 435] width 5 height 5
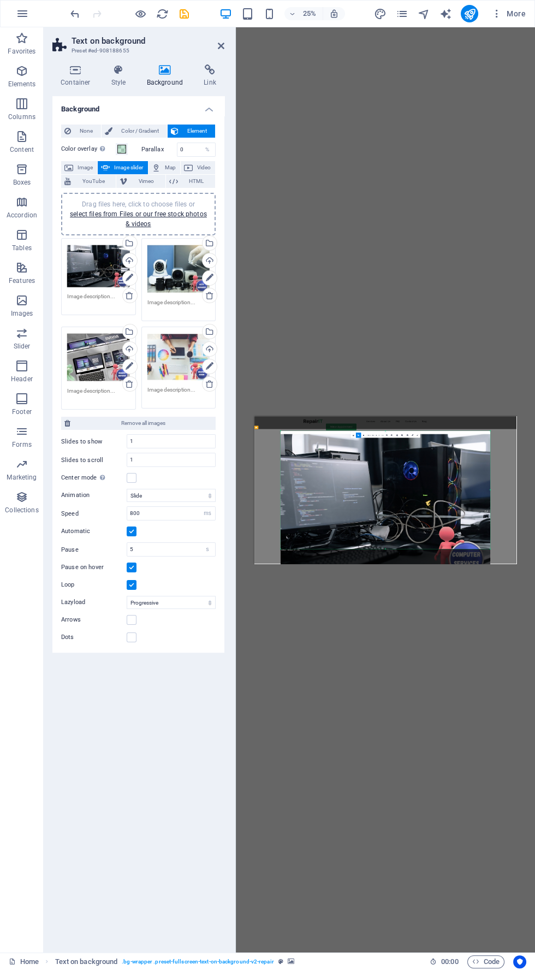
click at [444, 508] on div at bounding box center [386, 505] width 210 height 149
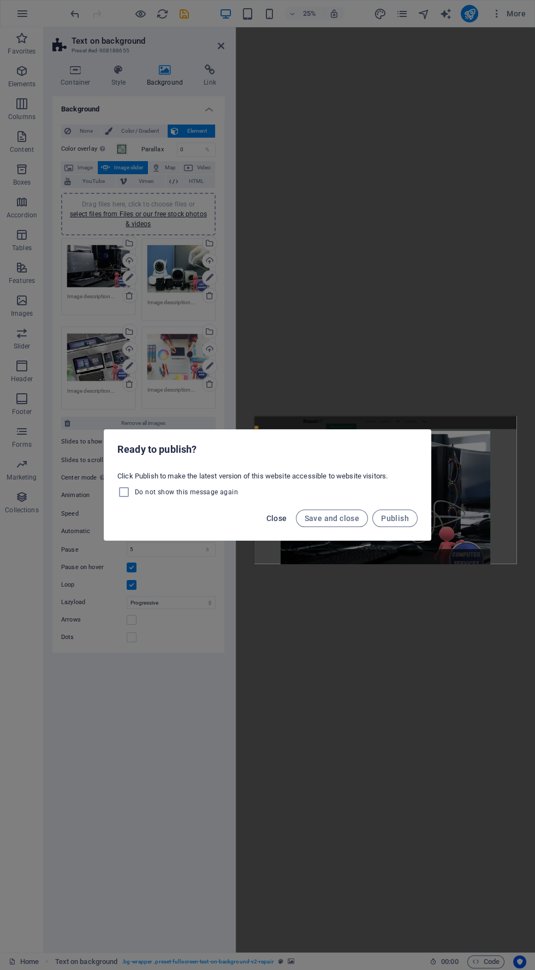
click at [273, 523] on span "Close" at bounding box center [277, 518] width 21 height 9
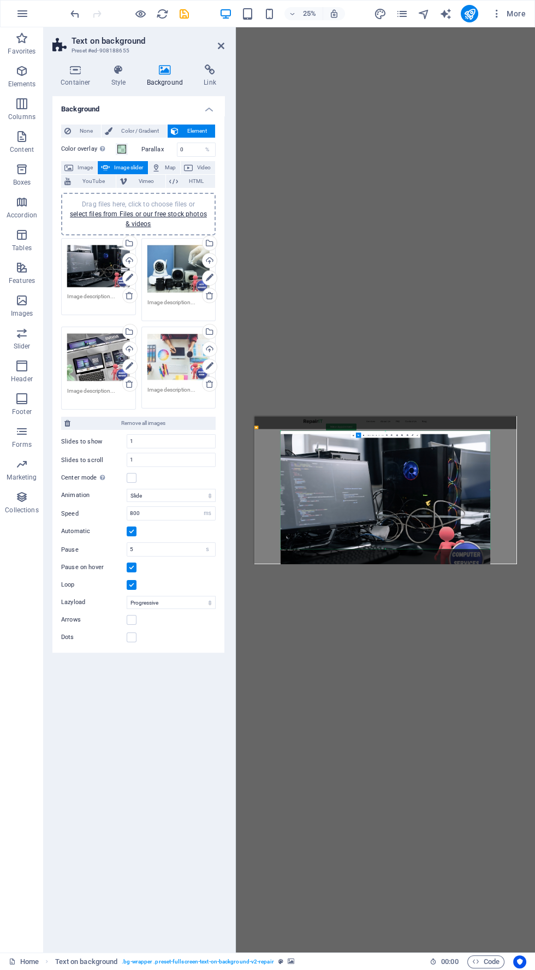
click at [234, 40] on div at bounding box center [234, 489] width 2 height 925
click at [234, 37] on div at bounding box center [234, 489] width 2 height 925
click at [221, 45] on icon at bounding box center [221, 46] width 7 height 9
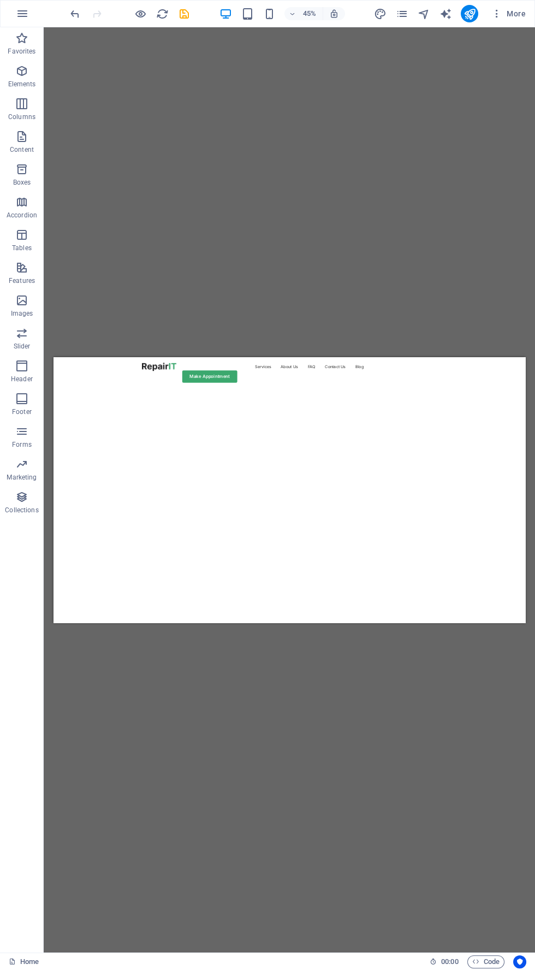
click at [136, 11] on icon "button" at bounding box center [140, 14] width 13 height 13
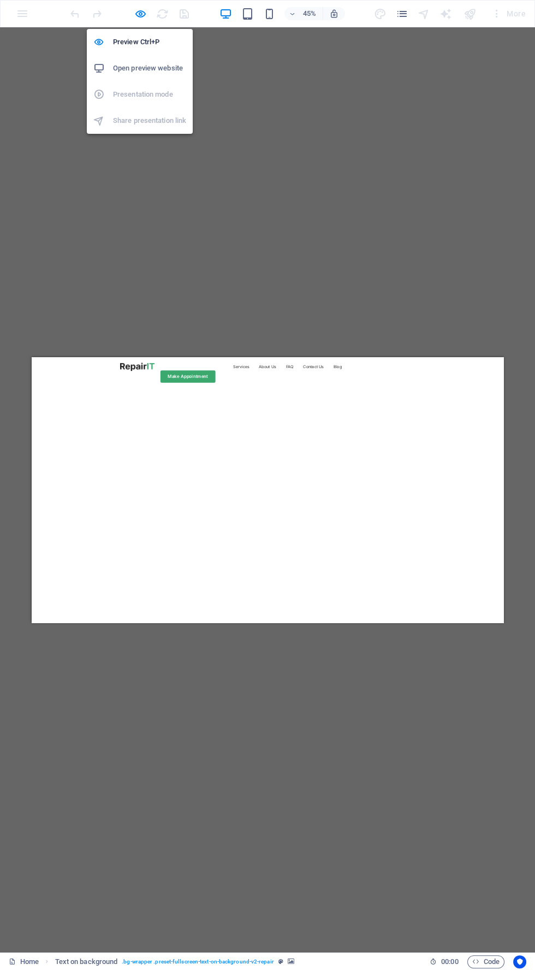
click at [164, 74] on h6 "Open preview website" at bounding box center [149, 68] width 73 height 13
